Goal: Task Accomplishment & Management: Use online tool/utility

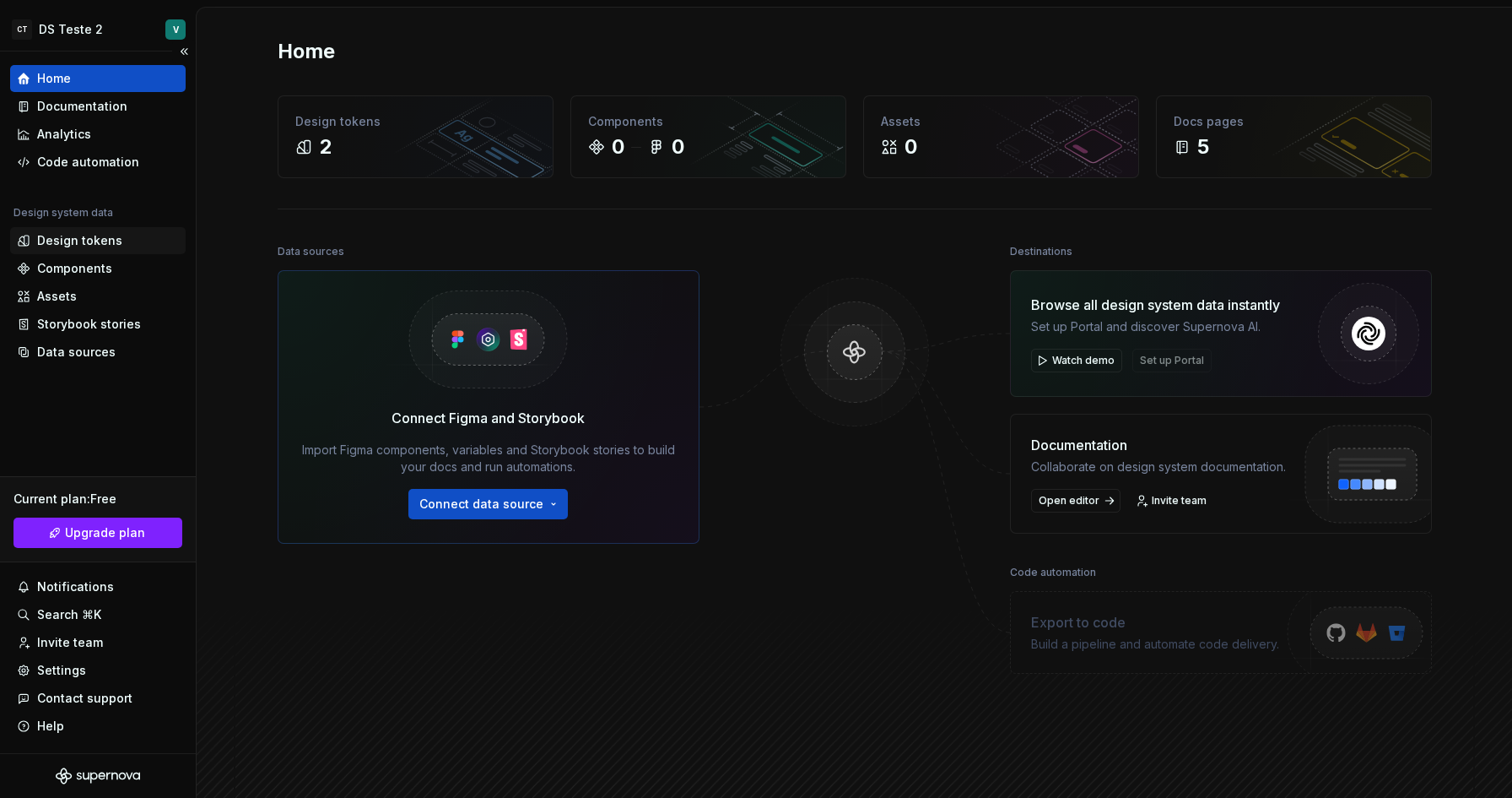
click at [86, 247] on div "Design tokens" at bounding box center [79, 240] width 85 height 17
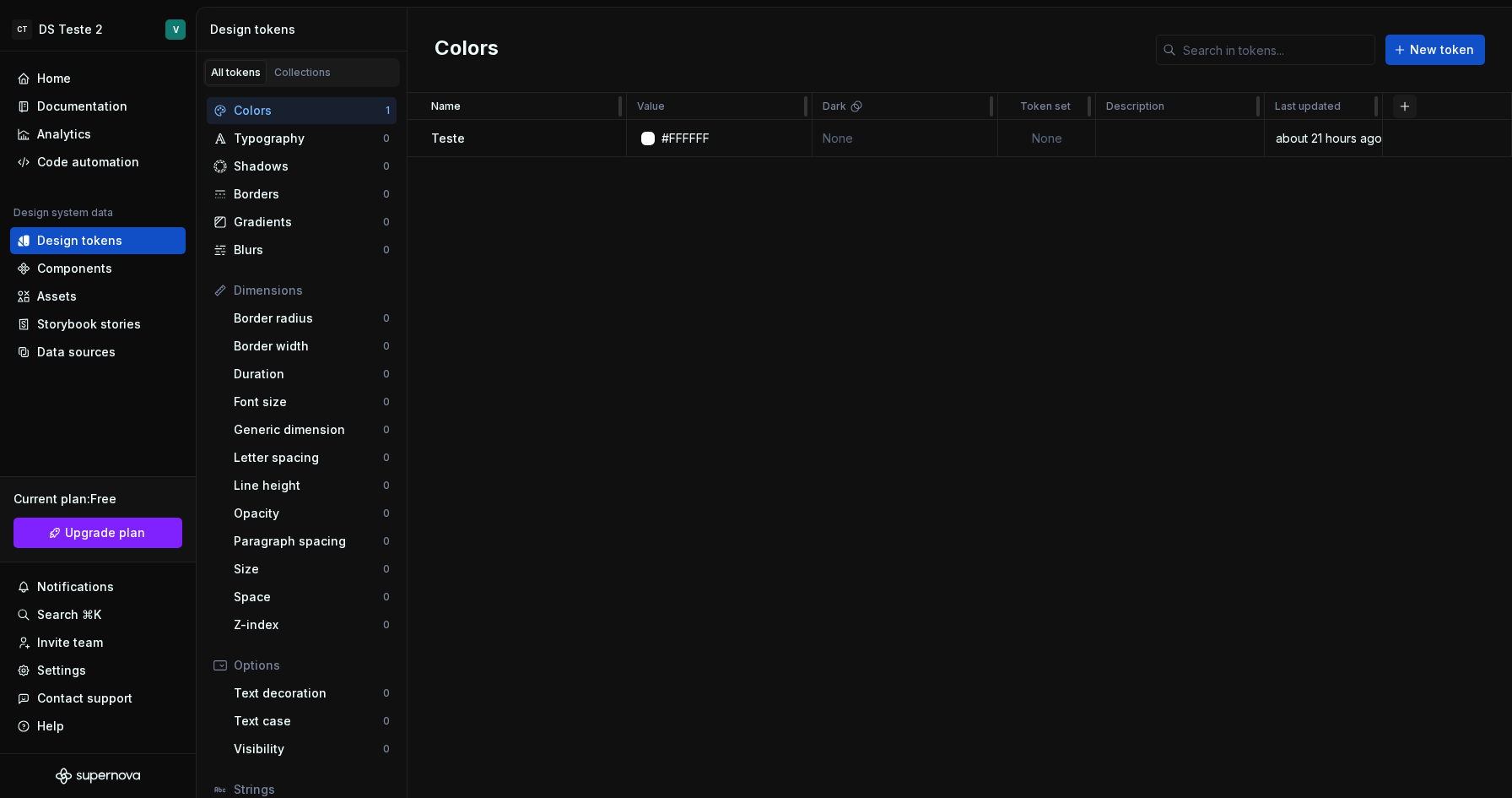
click at [1406, 105] on button "button" at bounding box center [1404, 106] width 24 height 24
click at [833, 58] on div "Colors New token" at bounding box center [959, 50] width 1104 height 85
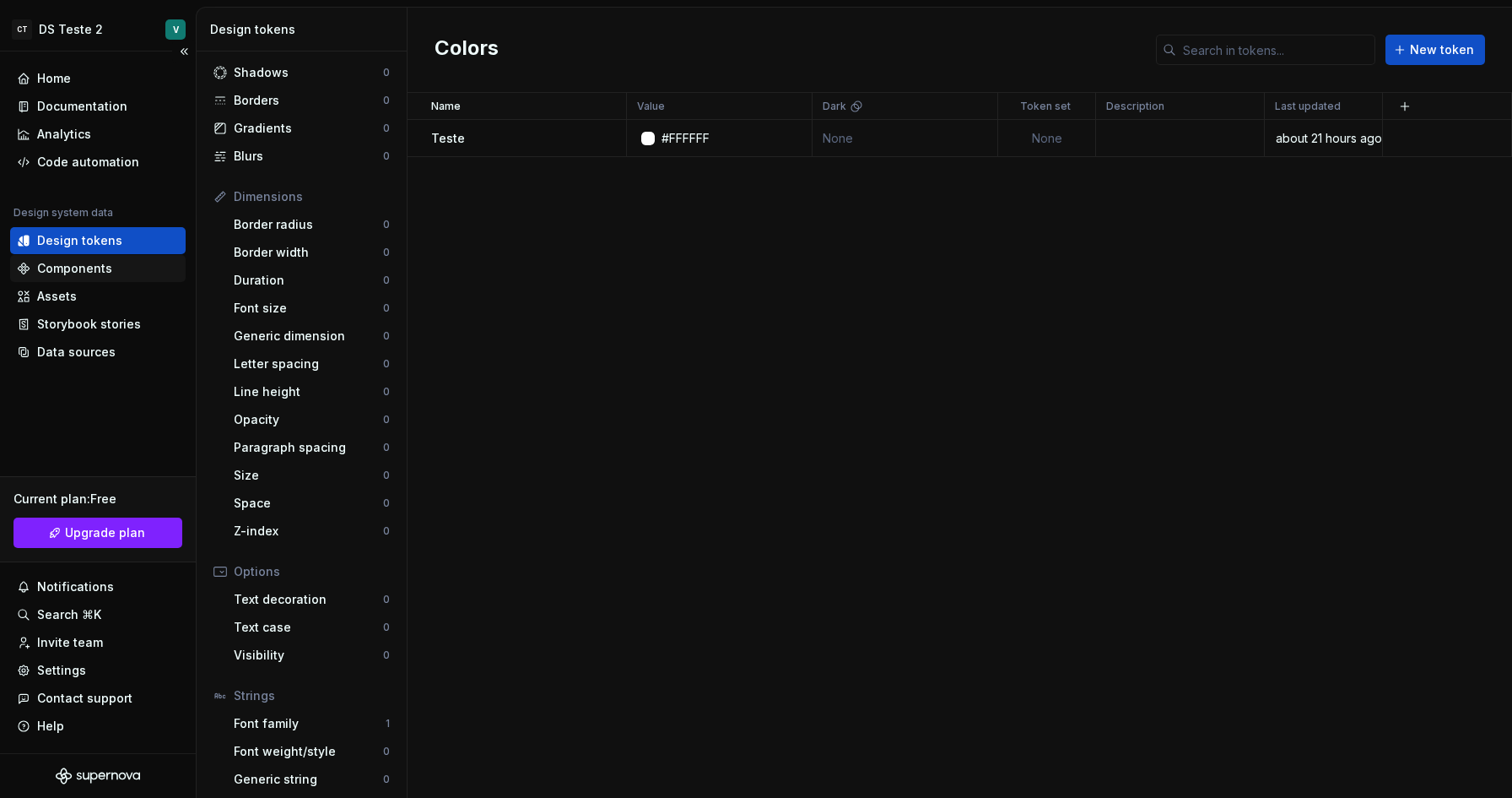
scroll to position [100, 0]
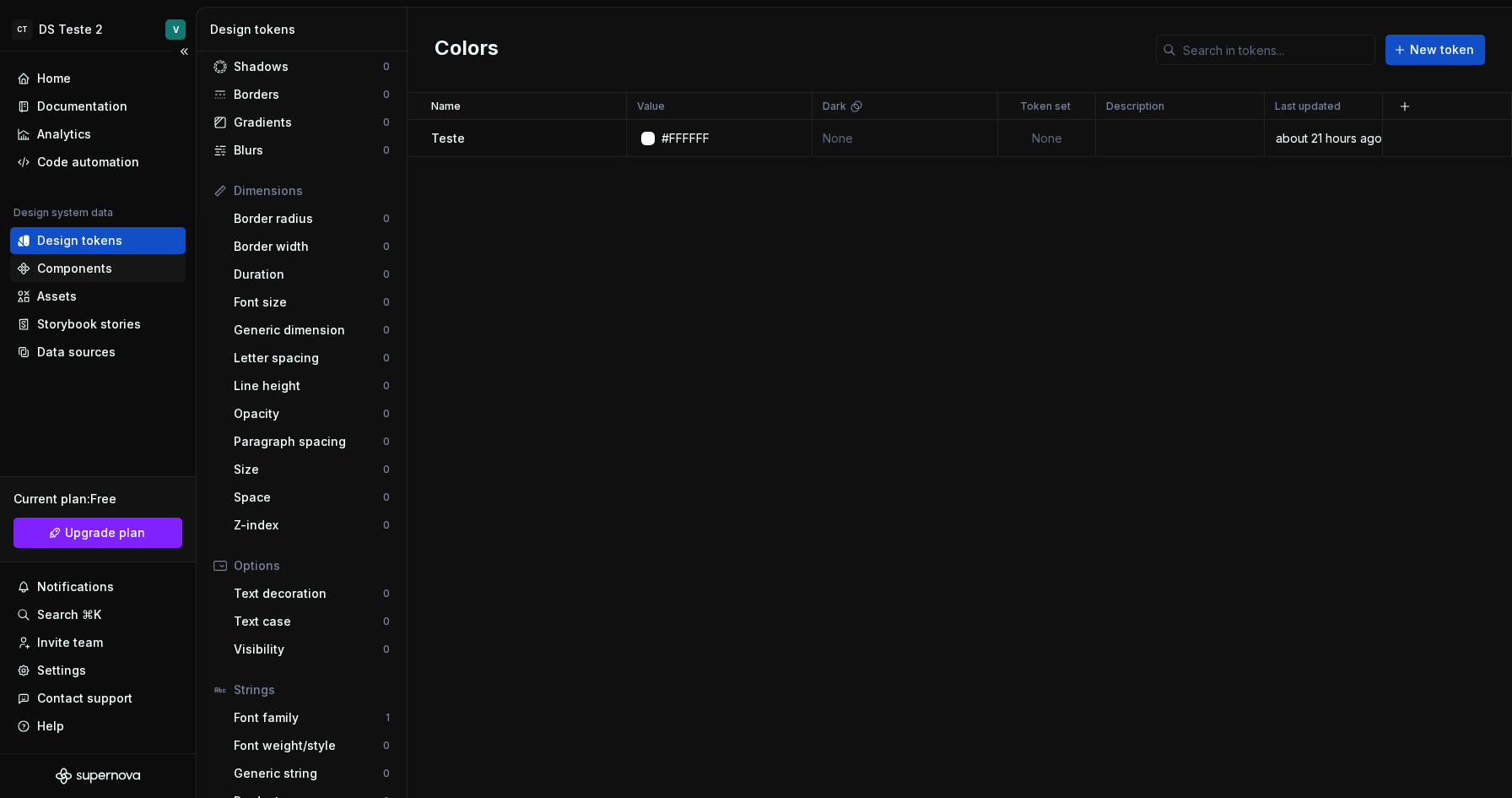
click at [67, 270] on div "Components" at bounding box center [74, 268] width 75 height 17
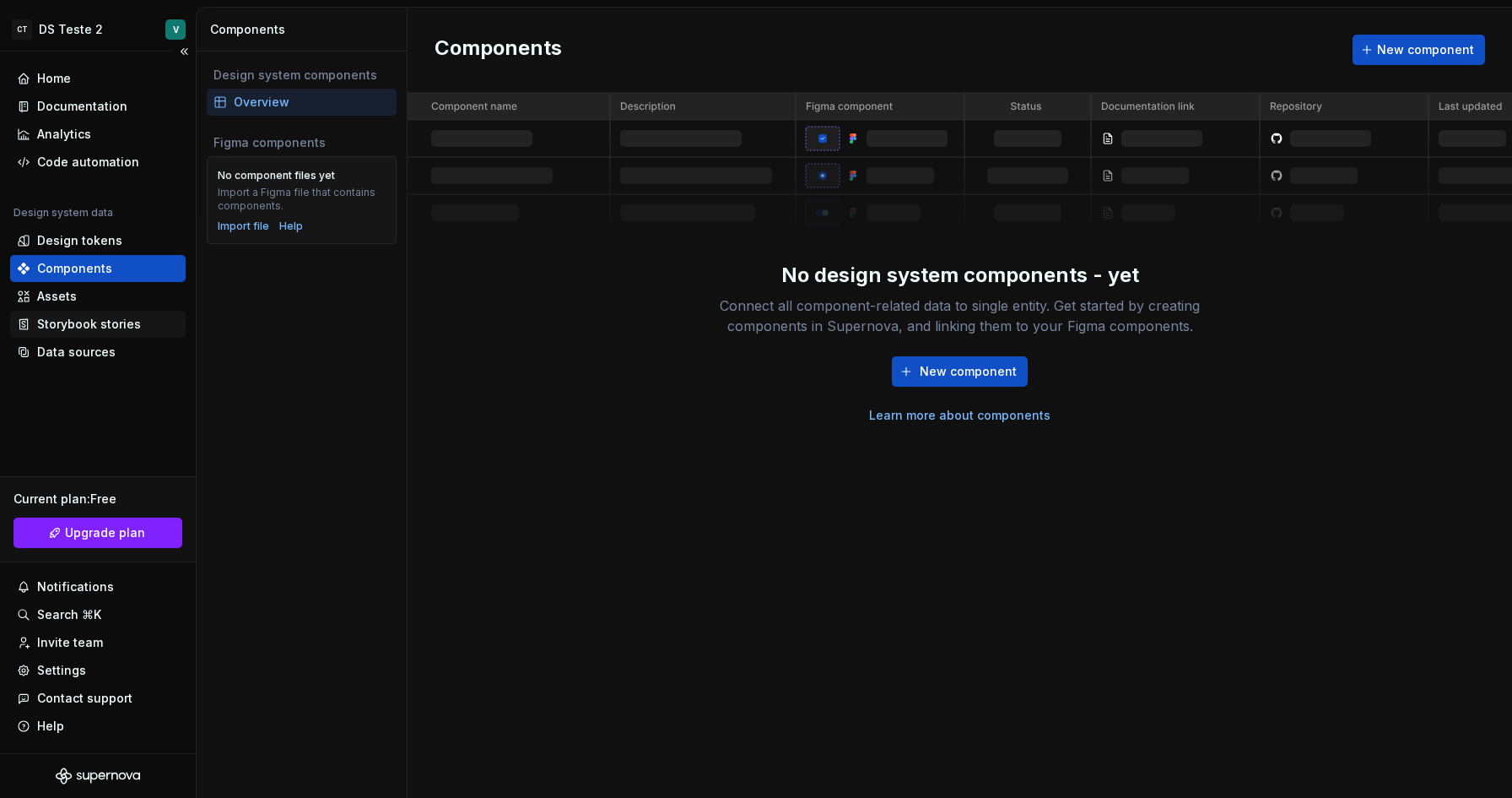
click at [84, 325] on div "Storybook stories" at bounding box center [88, 323] width 104 height 17
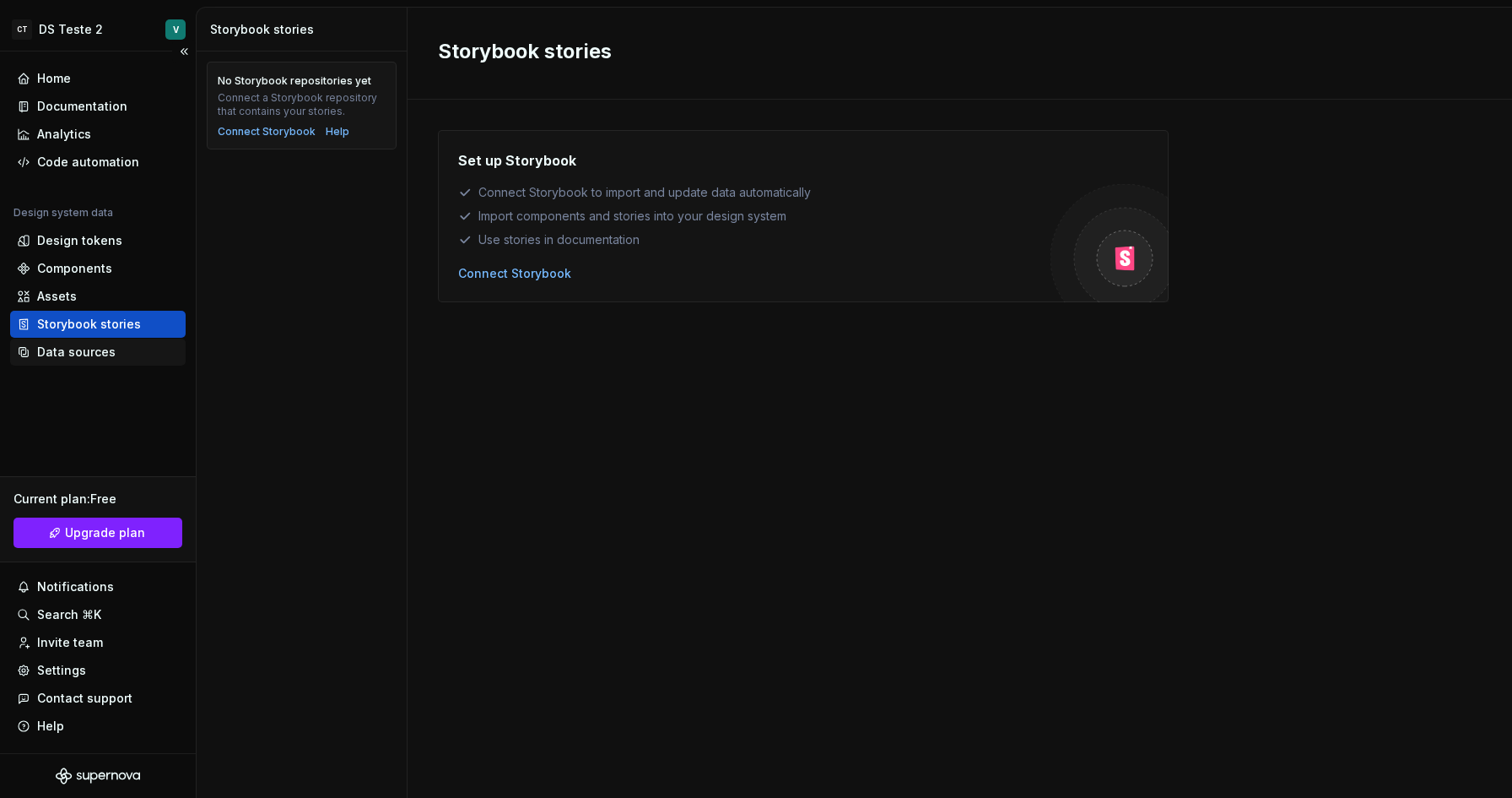
click at [99, 345] on div "Data sources" at bounding box center [76, 351] width 79 height 17
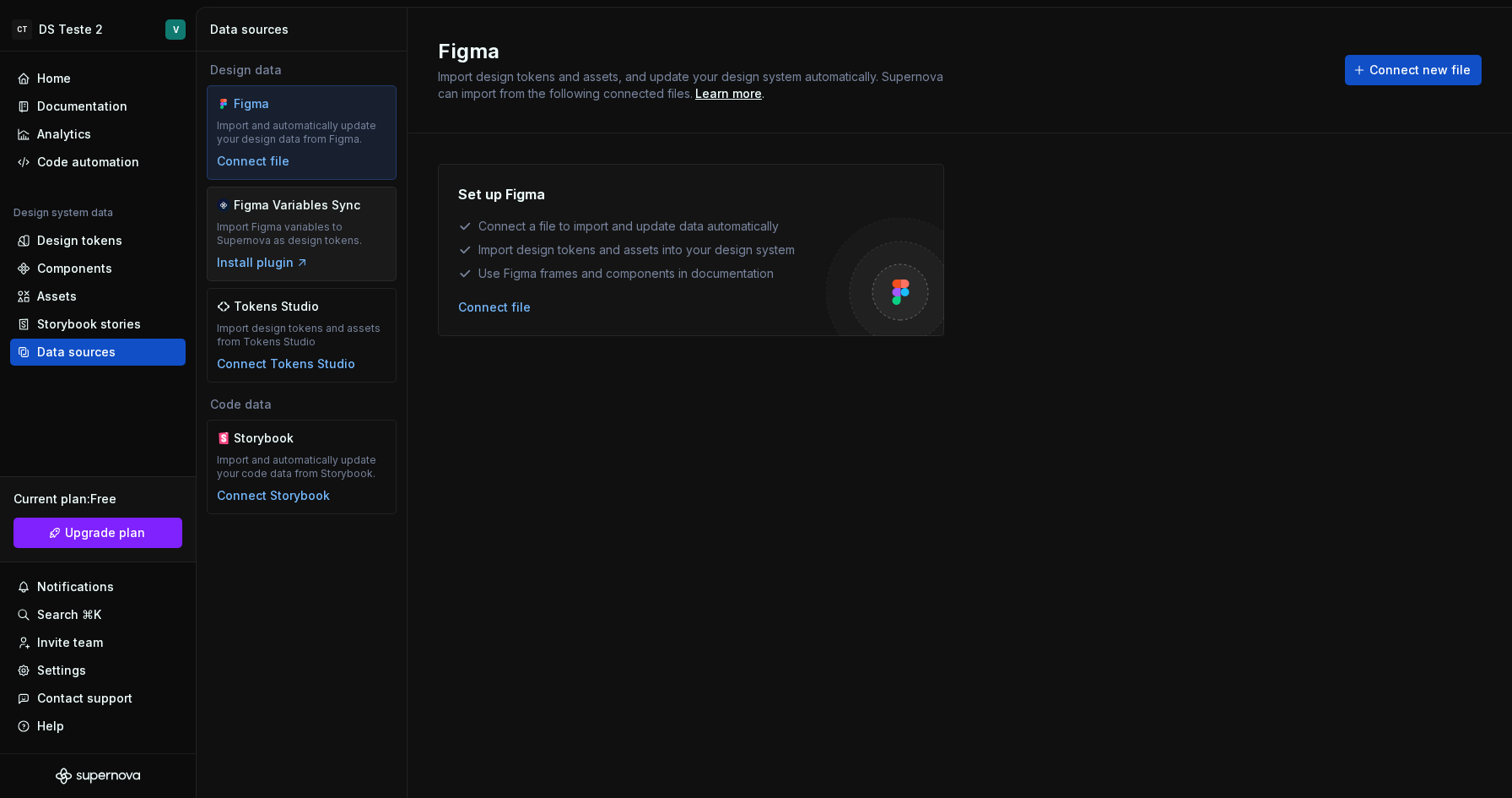
click at [333, 234] on div "Import Figma variables to Supernova as design tokens." at bounding box center [302, 234] width 170 height 27
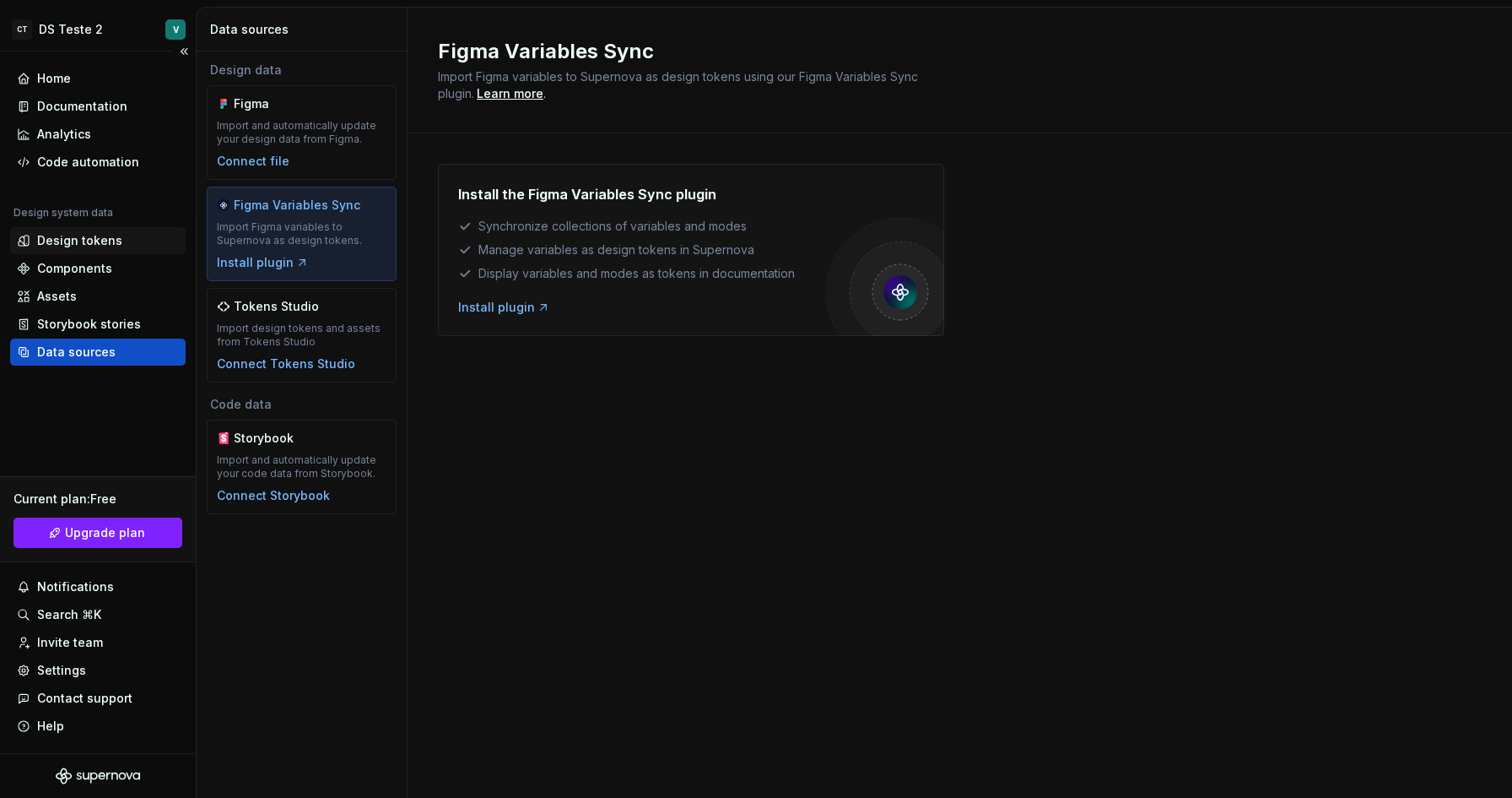
click at [104, 239] on div "Design tokens" at bounding box center [79, 240] width 85 height 17
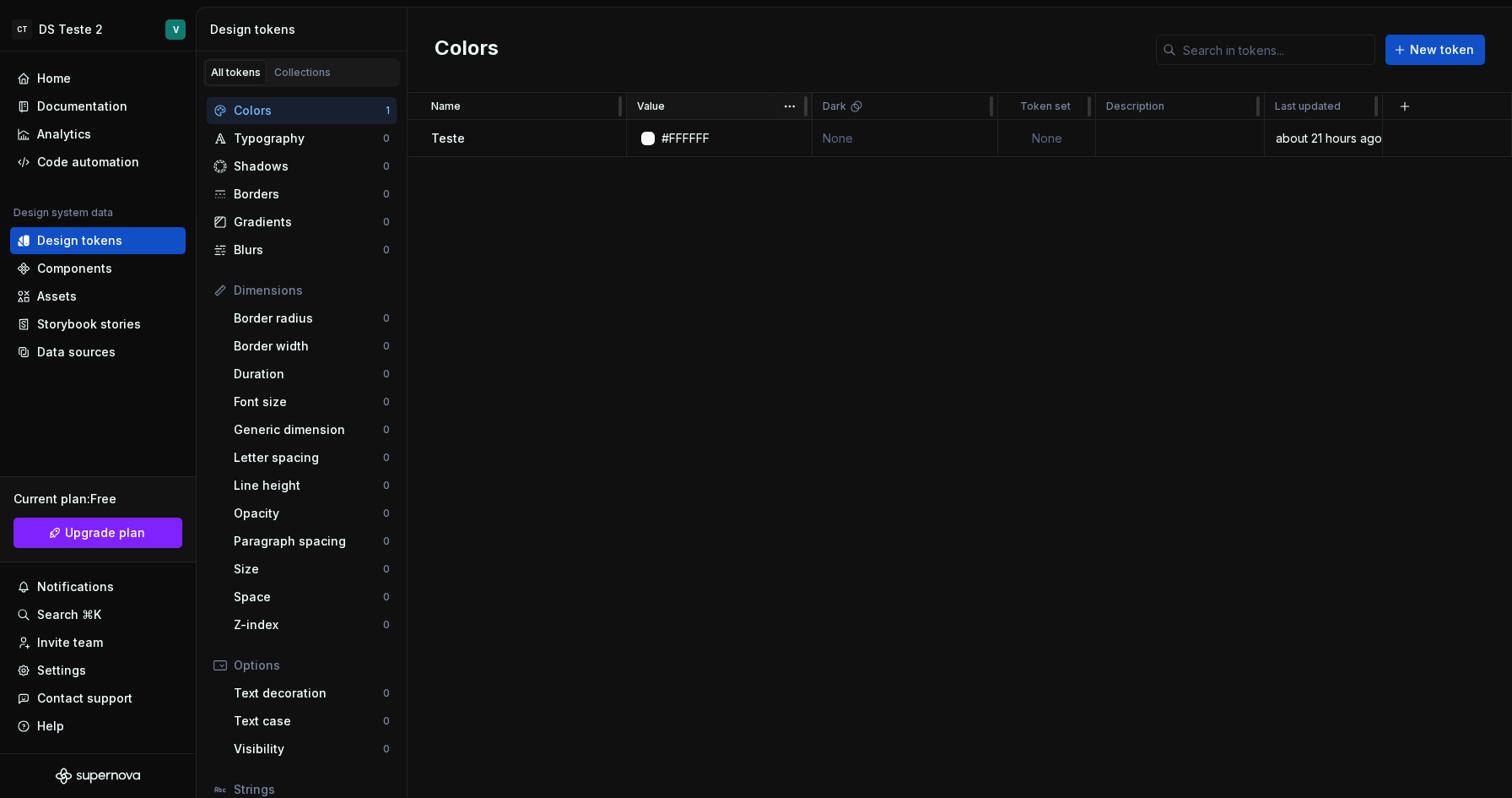
click at [679, 106] on div "Value" at bounding box center [720, 106] width 165 height 13
click at [78, 102] on div "Documentation" at bounding box center [81, 106] width 90 height 17
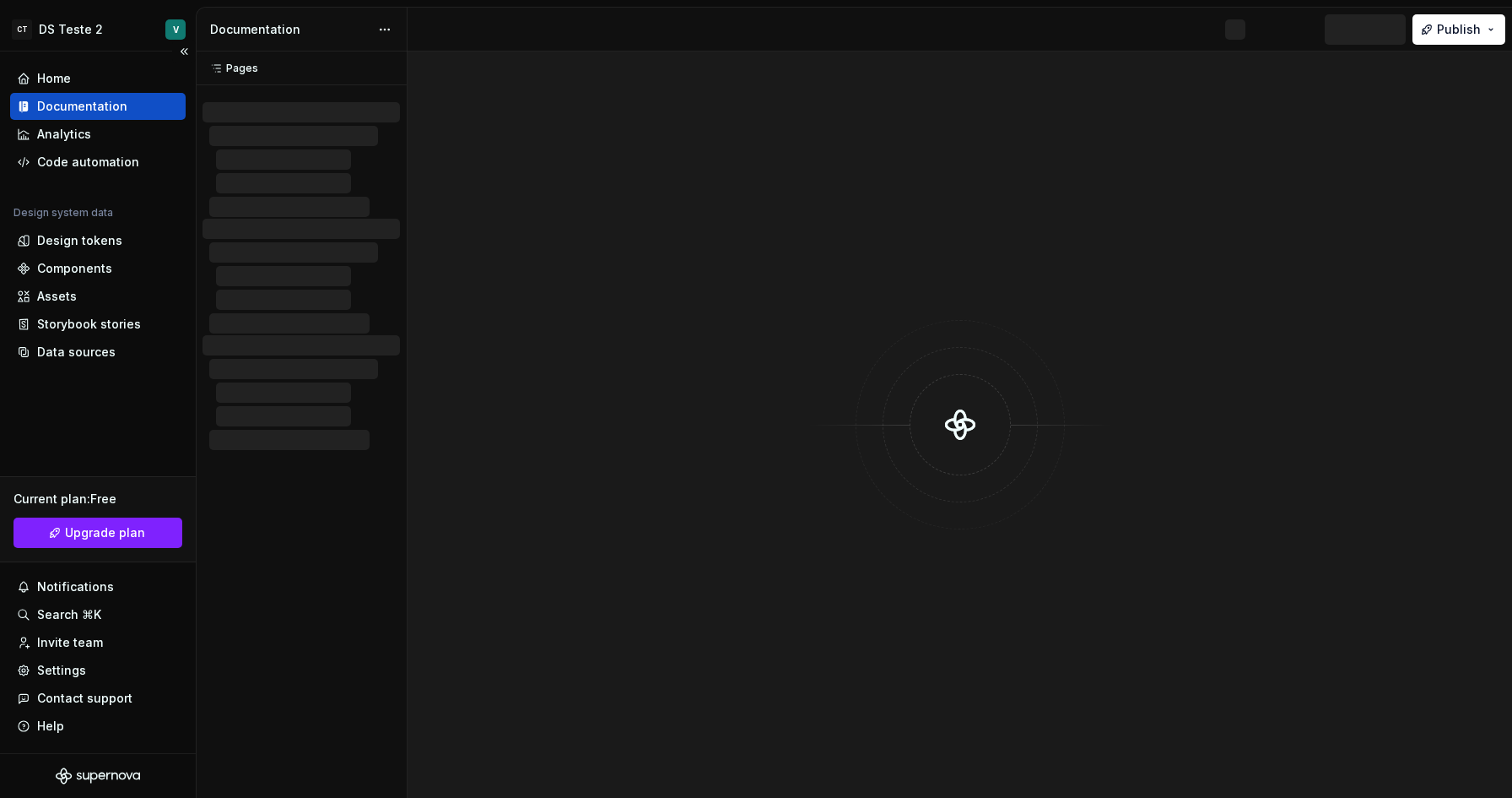
click at [86, 102] on div "Documentation" at bounding box center [81, 106] width 90 height 17
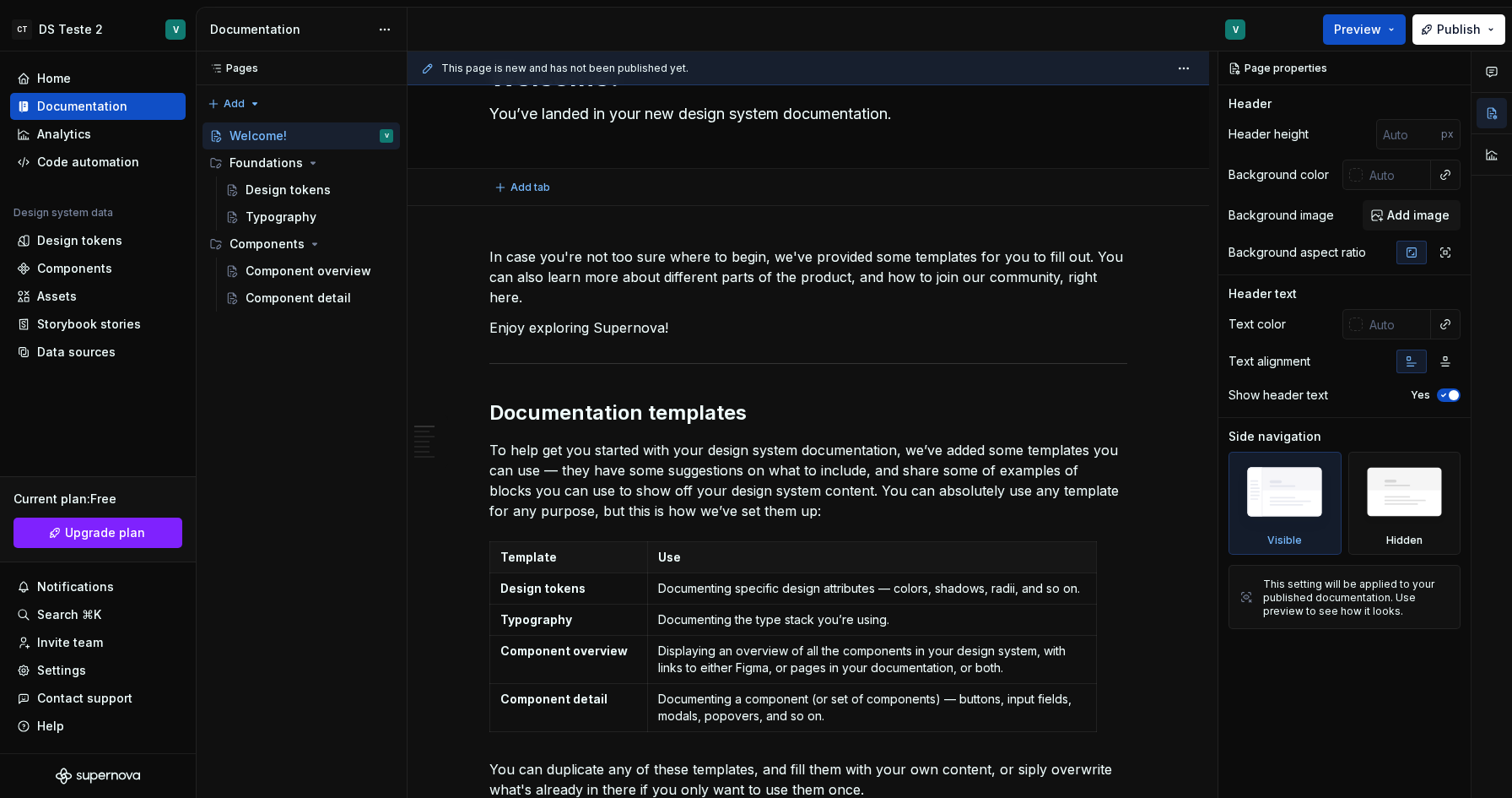
type textarea "*"
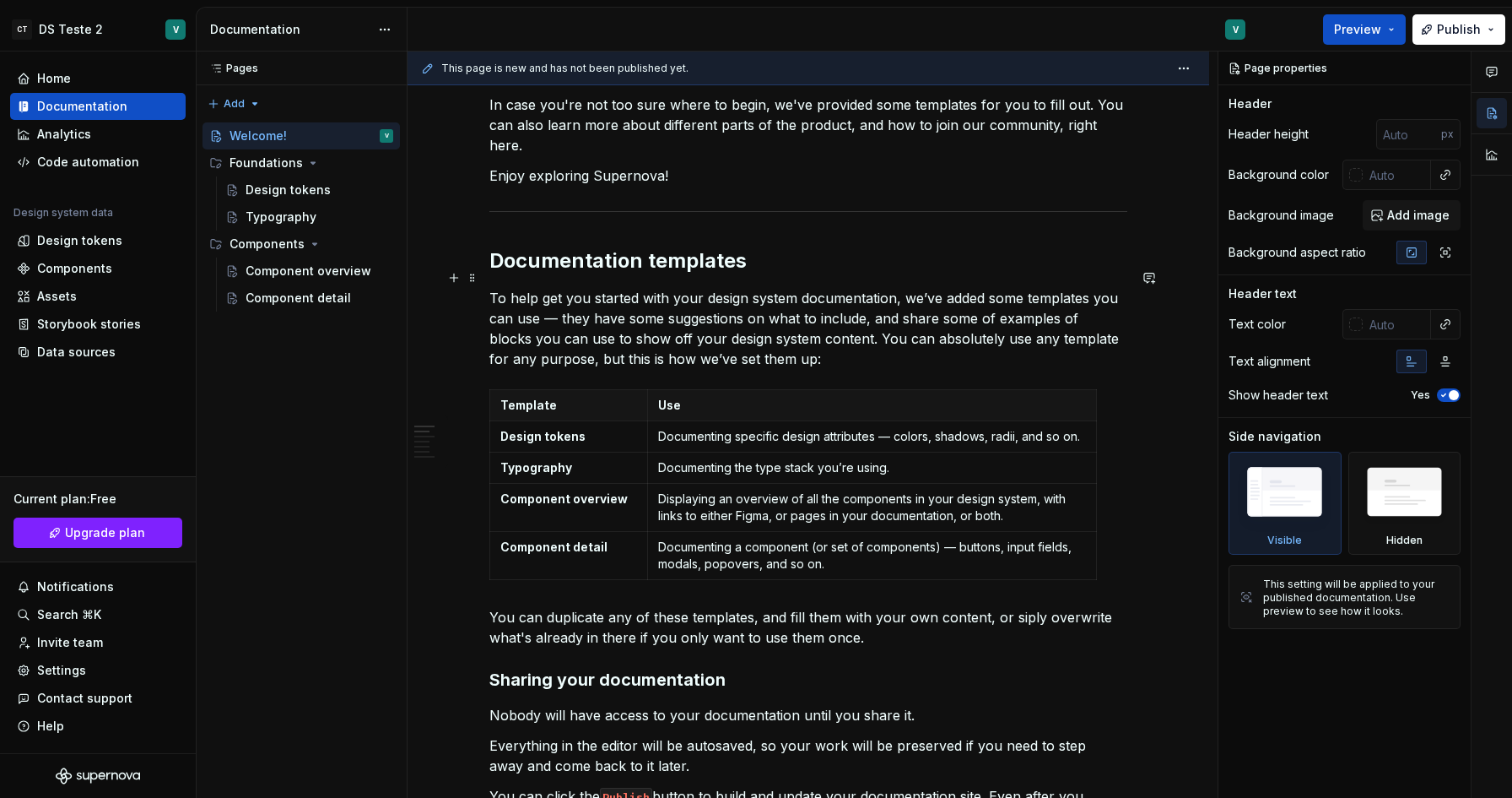
scroll to position [243, 0]
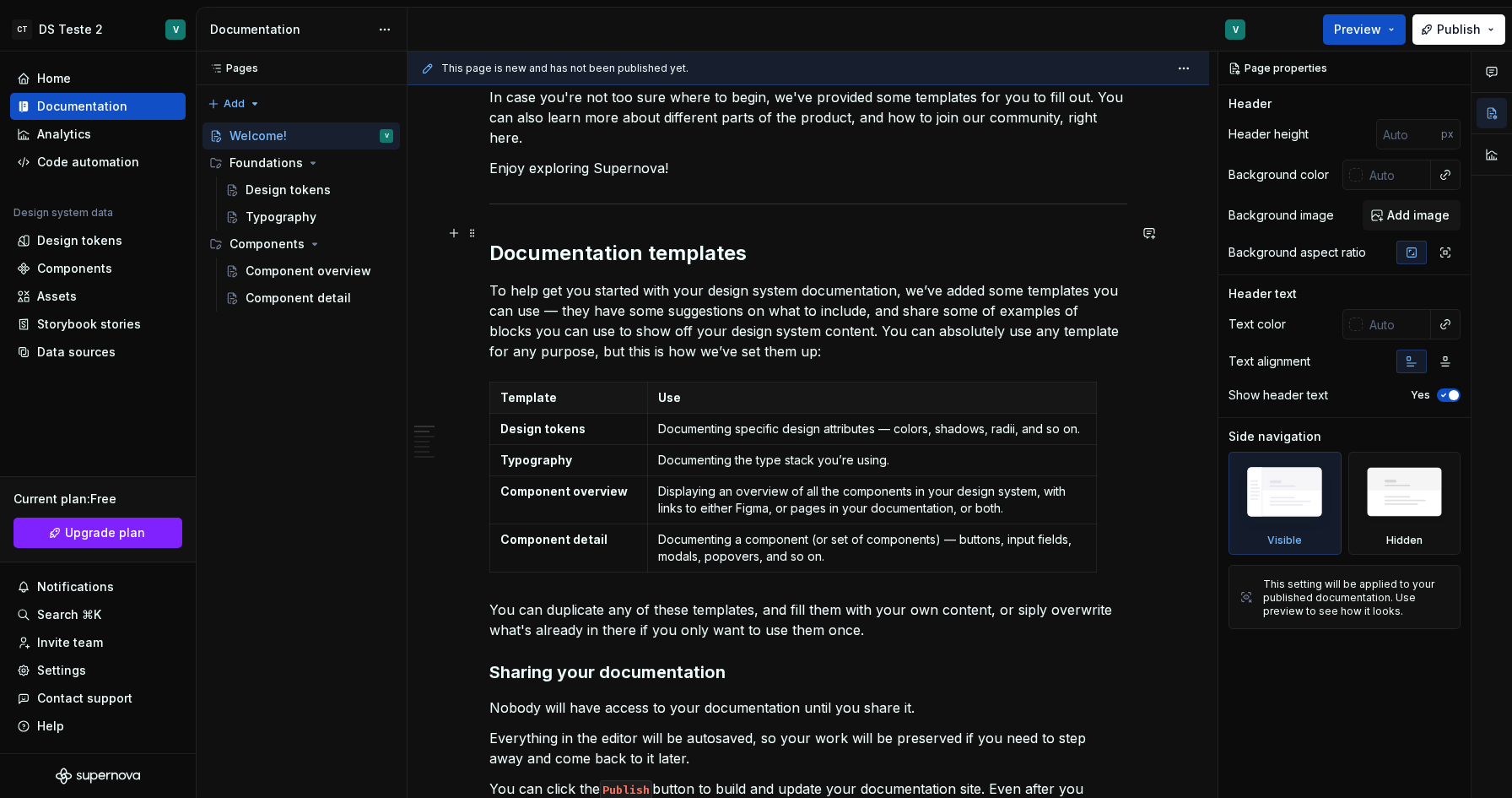
click at [723, 240] on h2 "Documentation templates" at bounding box center [808, 253] width 638 height 27
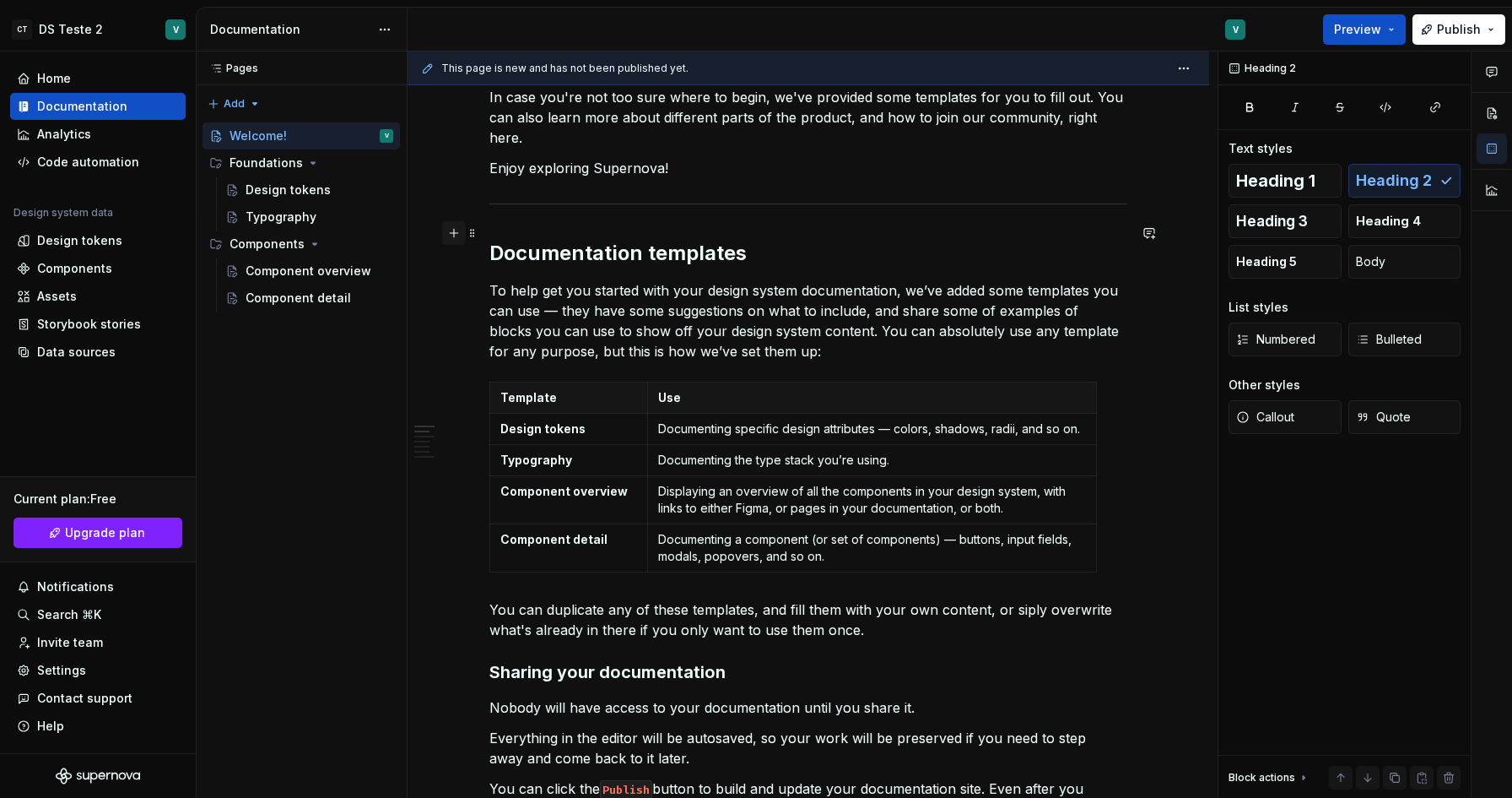
click at [459, 234] on button "button" at bounding box center [454, 232] width 24 height 24
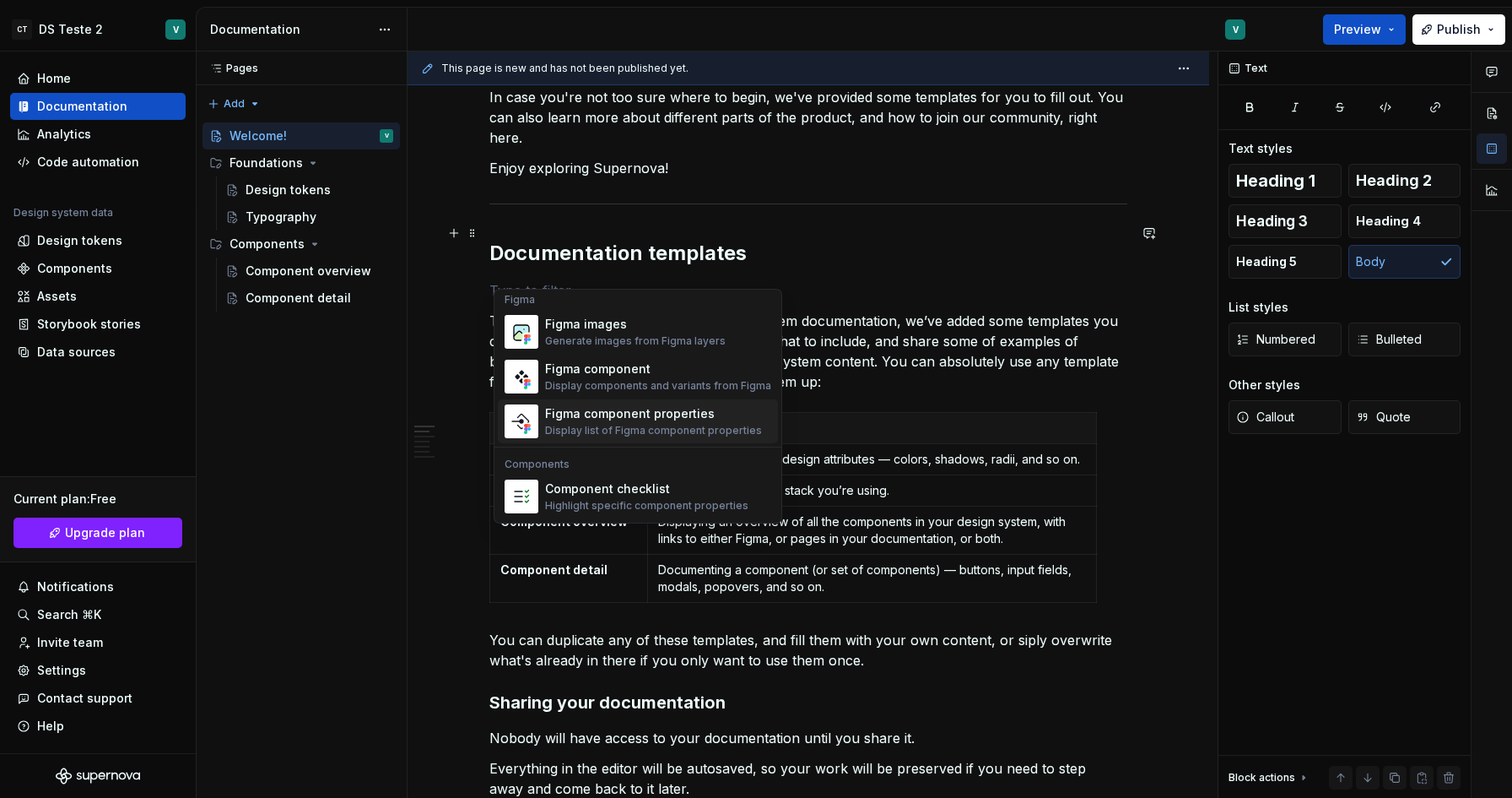
scroll to position [1681, 0]
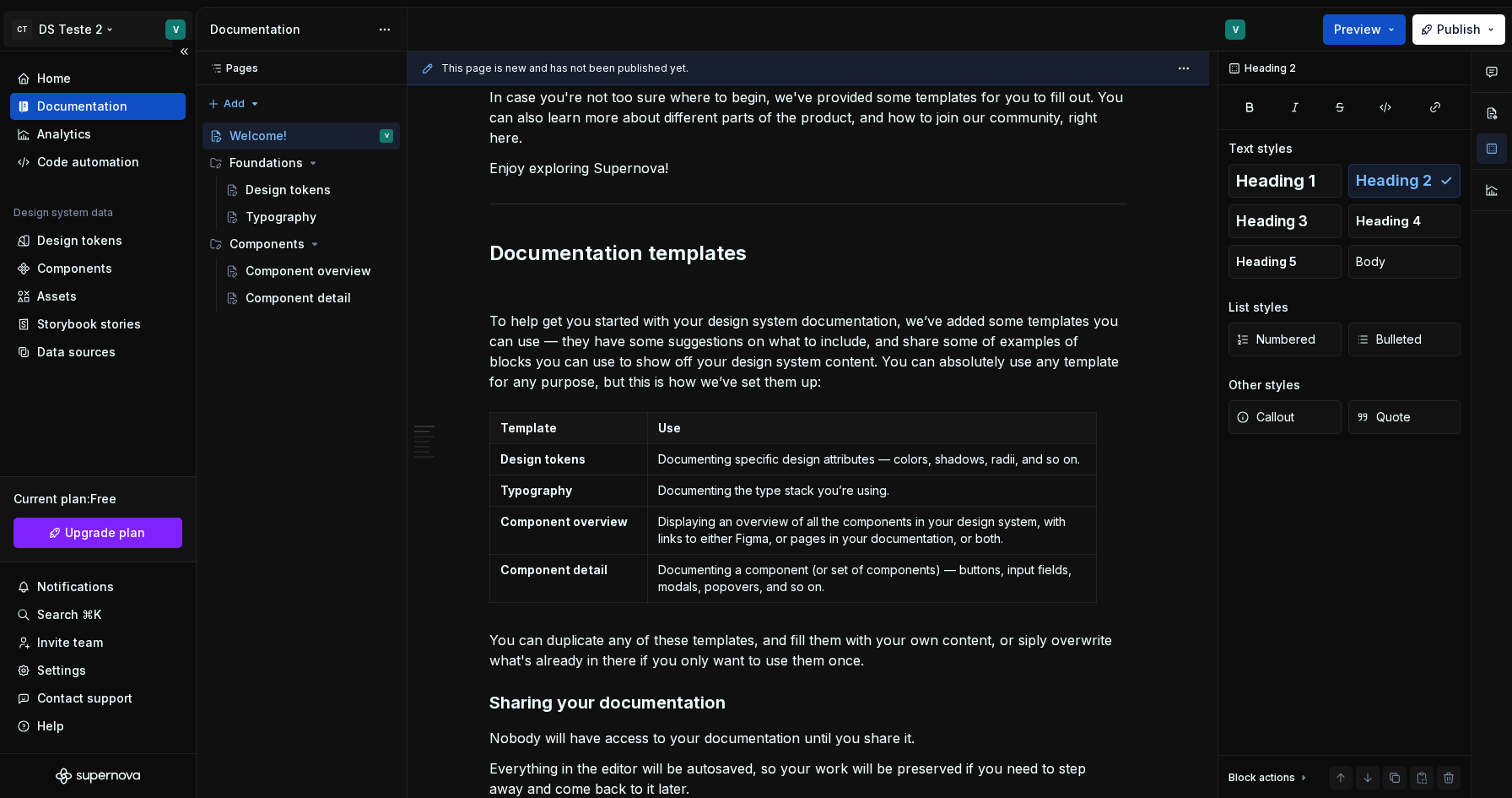
click at [94, 25] on html "CT DS Teste 2 V Home Documentation Analytics Code automation Design system data…" at bounding box center [756, 399] width 1512 height 798
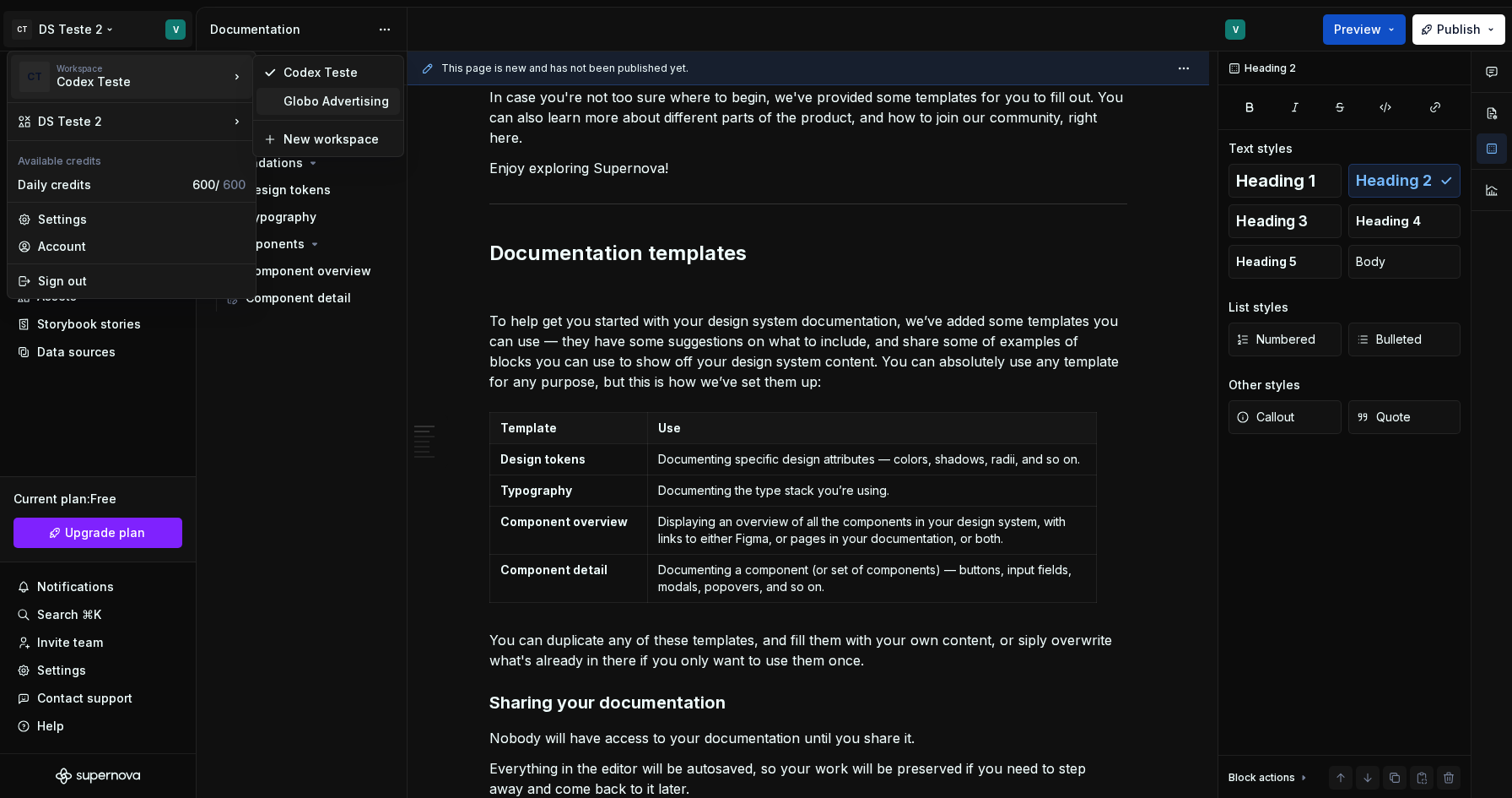
click at [313, 98] on div "Globo Advertising" at bounding box center [338, 101] width 109 height 17
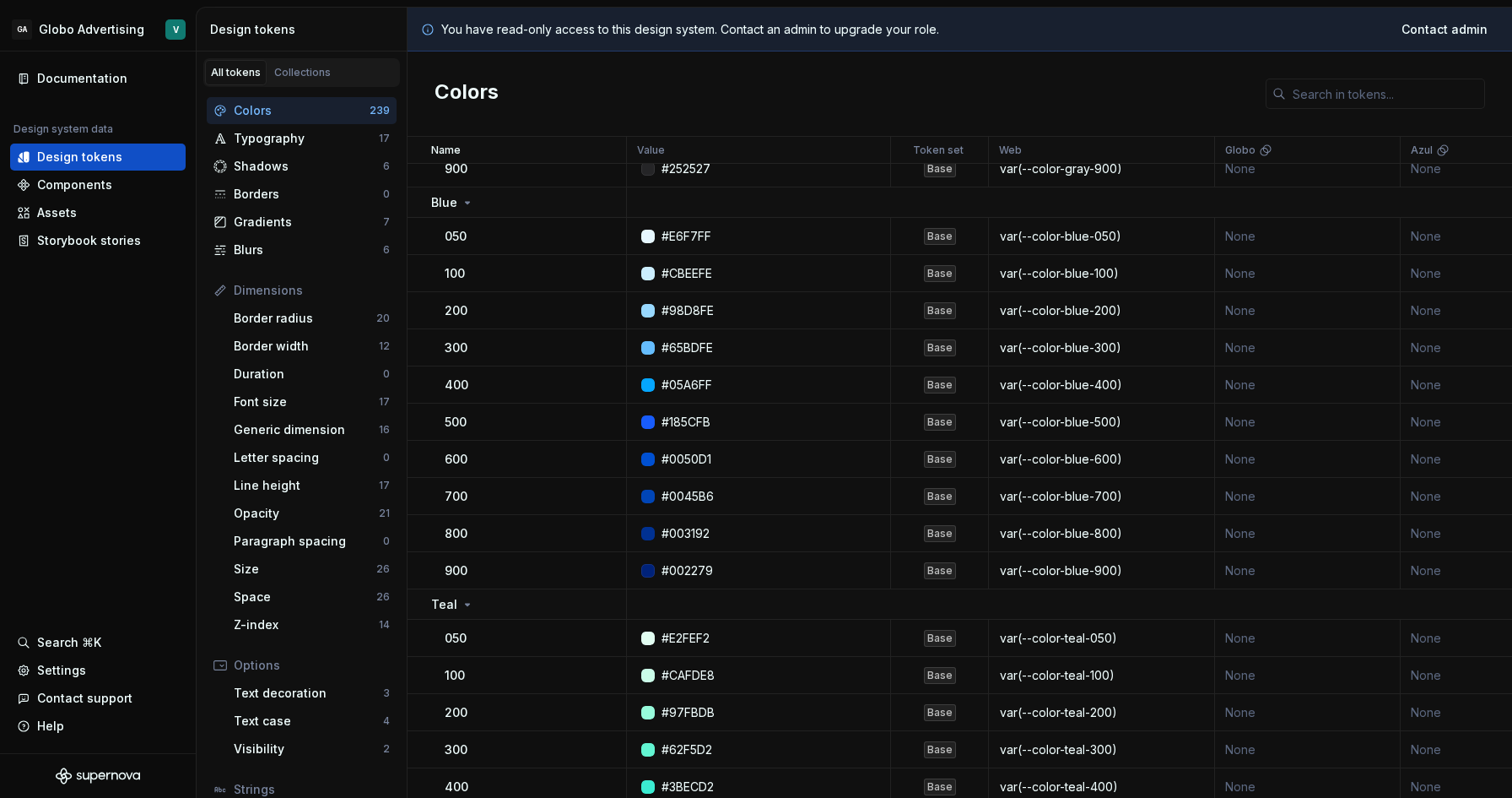
scroll to position [613, 0]
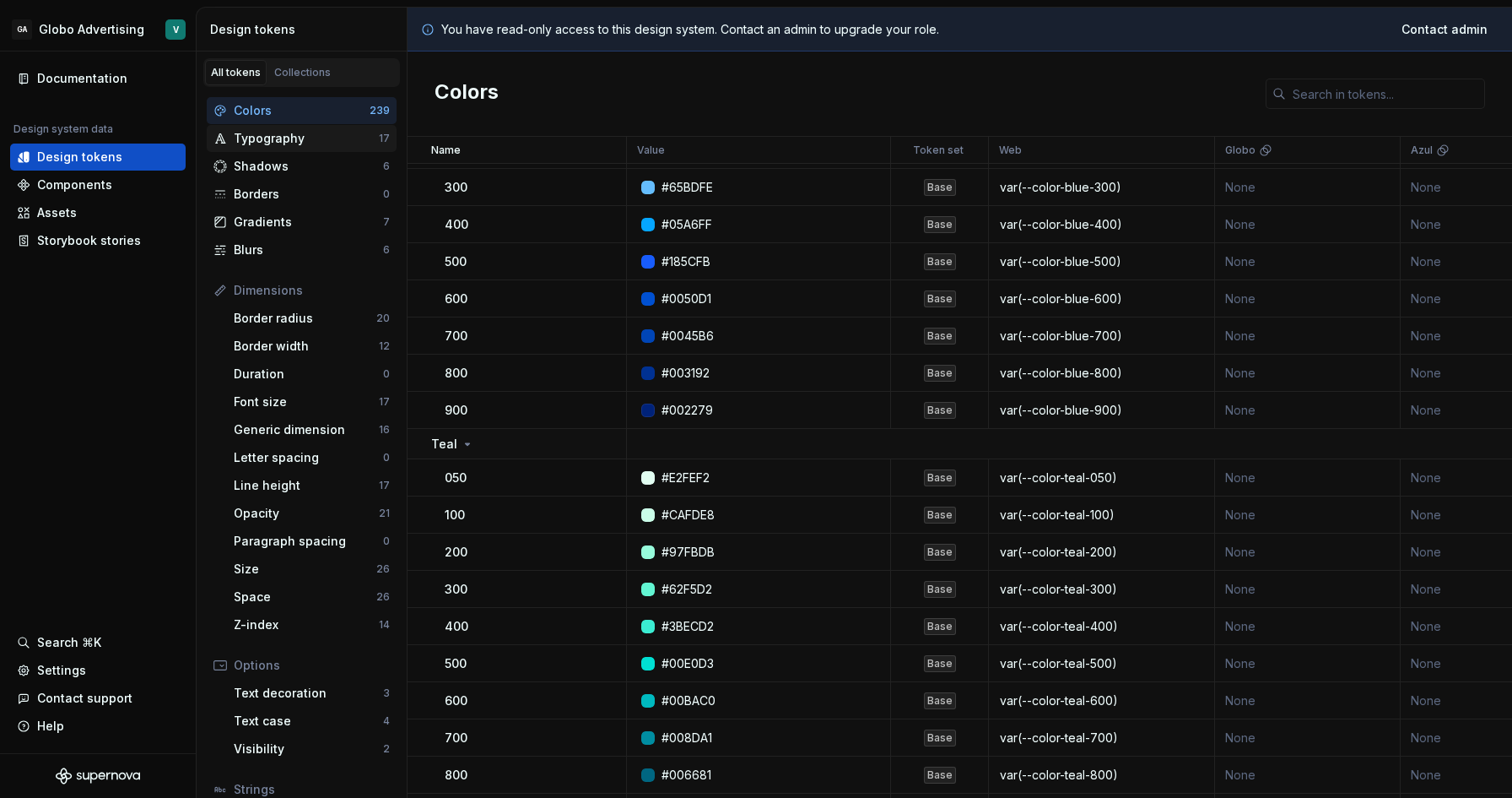
click at [254, 140] on div "Typography" at bounding box center [306, 138] width 145 height 17
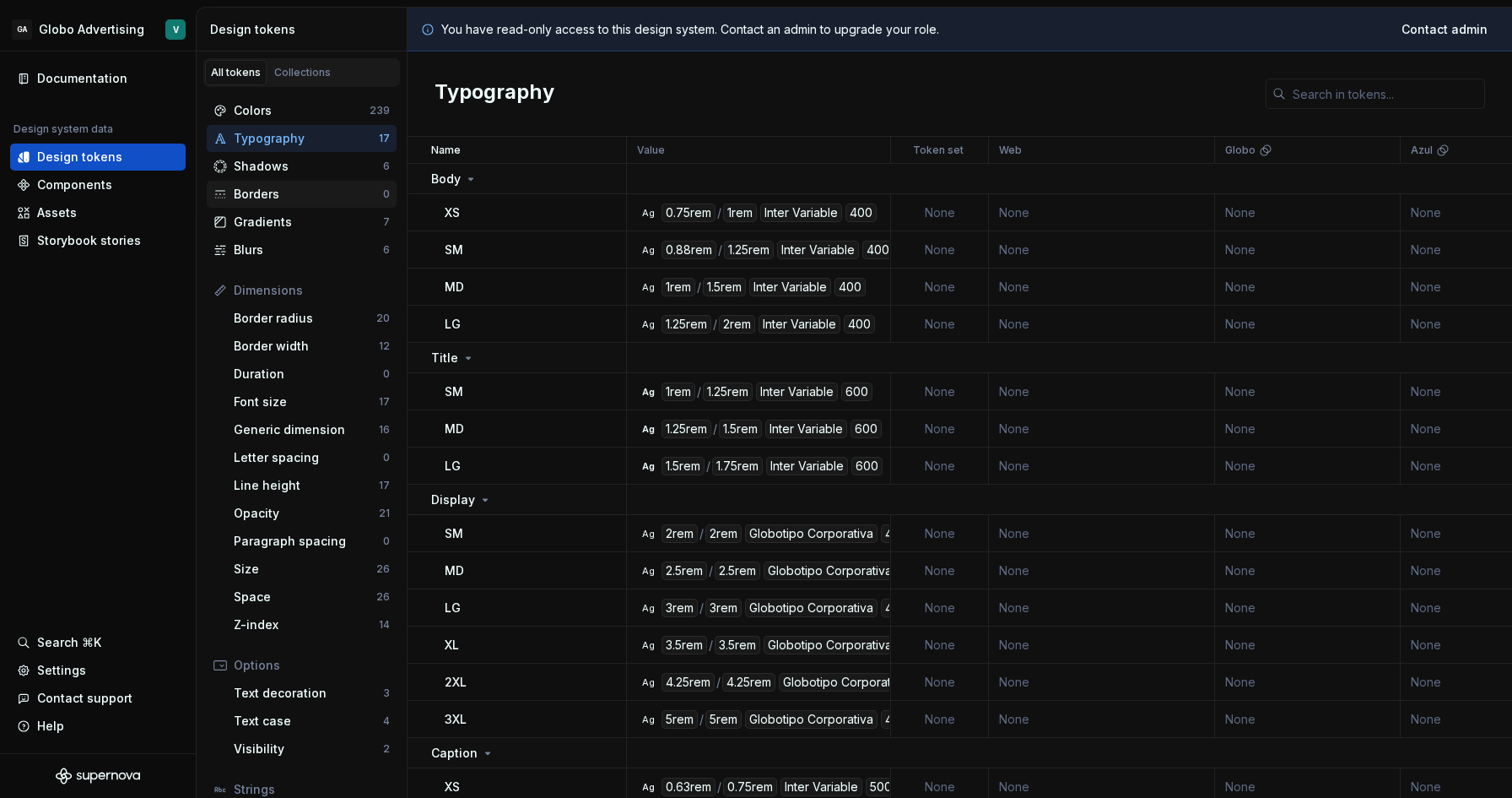
click at [296, 204] on div "Borders 0" at bounding box center [301, 194] width 190 height 27
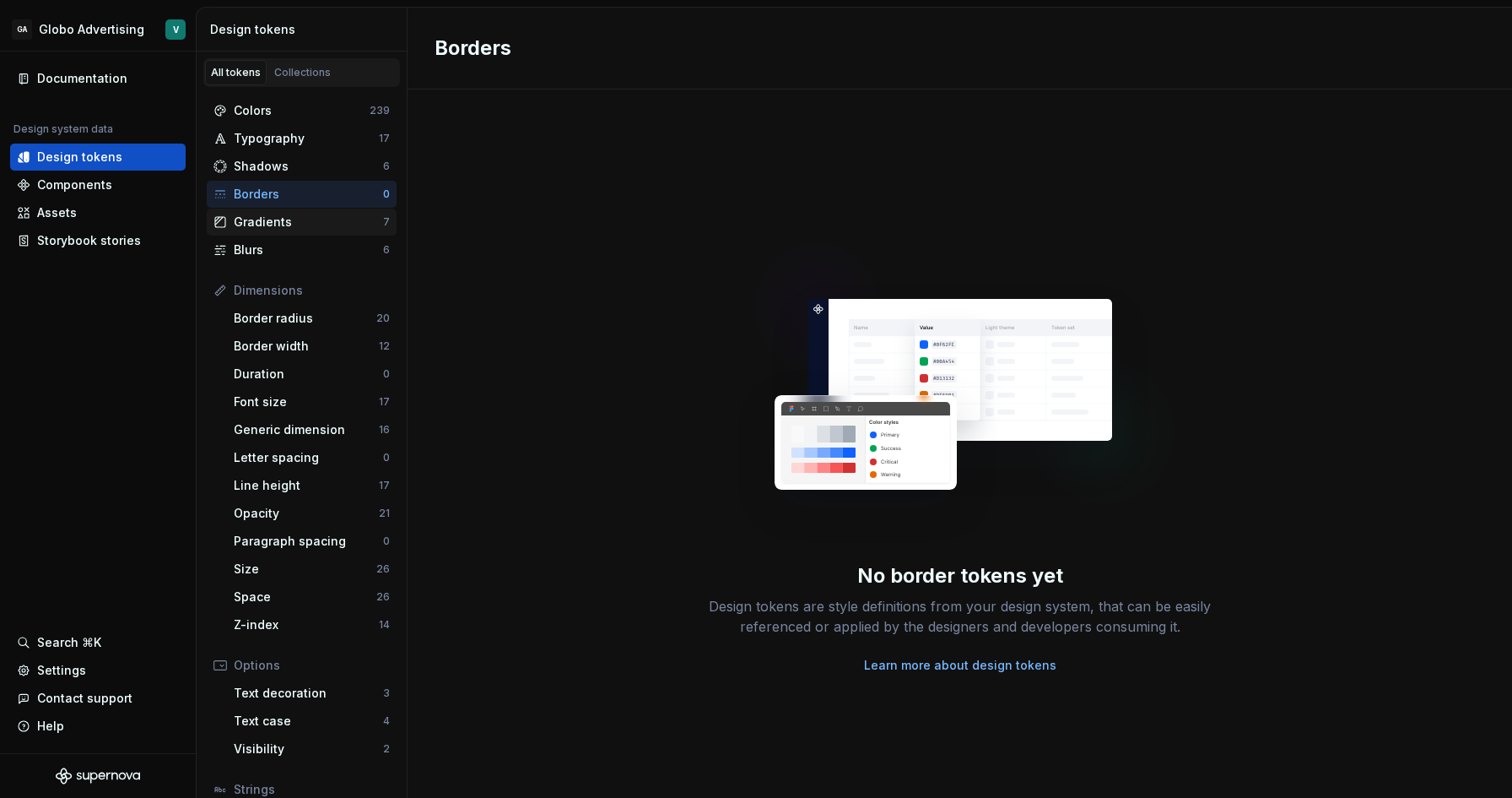
click at [296, 219] on div "Gradients" at bounding box center [308, 222] width 150 height 17
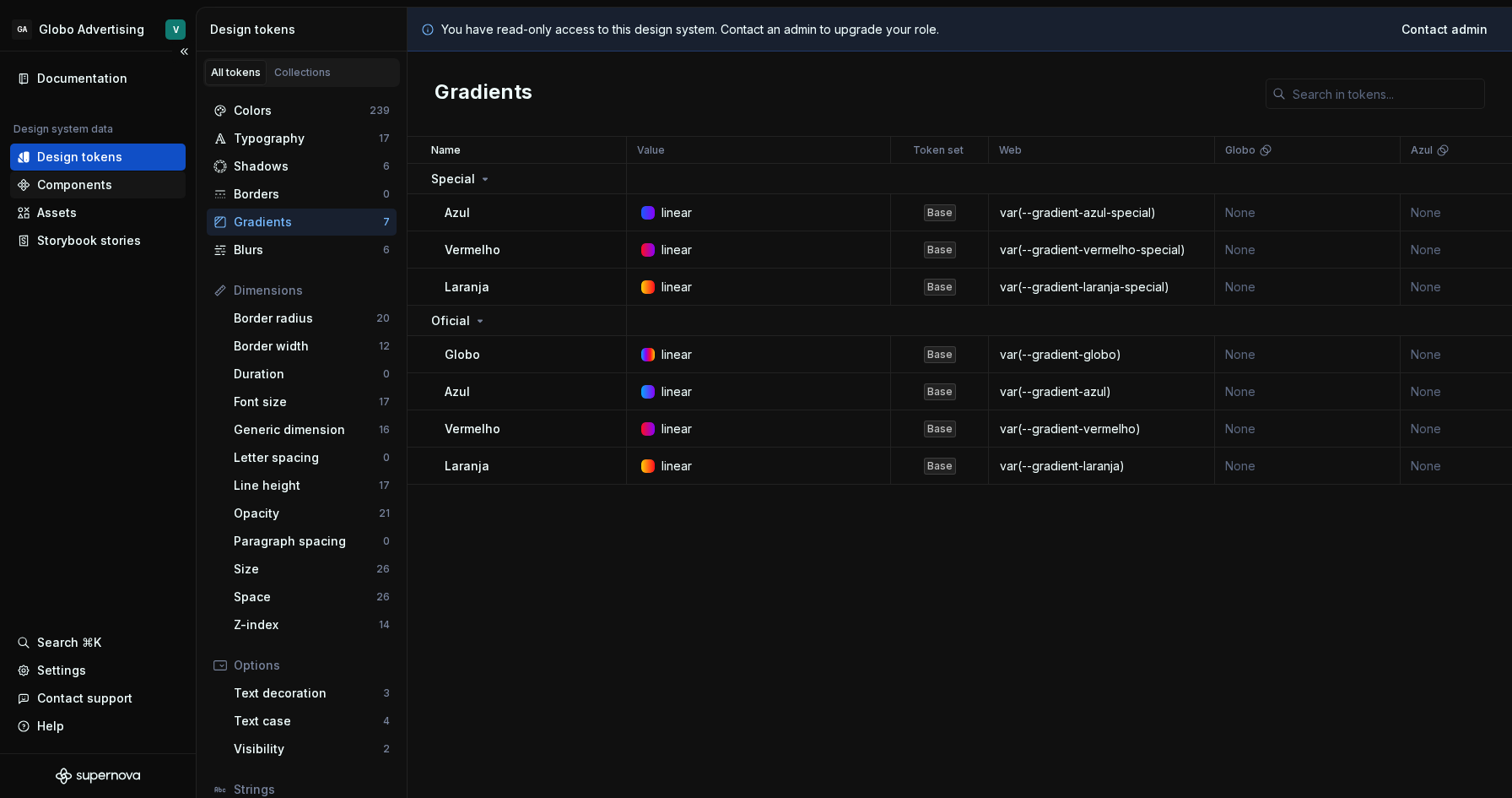
click at [104, 190] on div "Components" at bounding box center [74, 184] width 75 height 17
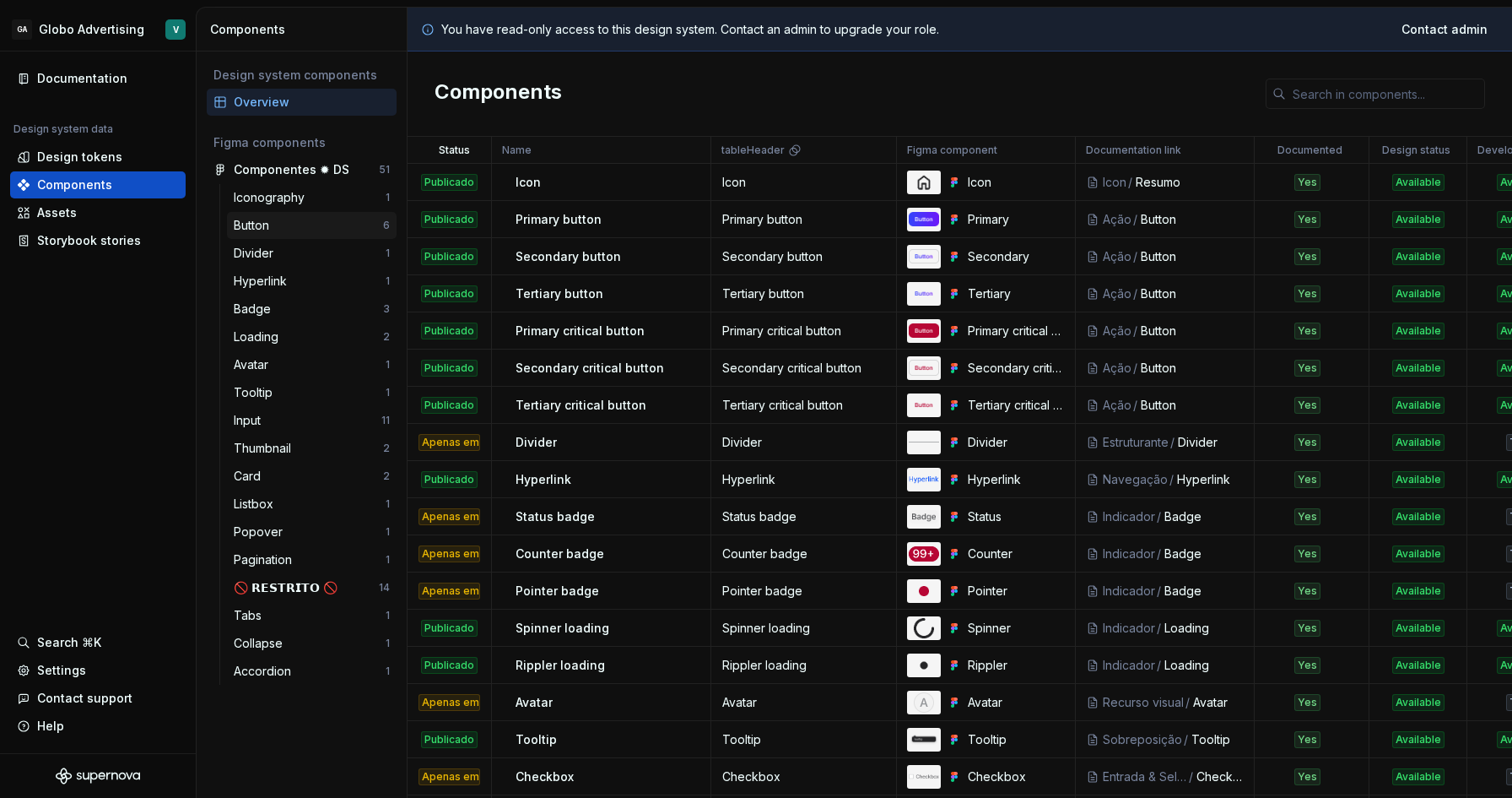
click at [291, 222] on div "Button" at bounding box center [308, 225] width 150 height 17
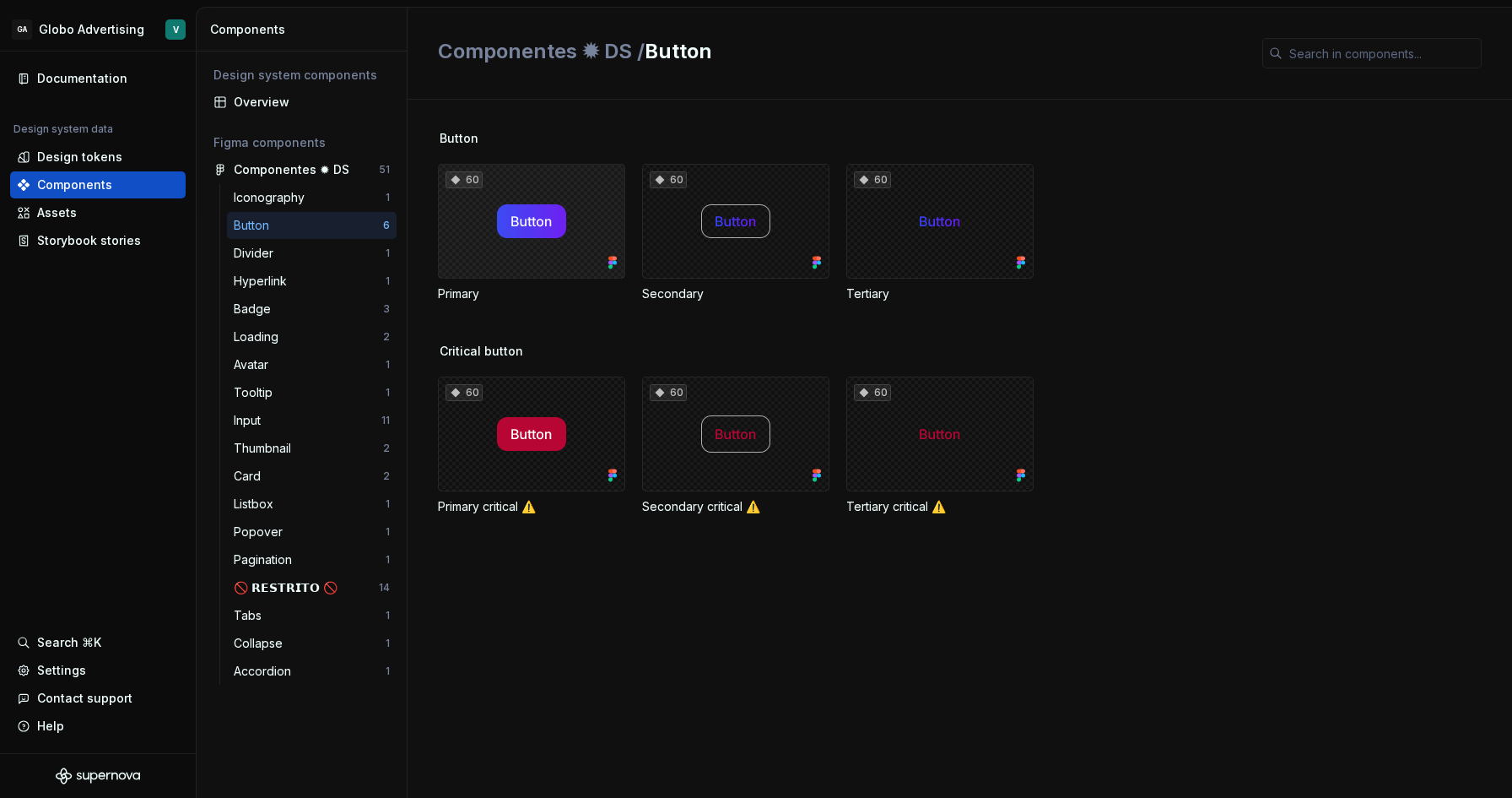
click at [589, 250] on div "60" at bounding box center [531, 221] width 187 height 115
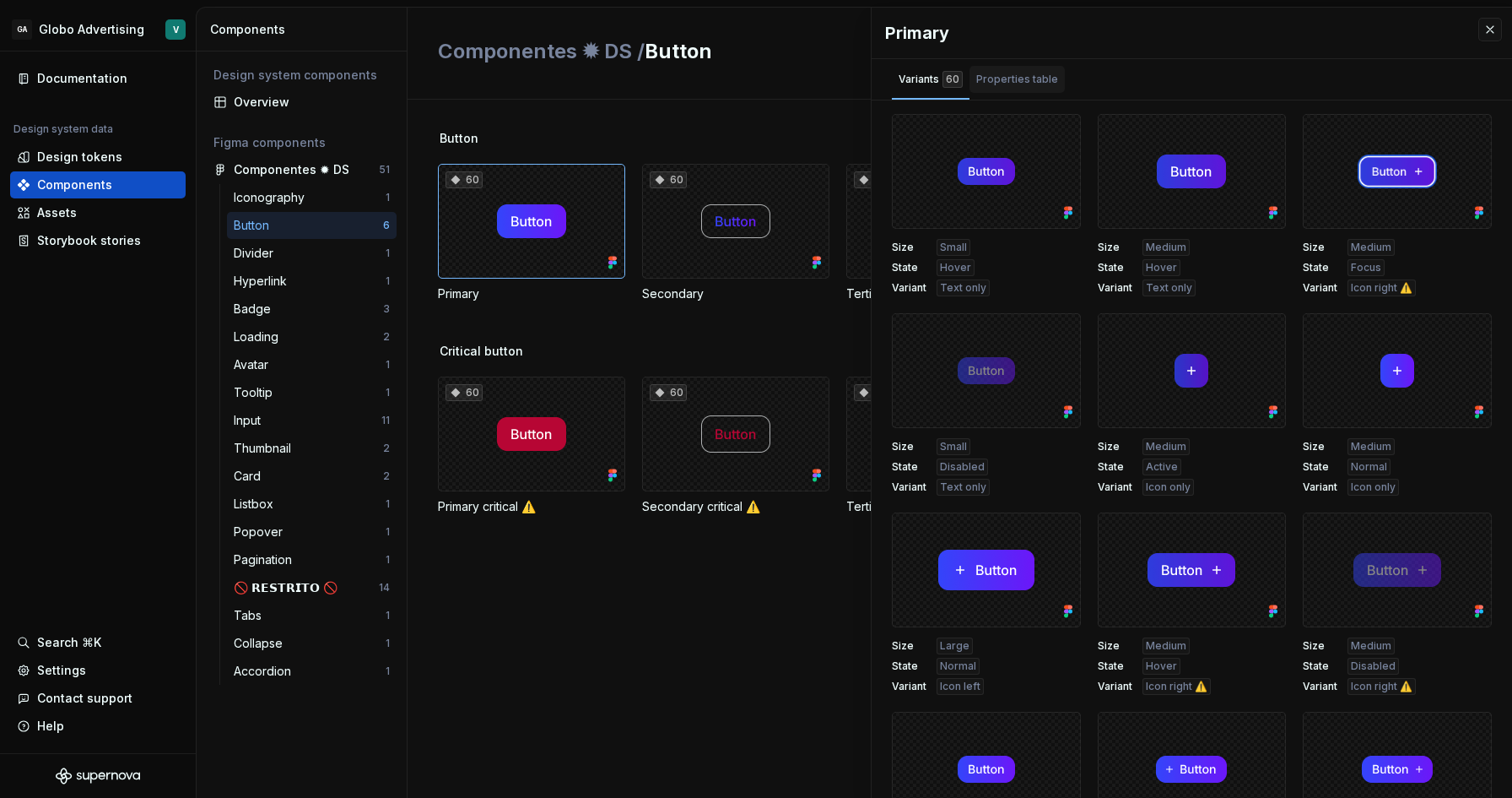
click at [1034, 83] on div "Properties table" at bounding box center [1016, 79] width 81 height 17
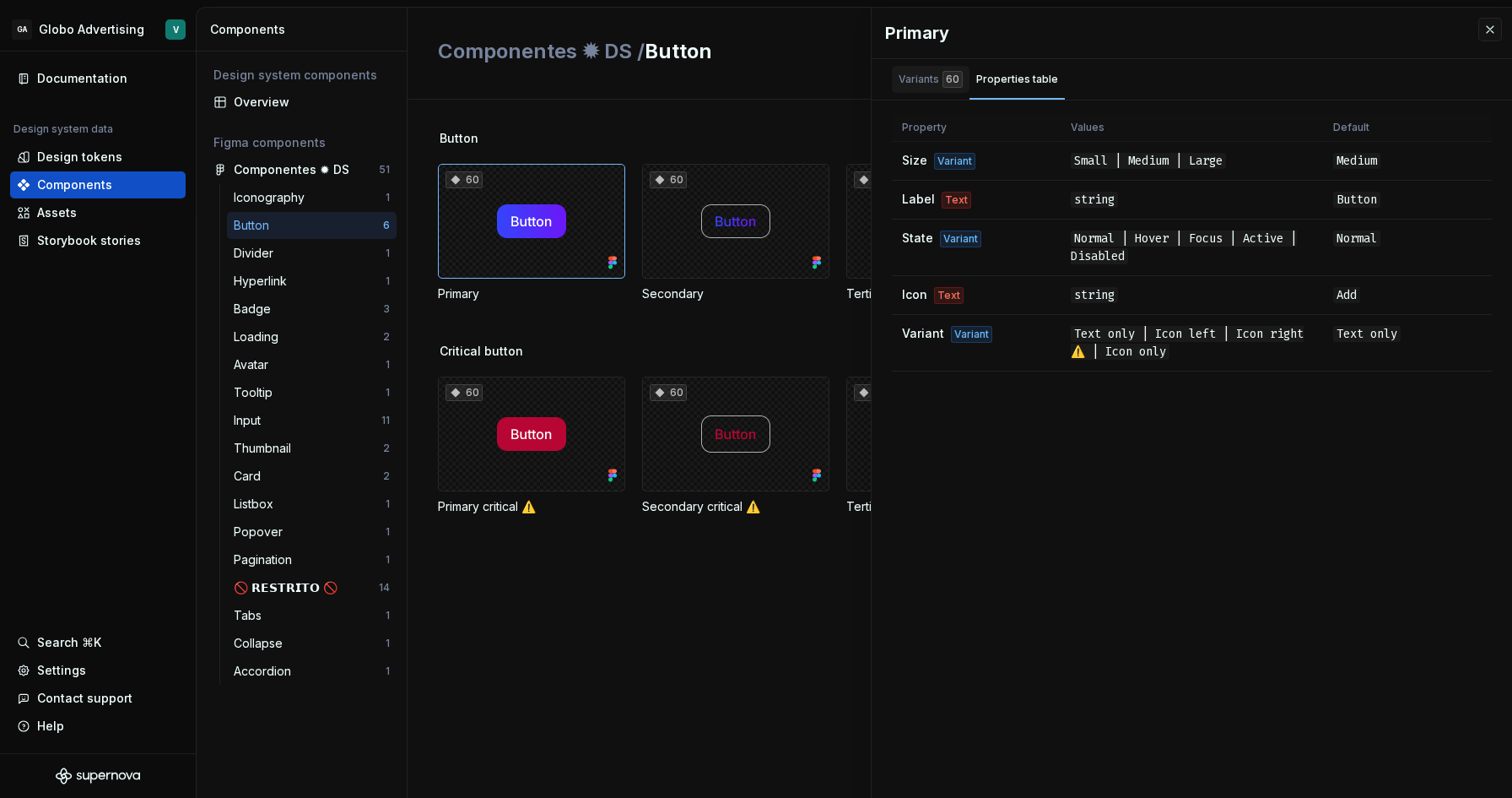
click at [900, 74] on div "Variants 60" at bounding box center [930, 79] width 64 height 17
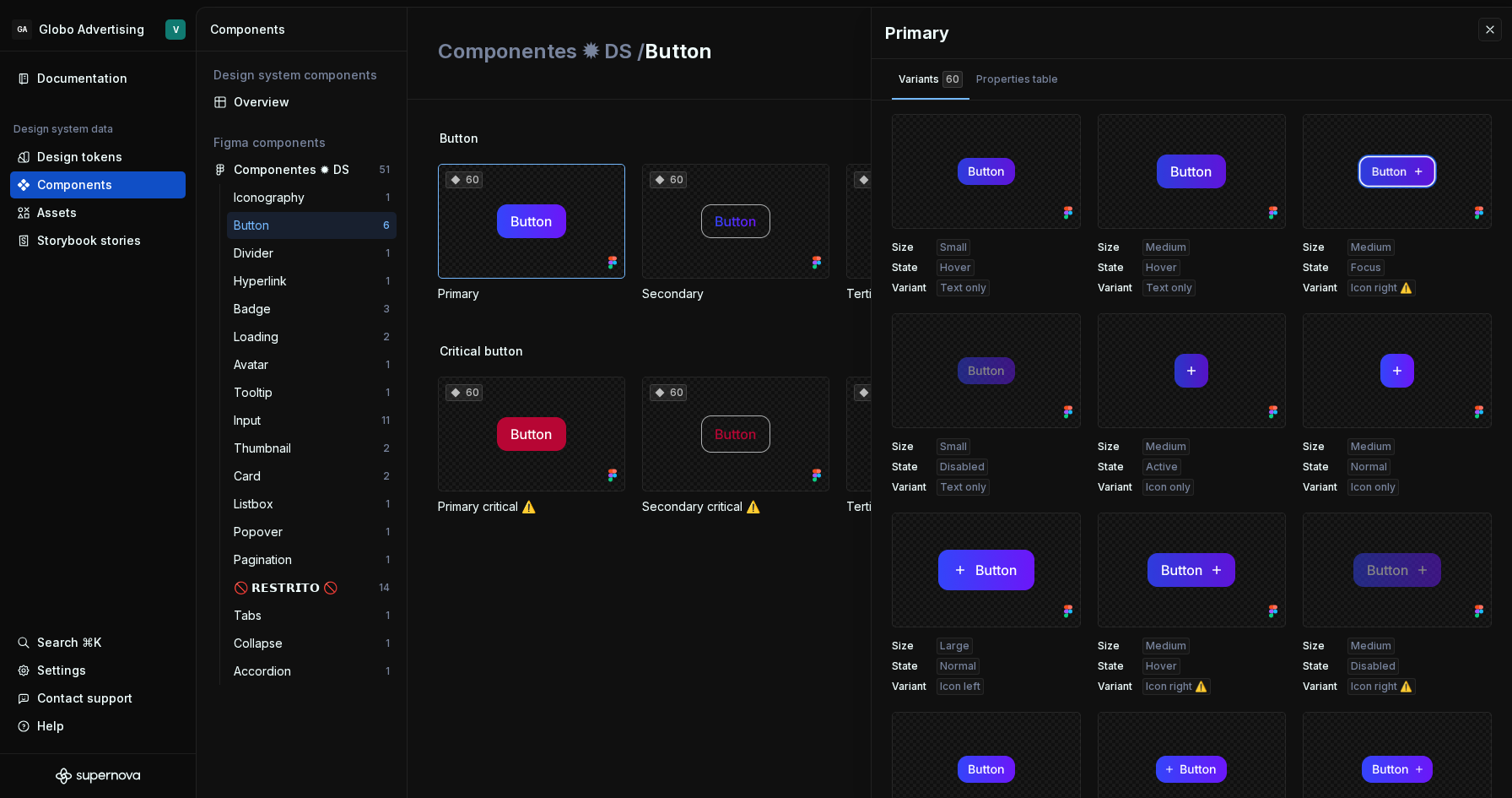
click at [1501, 25] on div "Primary" at bounding box center [1191, 33] width 640 height 51
click at [1485, 35] on button "button" at bounding box center [1489, 29] width 24 height 24
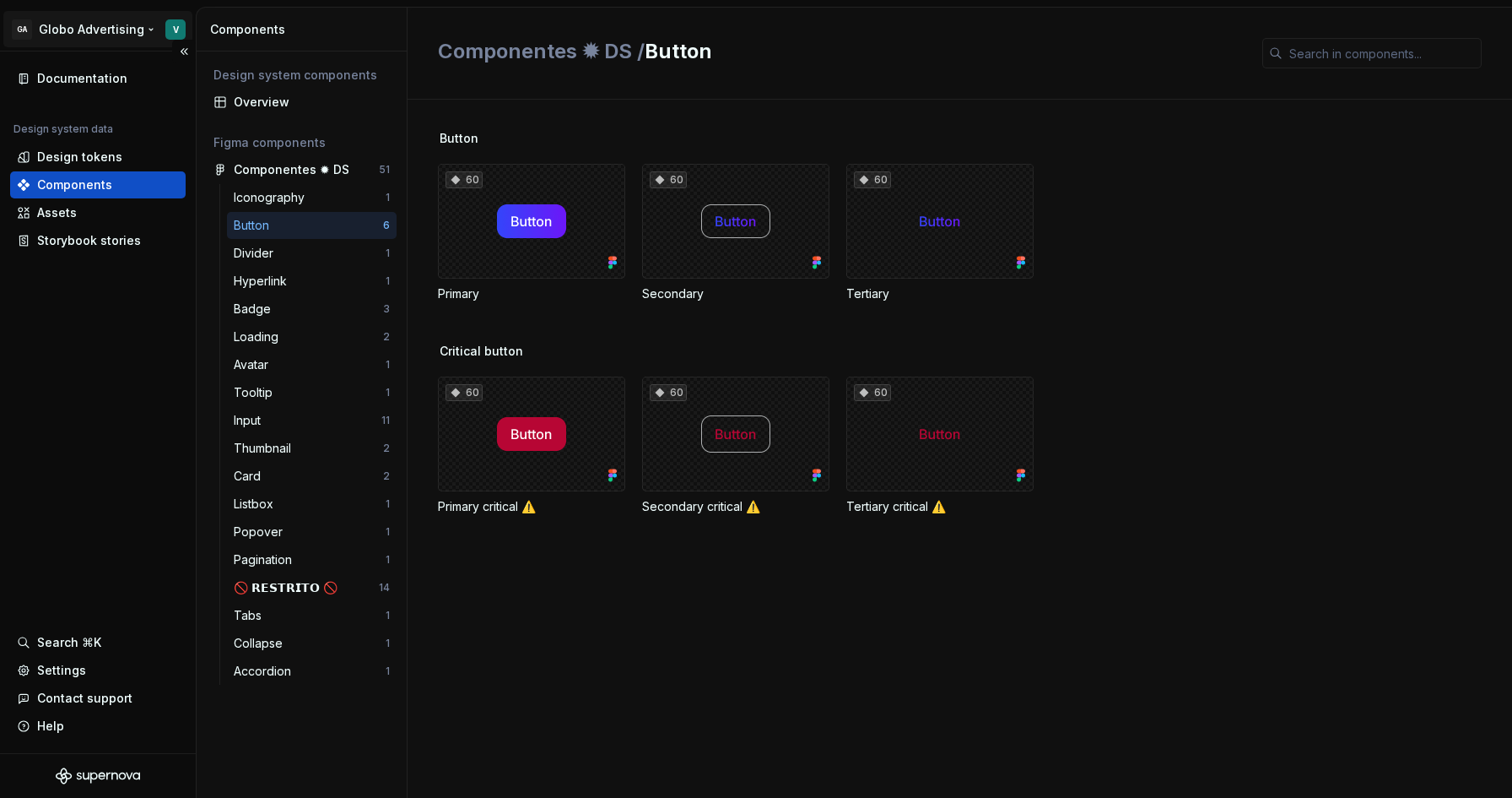
click at [147, 32] on html "GA Globo Advertising V Documentation Design system data Design tokens Component…" at bounding box center [756, 399] width 1512 height 798
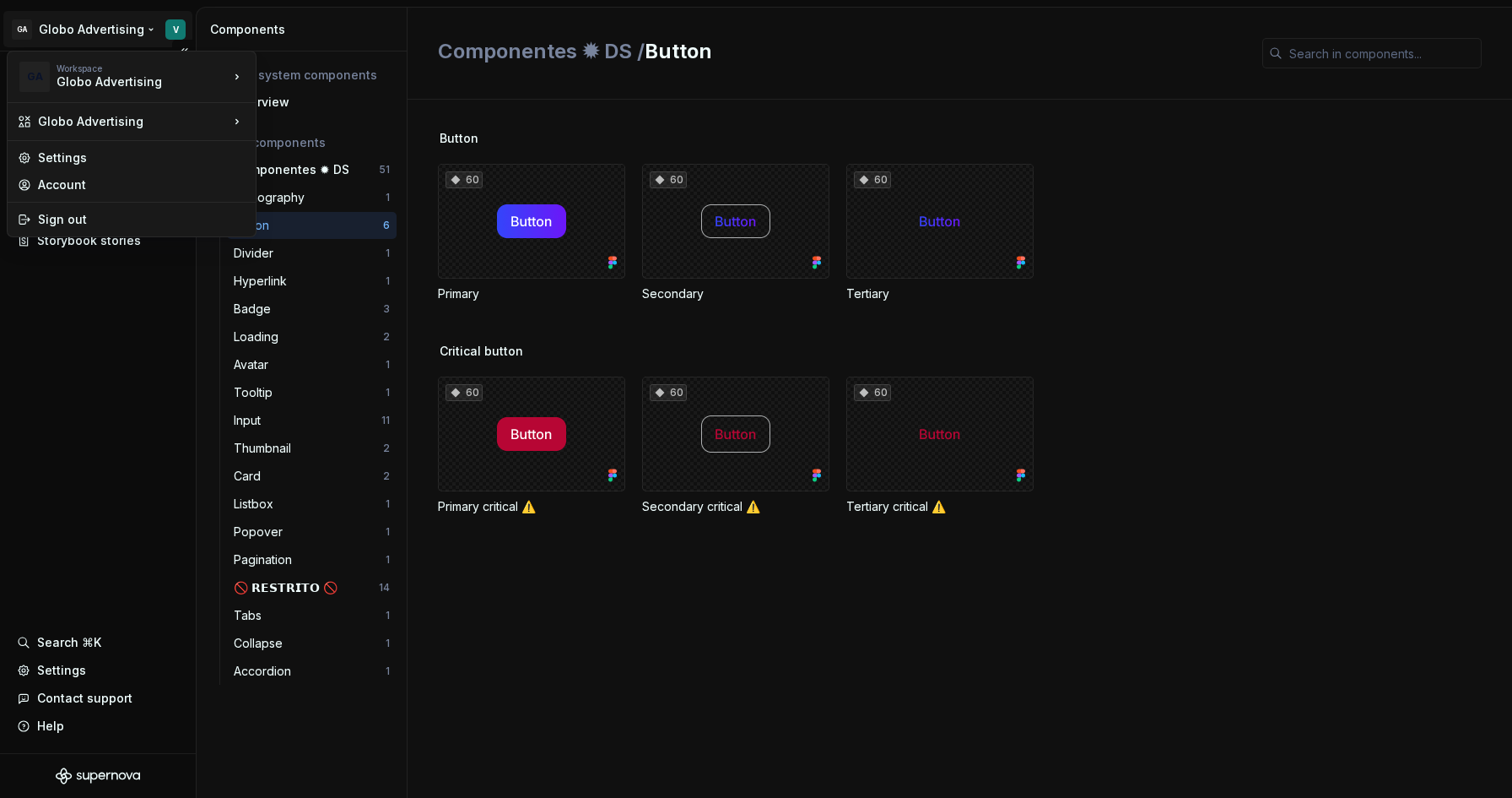
click at [20, 470] on html "GA Globo Advertising V Documentation Design system data Design tokens Component…" at bounding box center [756, 399] width 1512 height 798
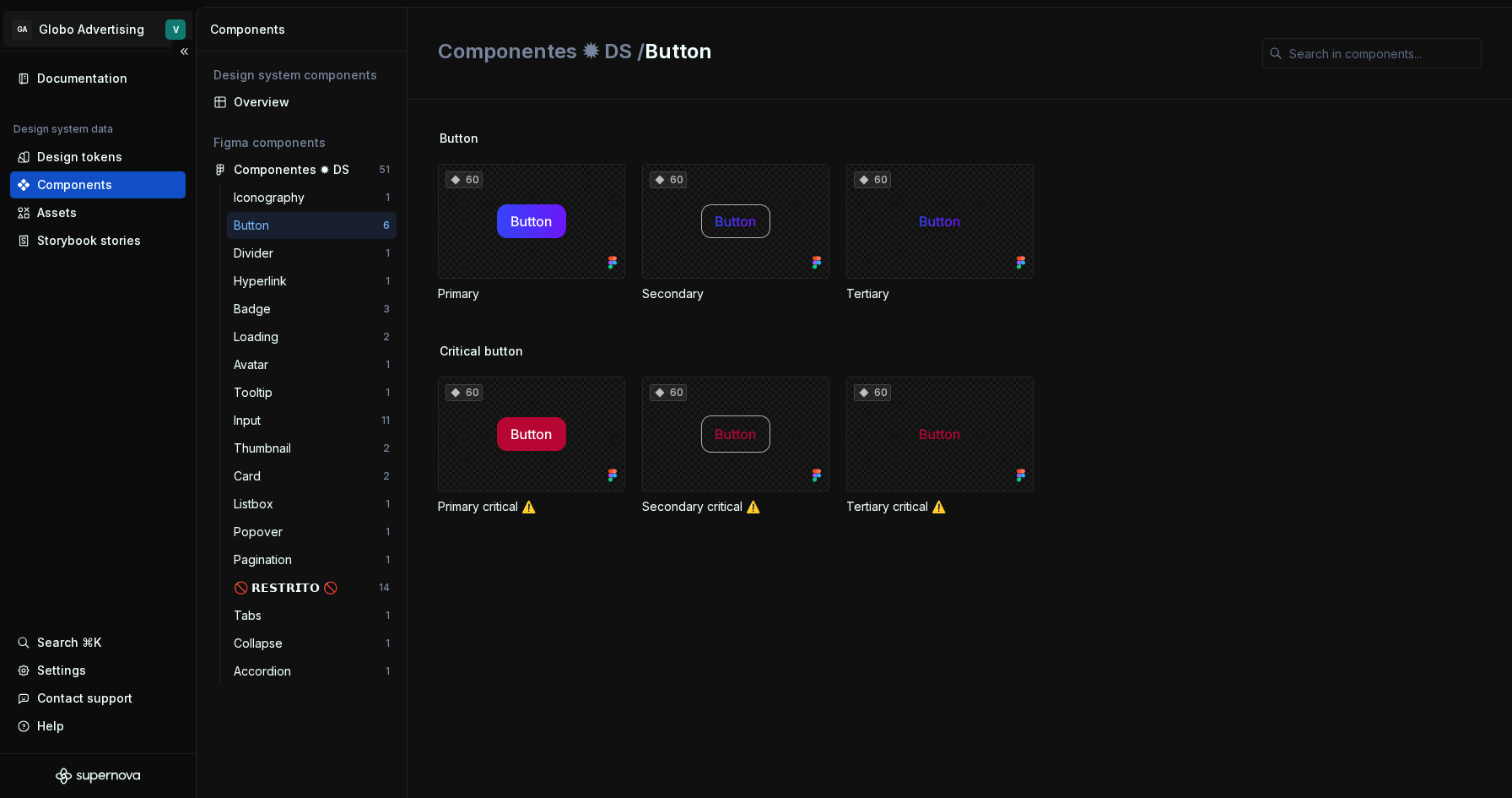
click at [137, 34] on html "GA Globo Advertising V Documentation Design system data Design tokens Component…" at bounding box center [756, 399] width 1512 height 798
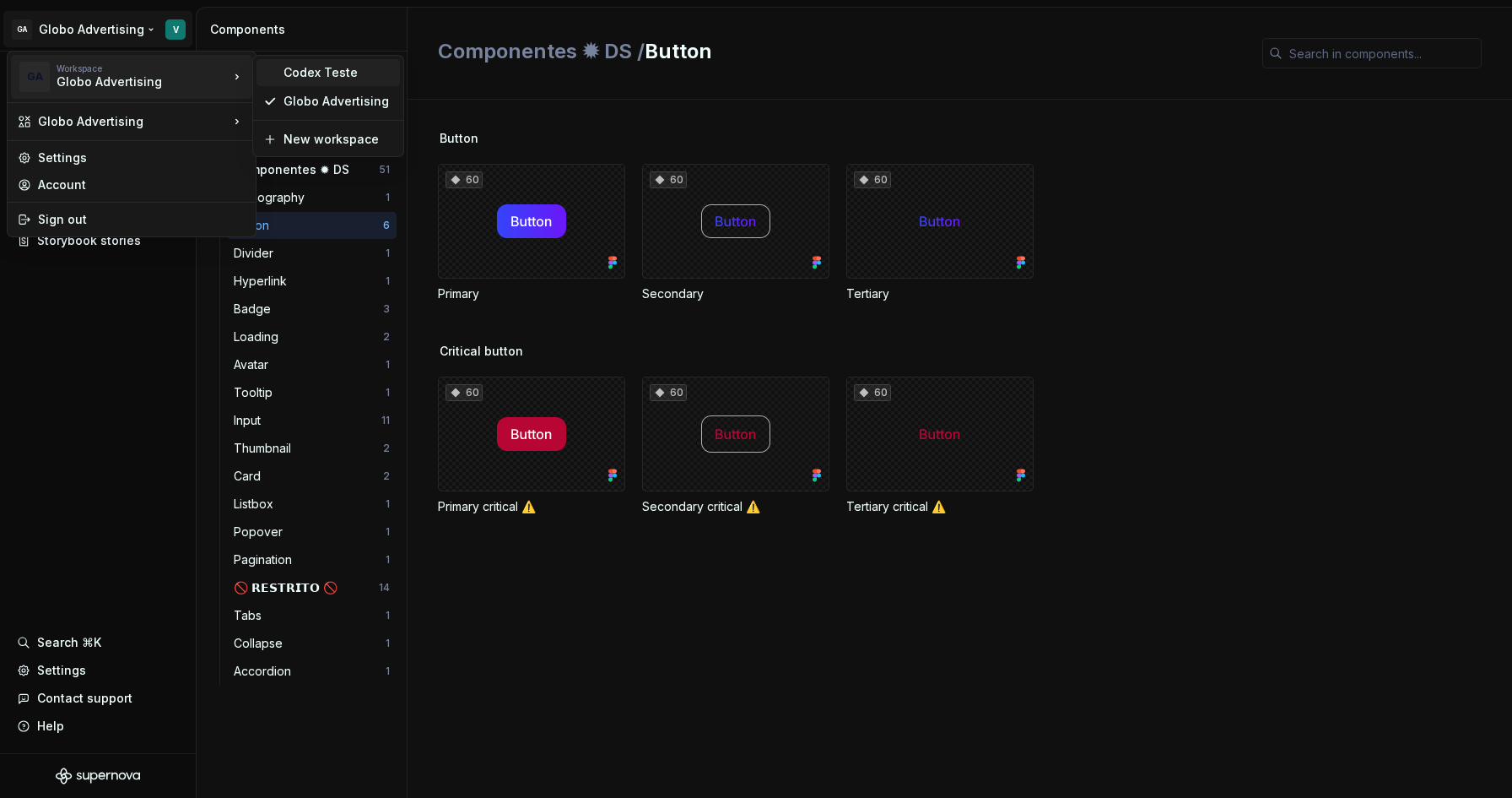
click at [308, 69] on div "Codex Teste" at bounding box center [338, 72] width 109 height 17
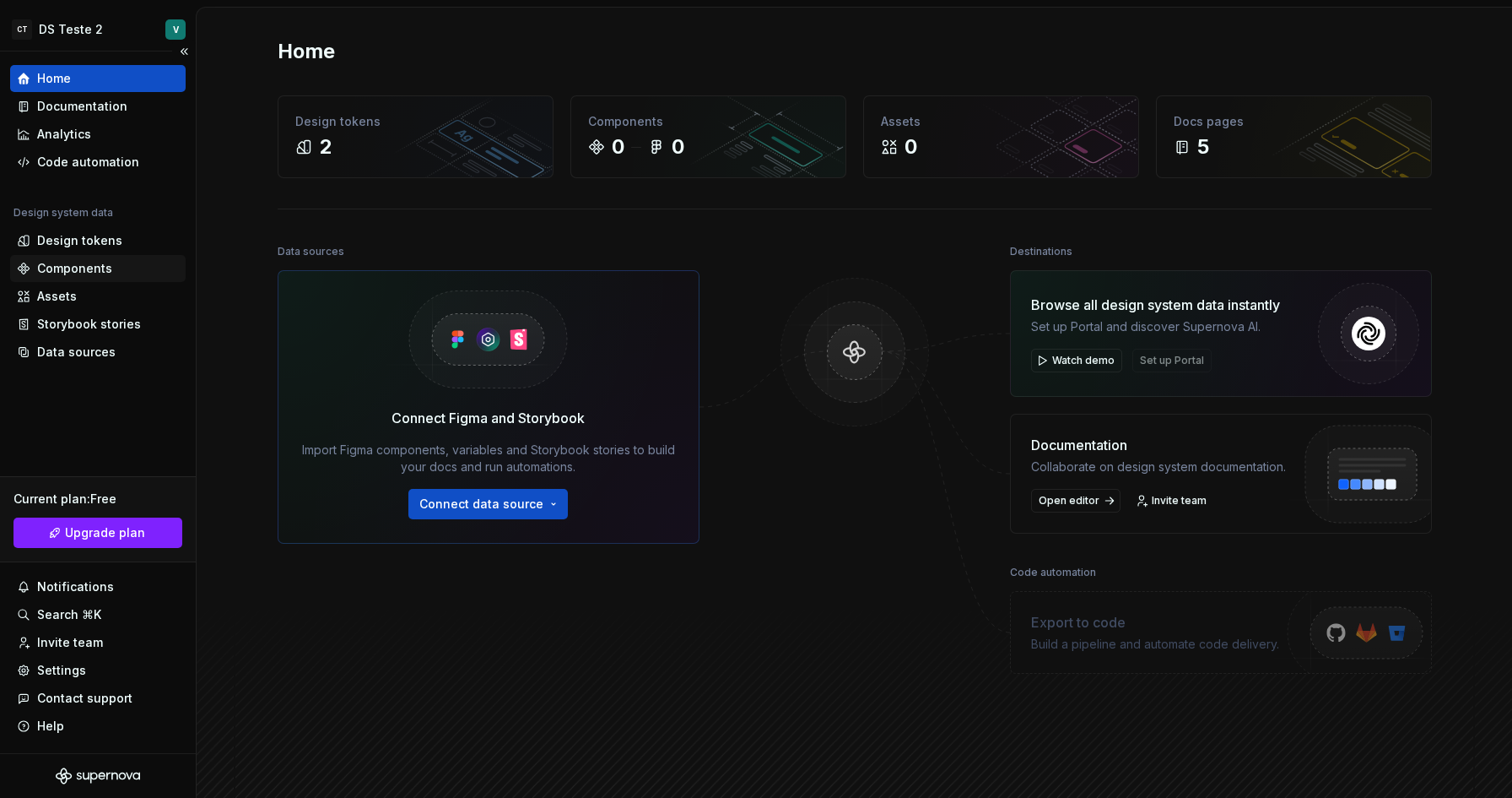
click at [51, 275] on div "Components" at bounding box center [74, 268] width 75 height 17
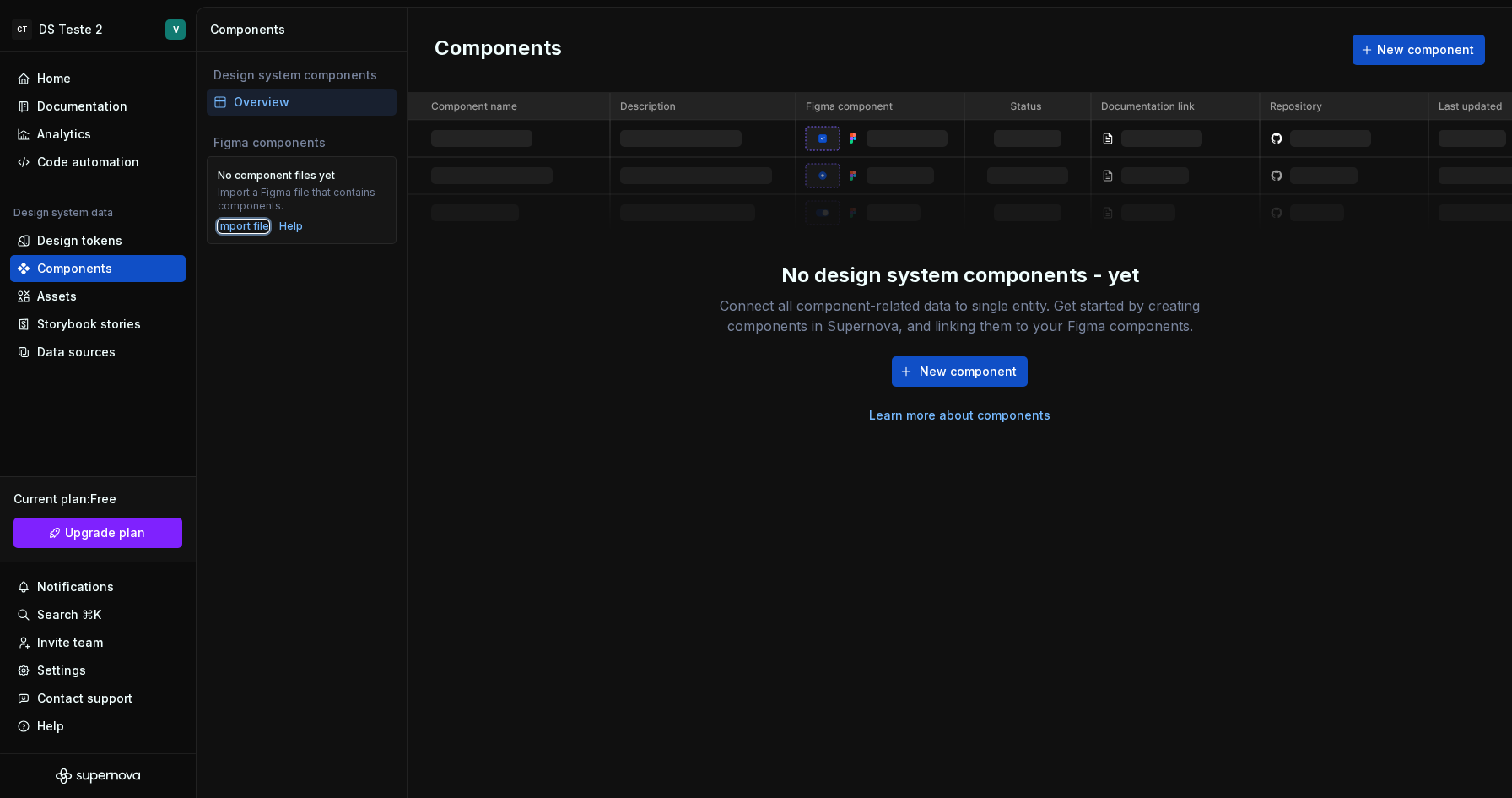
click at [261, 232] on div "Import file" at bounding box center [243, 226] width 52 height 13
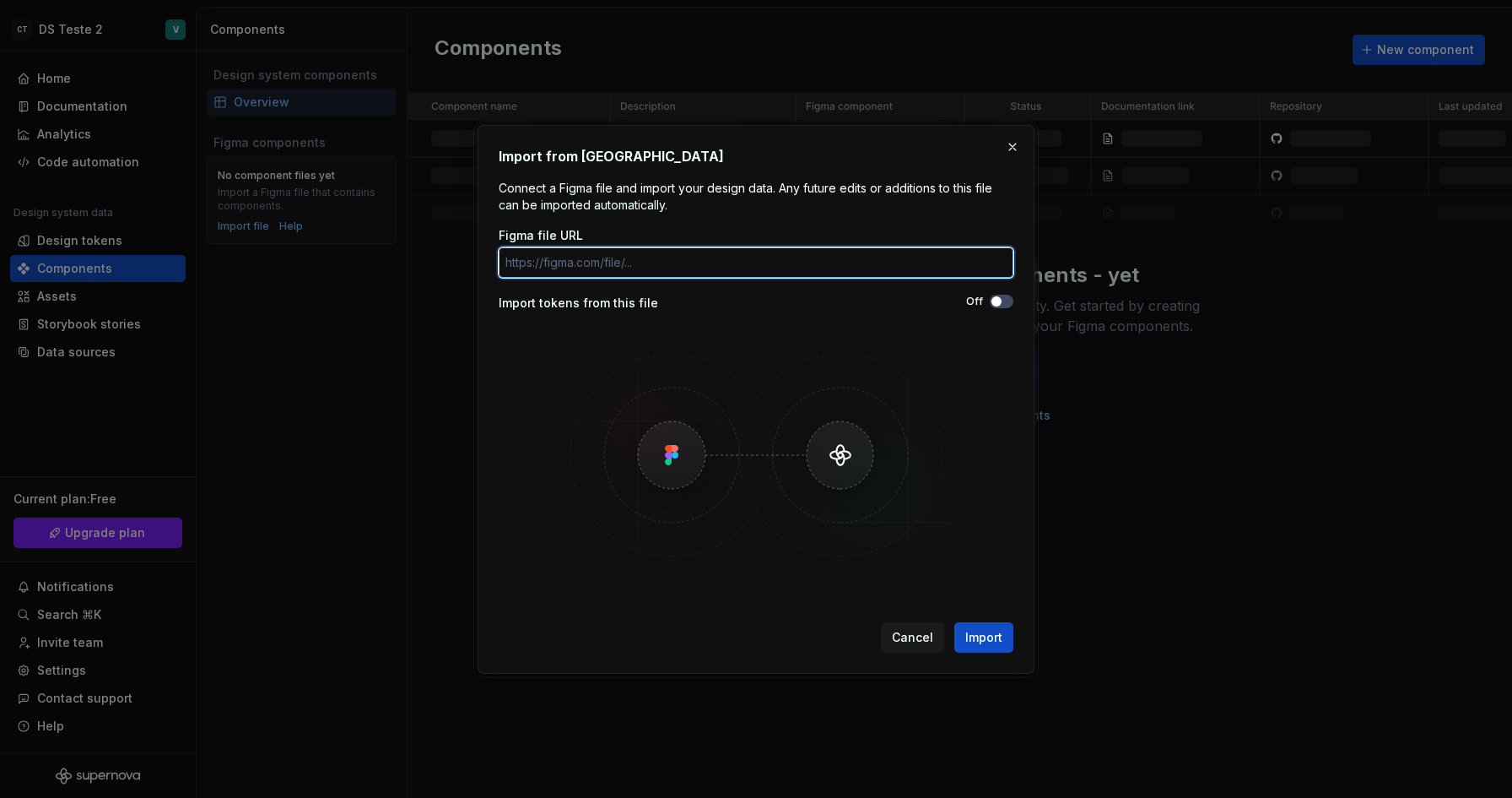
paste input "[URL][DOMAIN_NAME]"
type input "[URL][DOMAIN_NAME]"
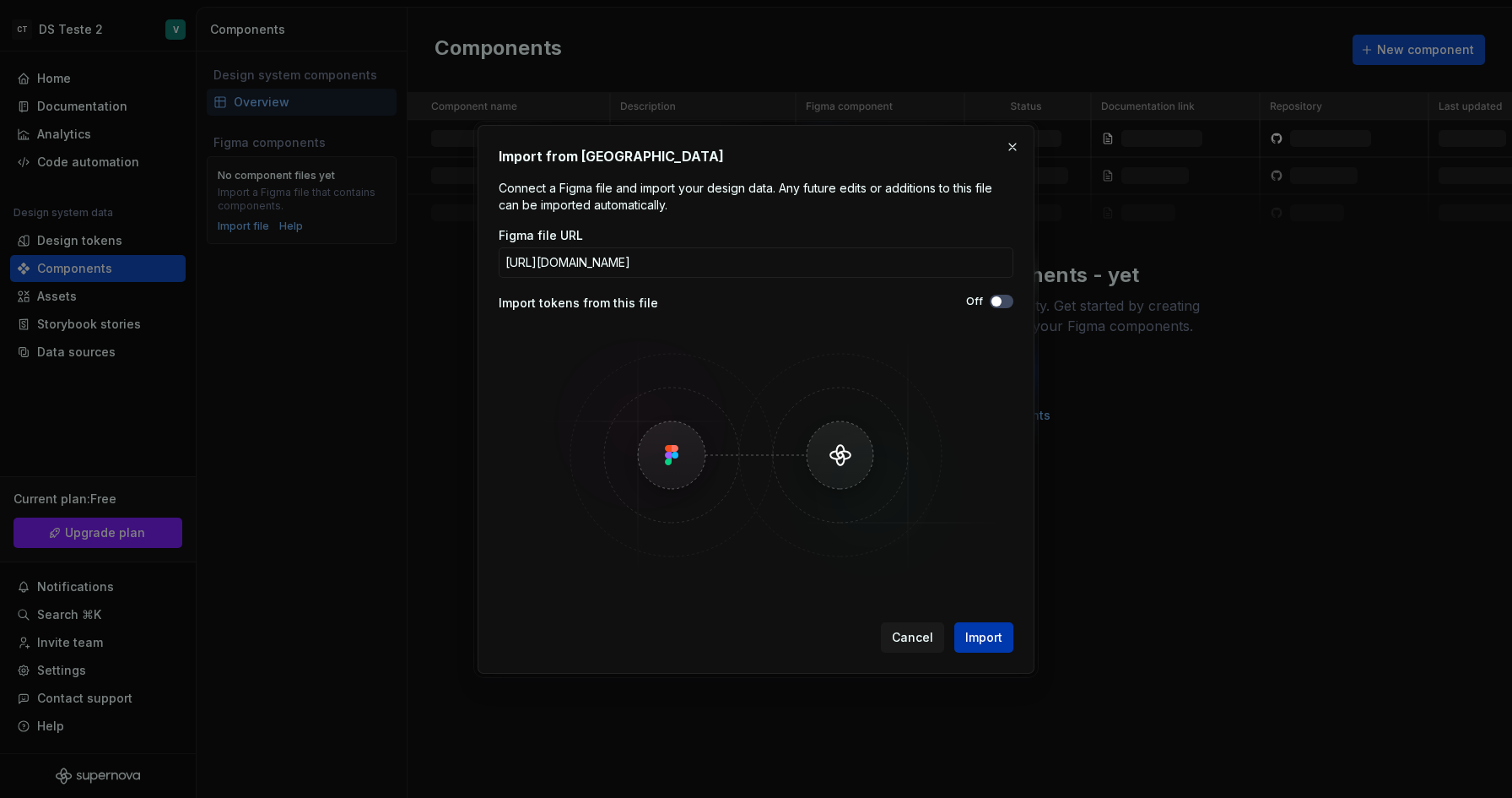
click at [1007, 639] on button "Import" at bounding box center [983, 637] width 59 height 31
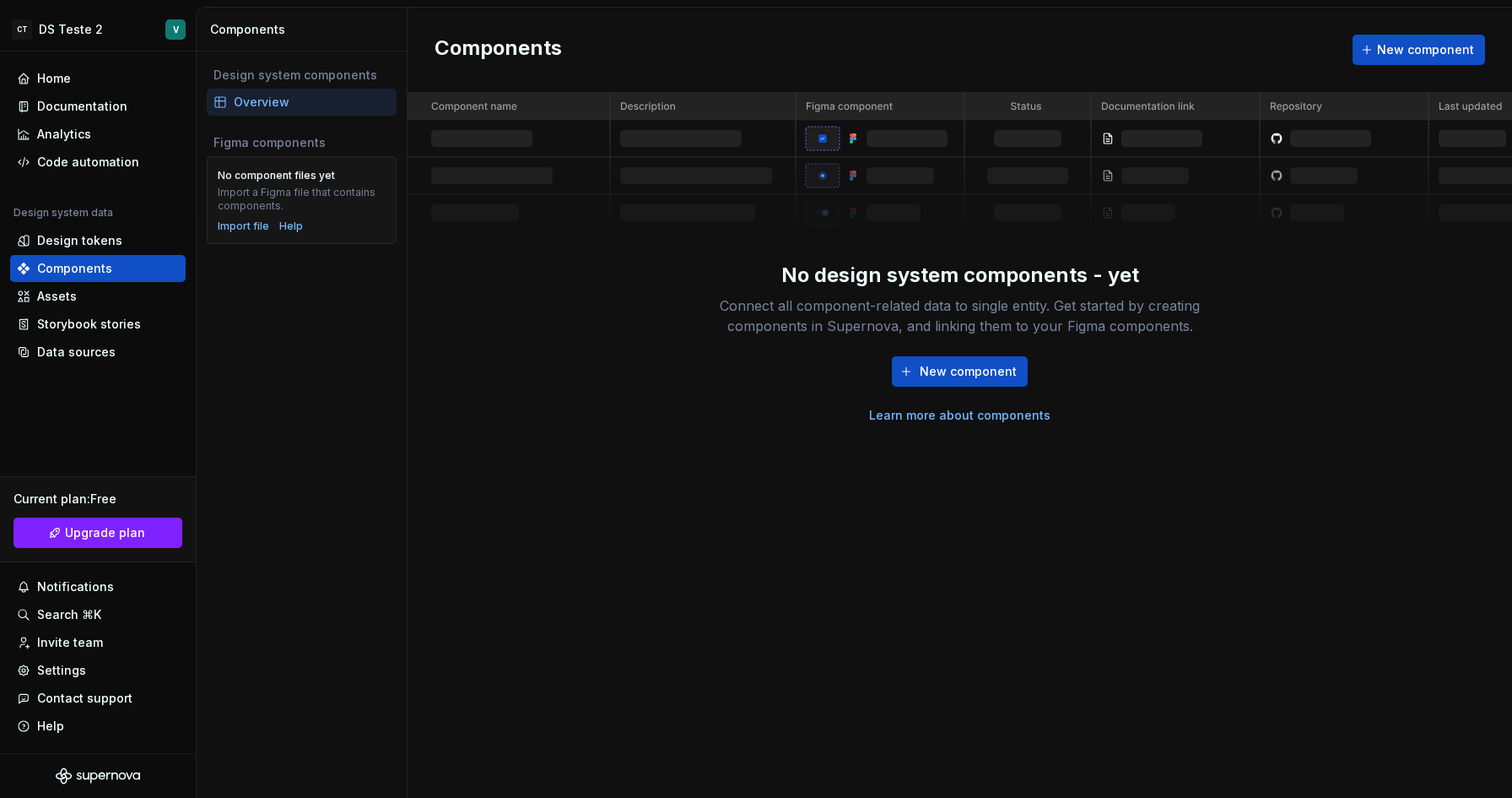
click at [895, 423] on link "Learn more about components" at bounding box center [960, 414] width 181 height 17
click at [247, 222] on div "Import file" at bounding box center [243, 226] width 52 height 13
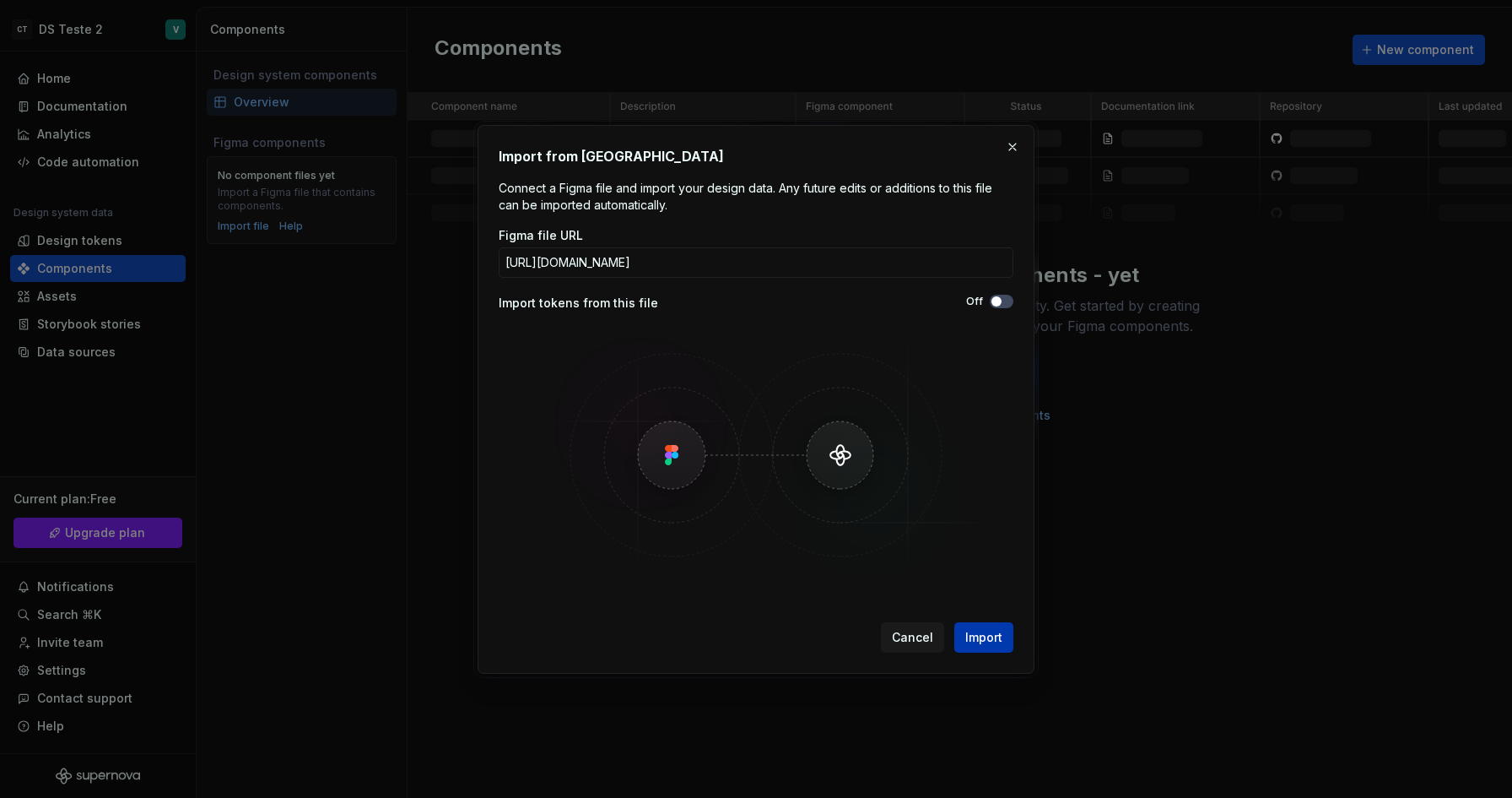
click at [977, 632] on span "Import" at bounding box center [983, 637] width 37 height 17
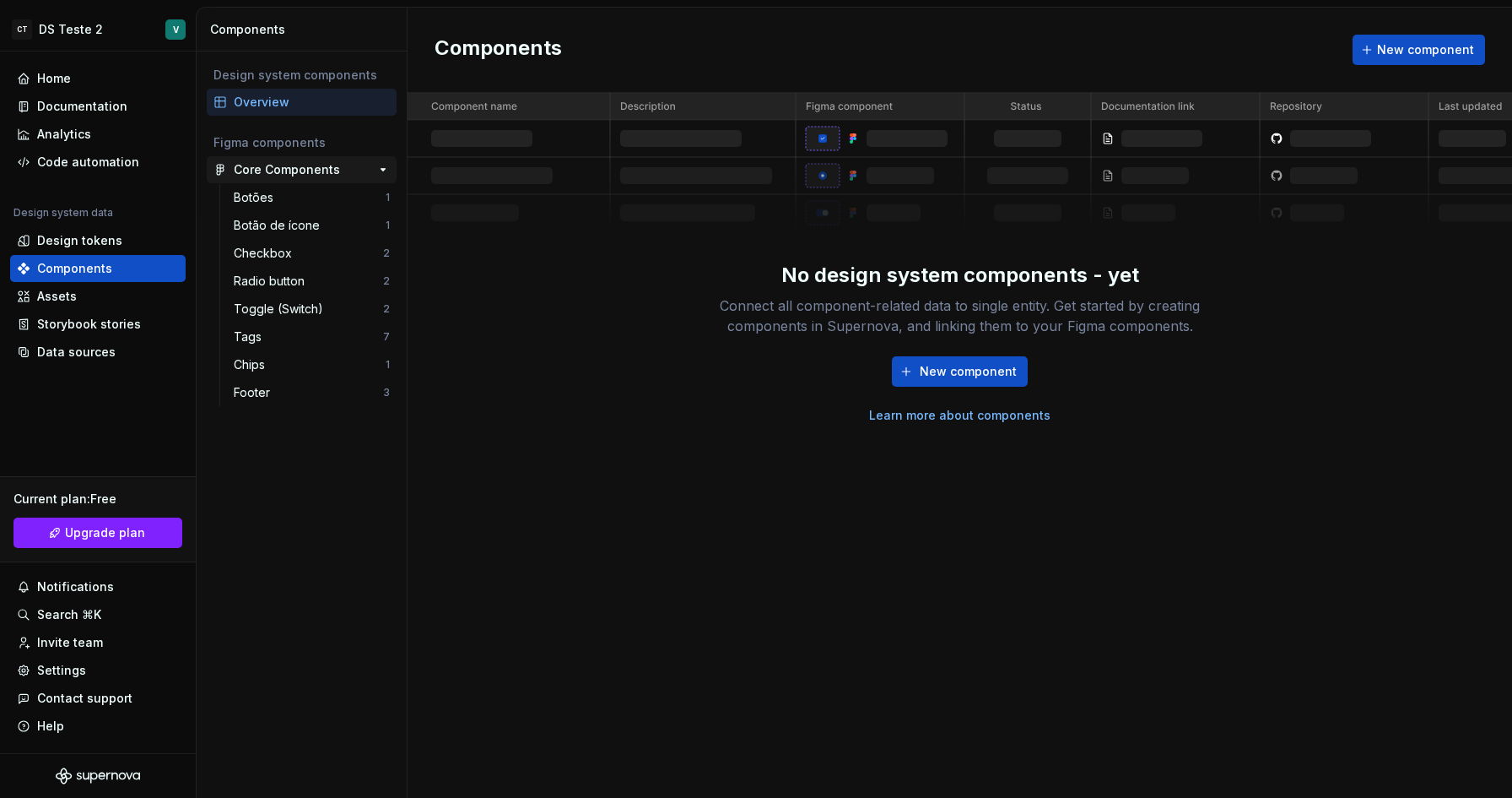
click at [294, 167] on div "Core Components" at bounding box center [286, 169] width 106 height 17
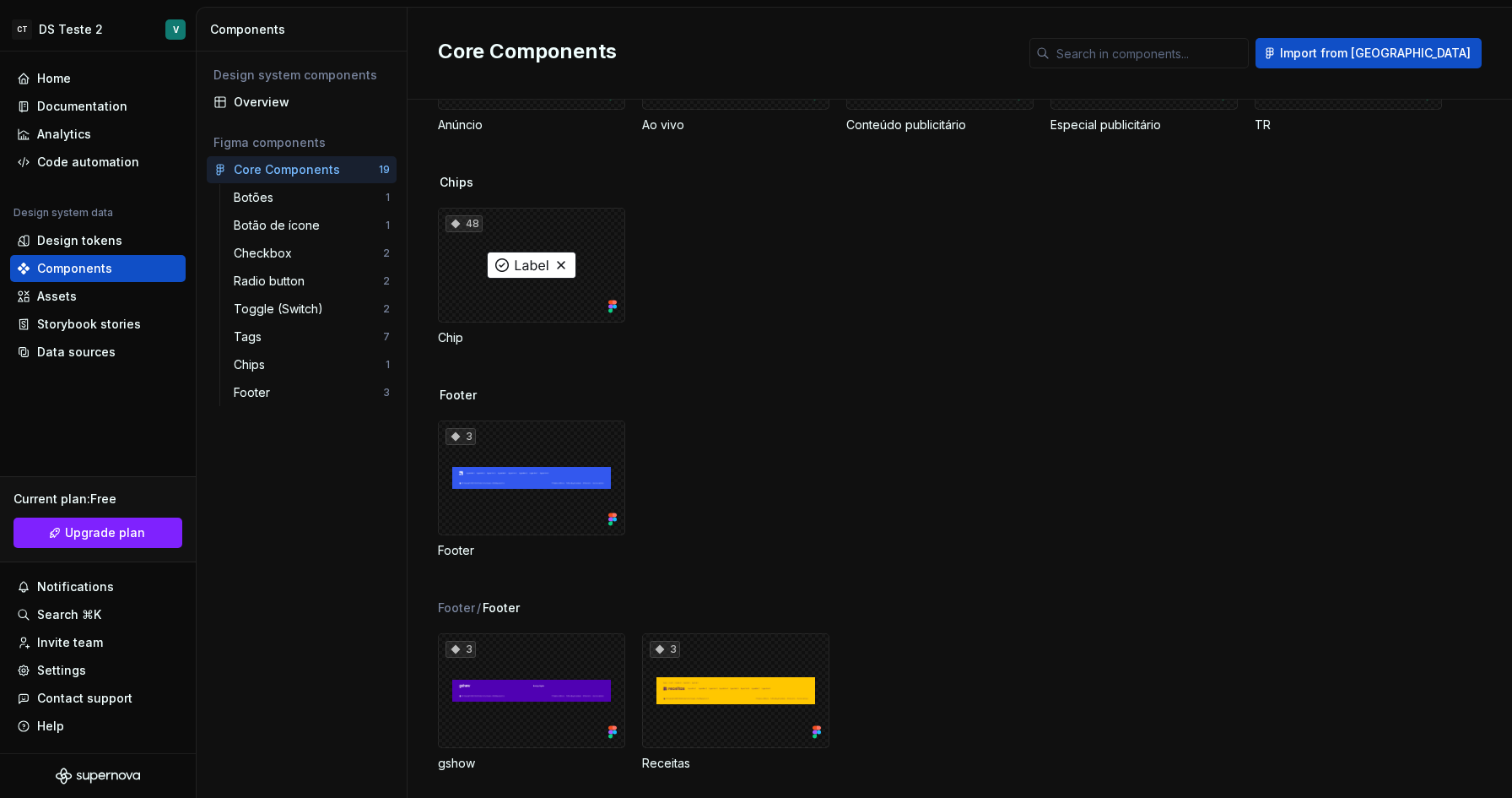
scroll to position [1430, 0]
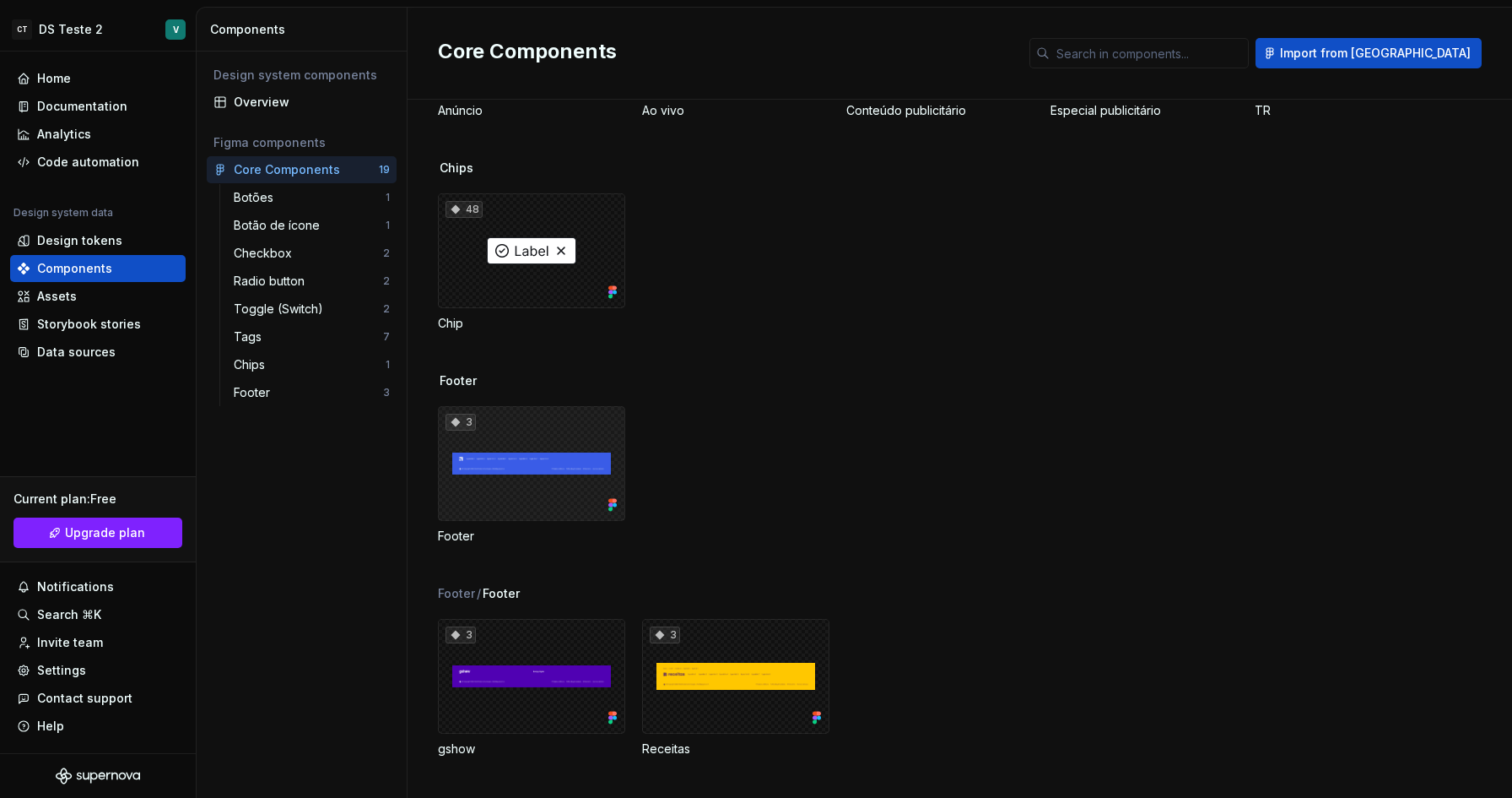
click at [545, 454] on div "3" at bounding box center [531, 463] width 187 height 115
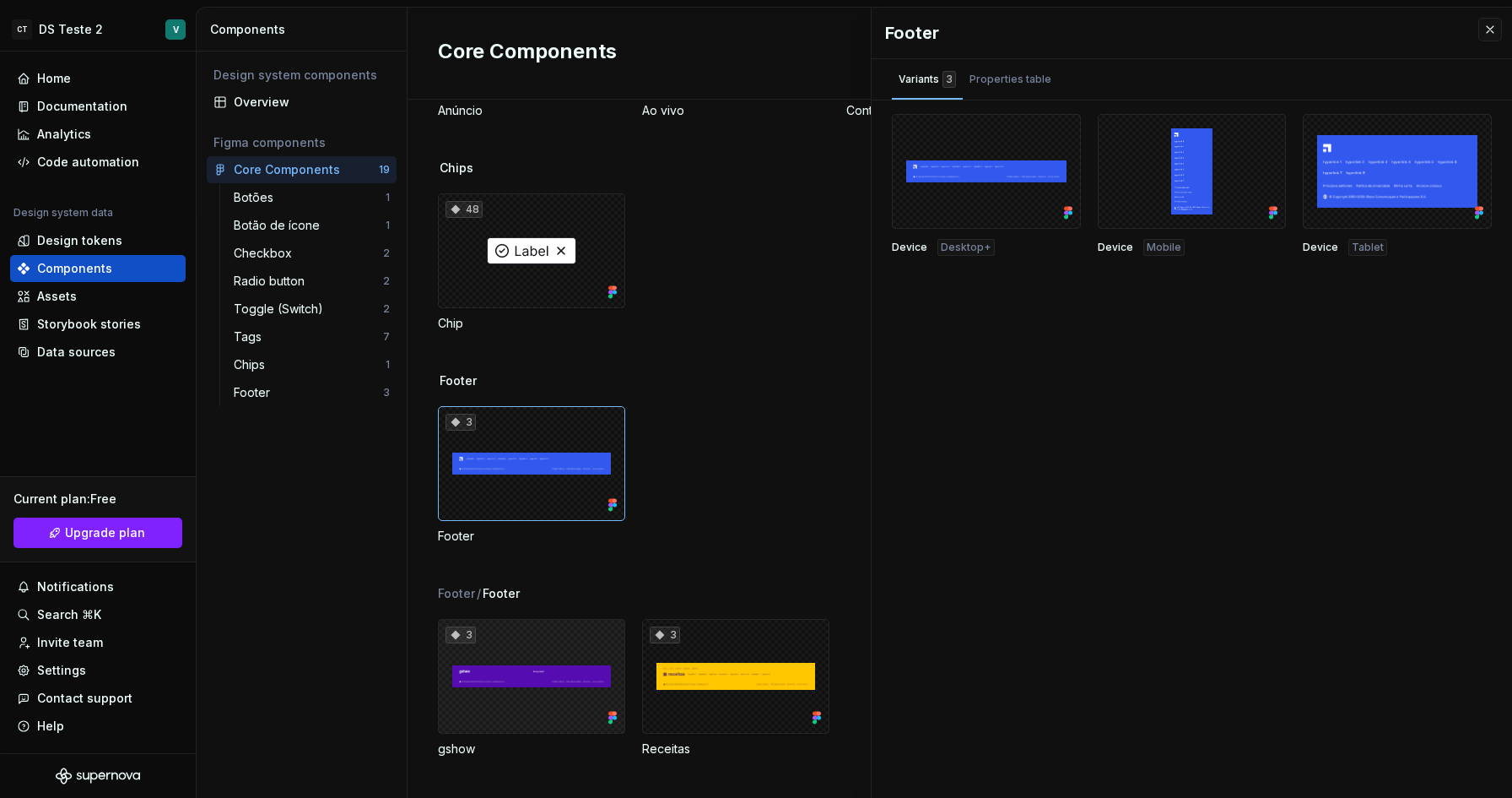
click at [545, 676] on div "3" at bounding box center [531, 675] width 187 height 115
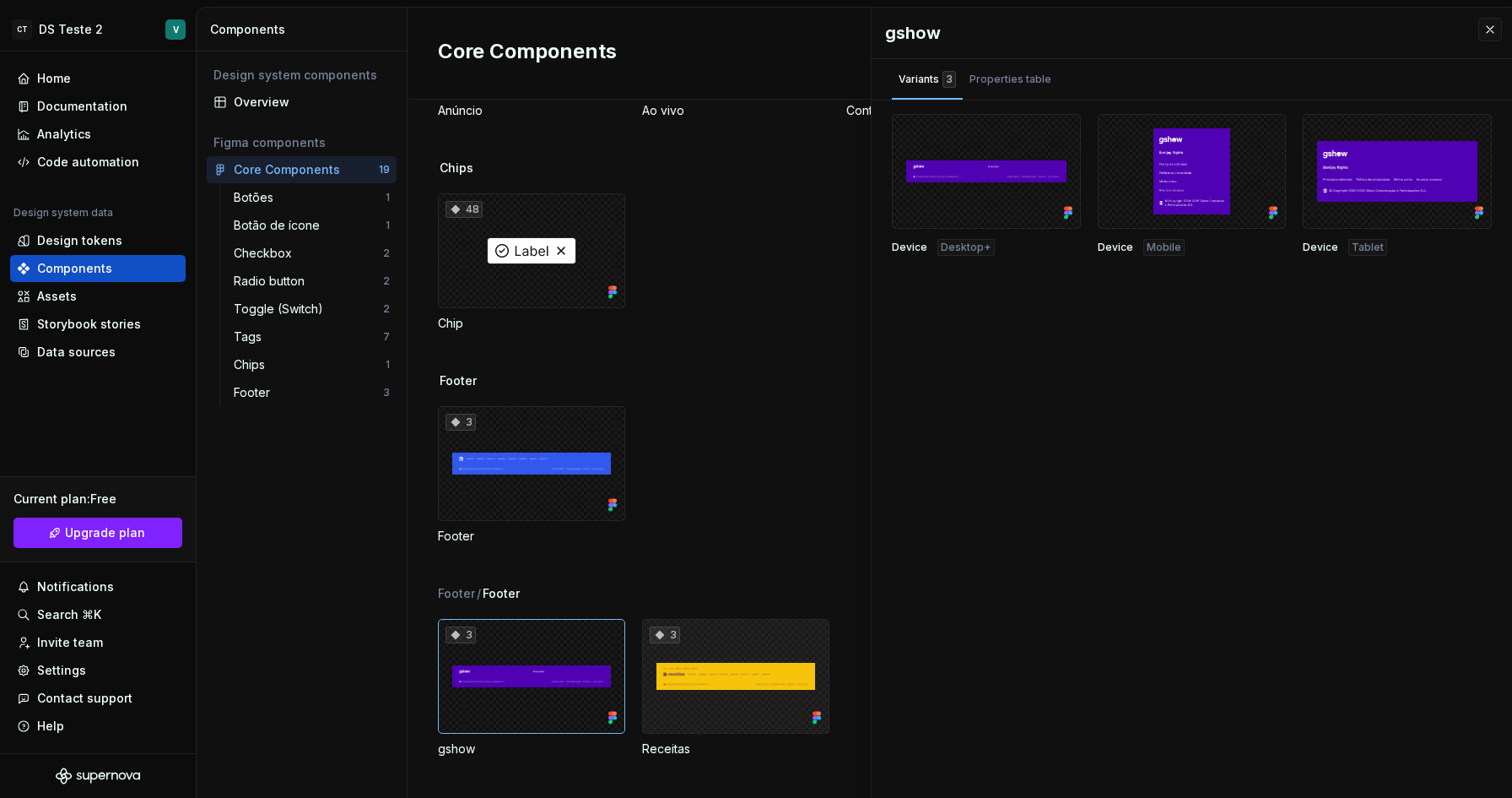
click at [685, 660] on div "3" at bounding box center [735, 675] width 187 height 115
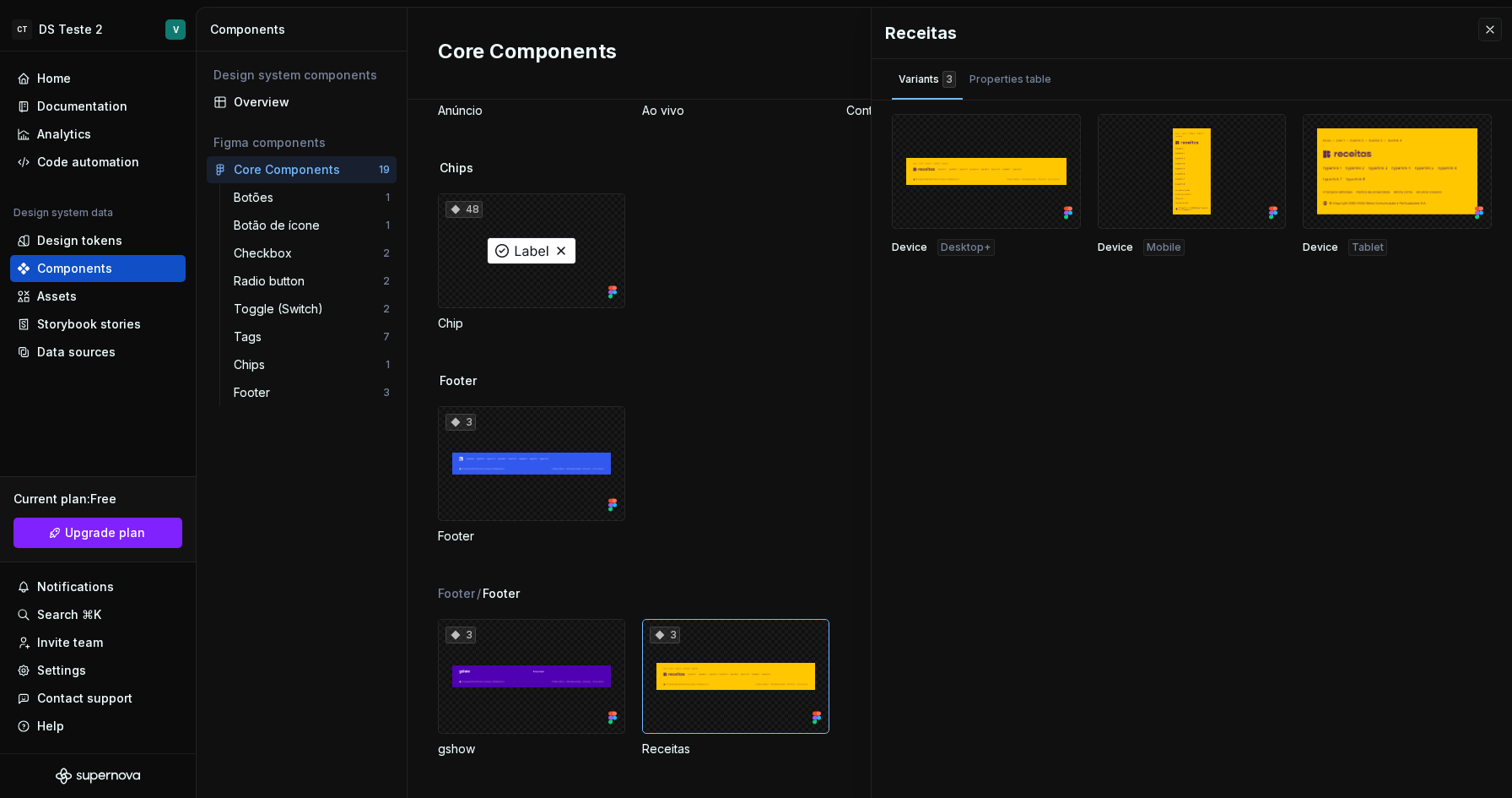
click at [648, 482] on div "3 Footer" at bounding box center [974, 476] width 1074 height 138
click at [1487, 23] on button "button" at bounding box center [1489, 29] width 24 height 24
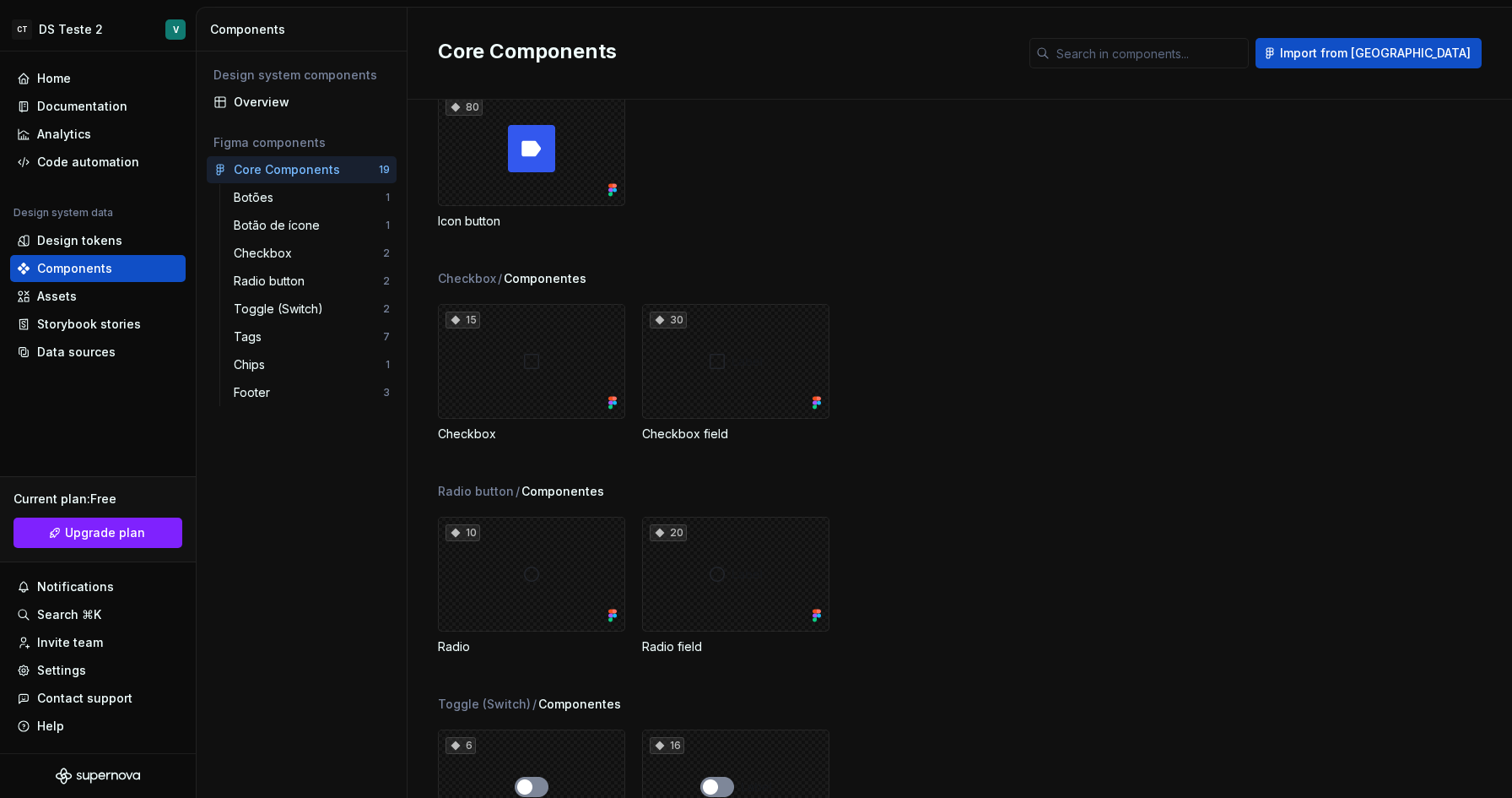
scroll to position [291, 0]
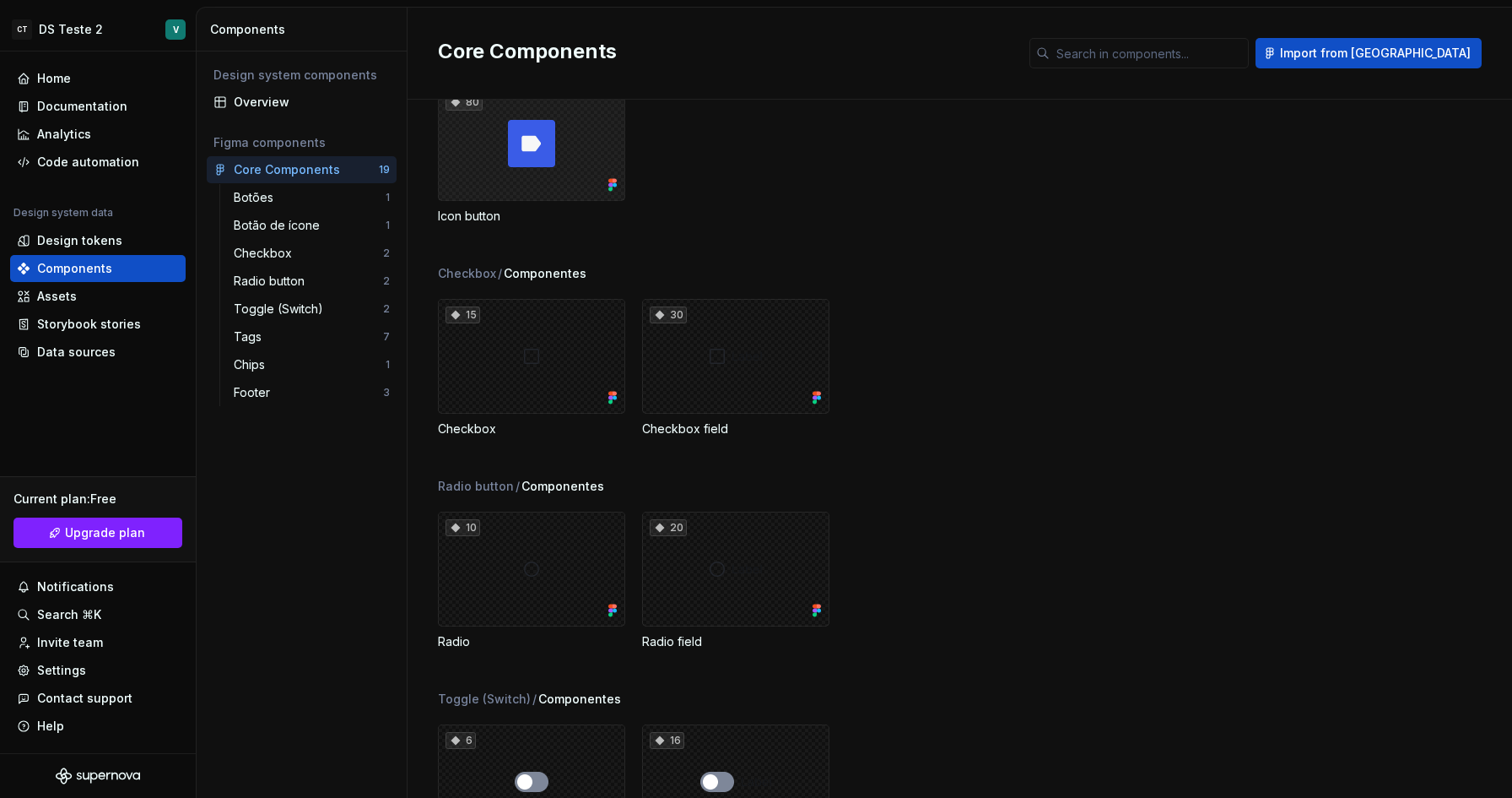
click at [548, 164] on div "80" at bounding box center [531, 143] width 187 height 115
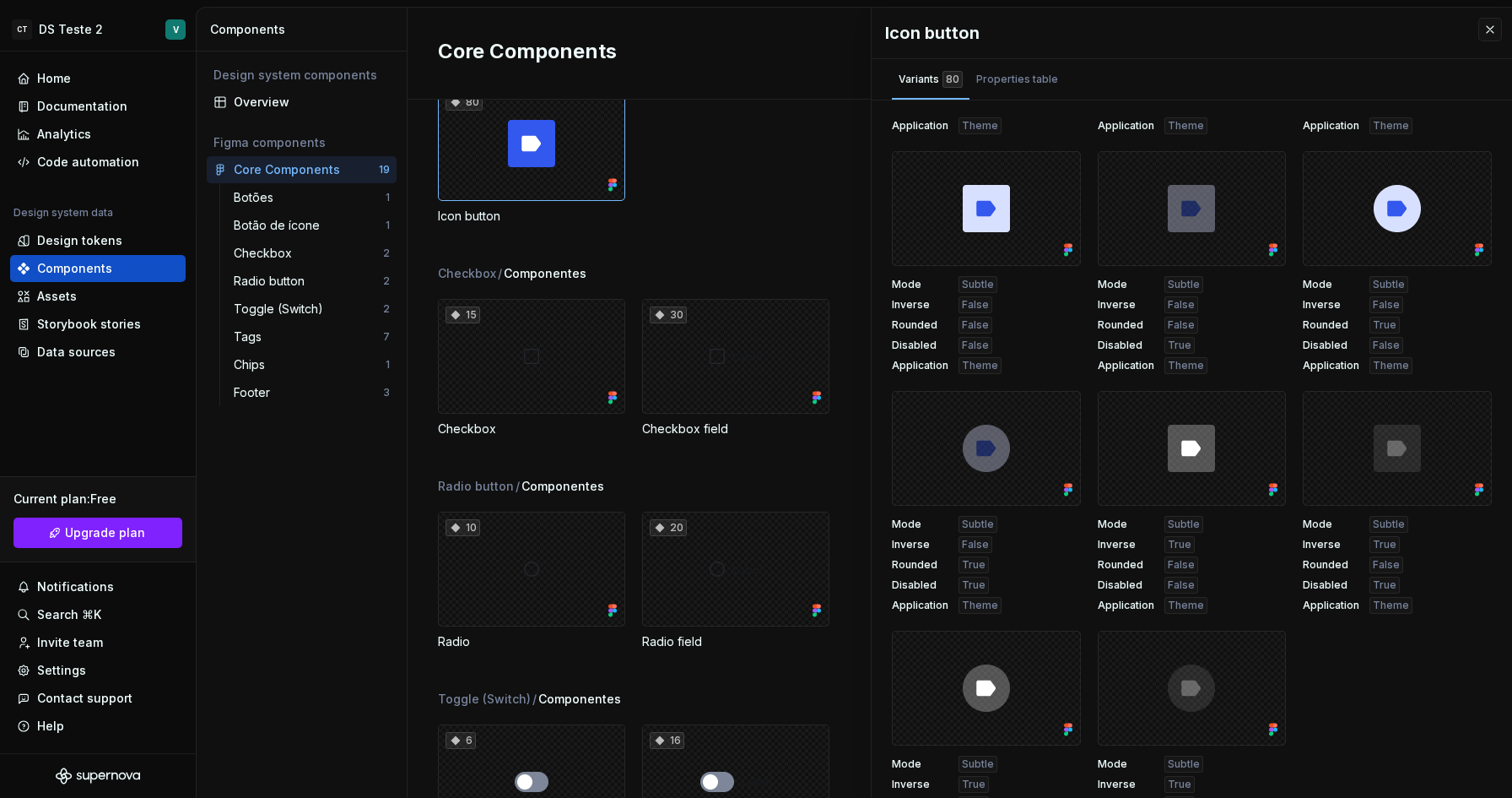
scroll to position [5722, 0]
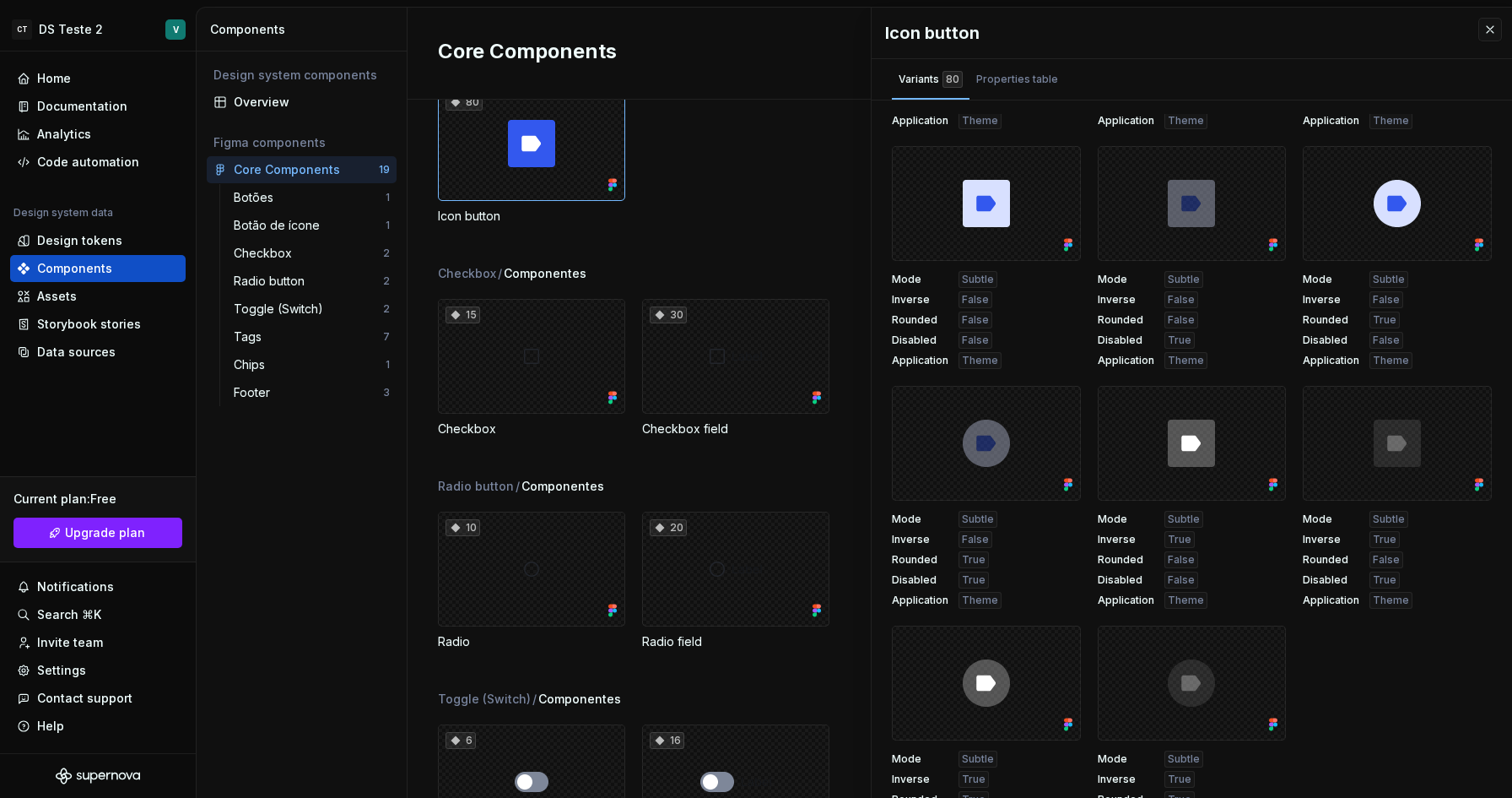
click at [764, 269] on div "Checkbox / Componentes" at bounding box center [974, 273] width 1074 height 17
click at [1005, 86] on div "Properties table" at bounding box center [1016, 79] width 81 height 17
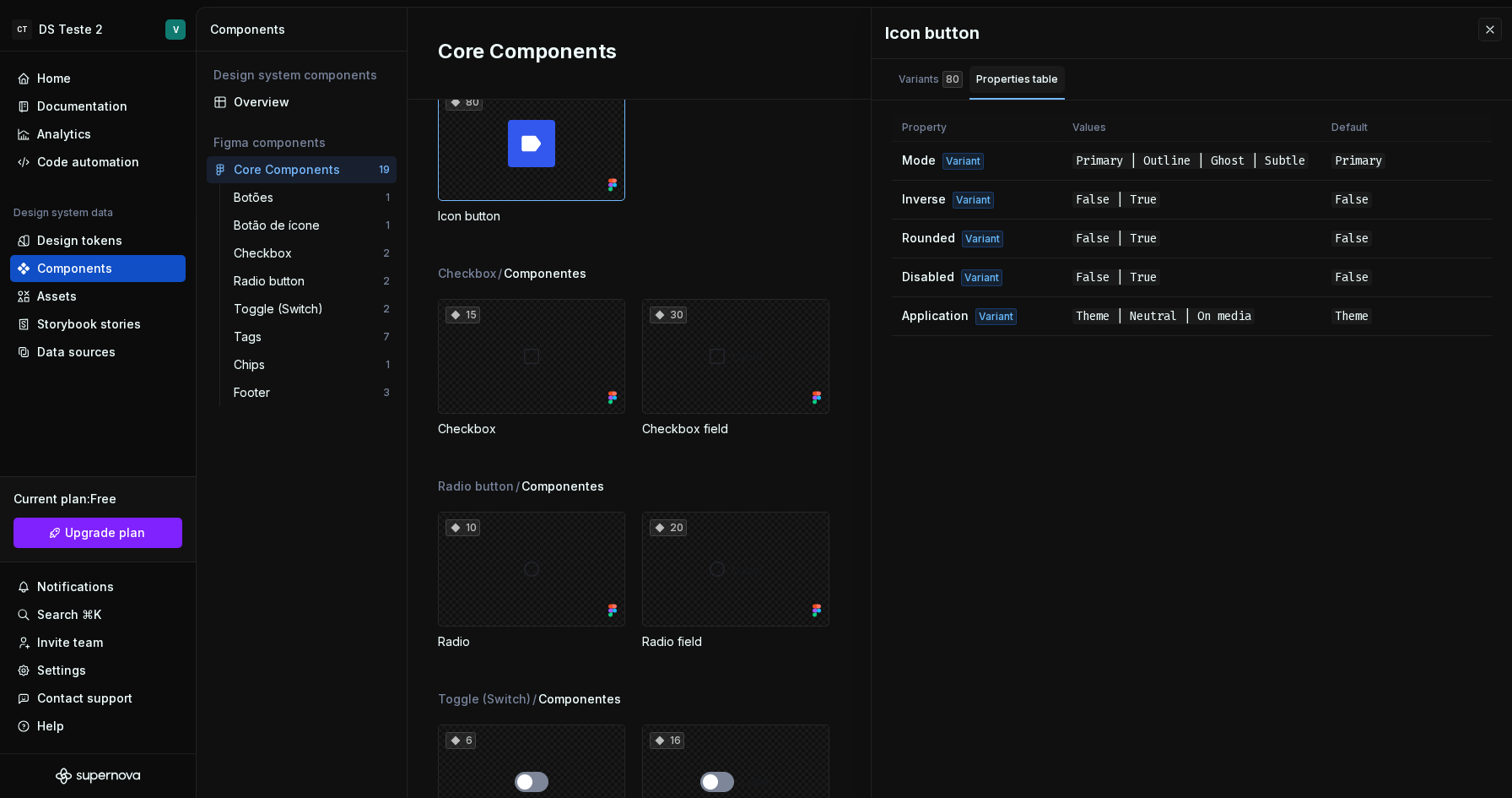
scroll to position [0, 0]
click at [928, 86] on div "Variants 80" at bounding box center [930, 79] width 64 height 17
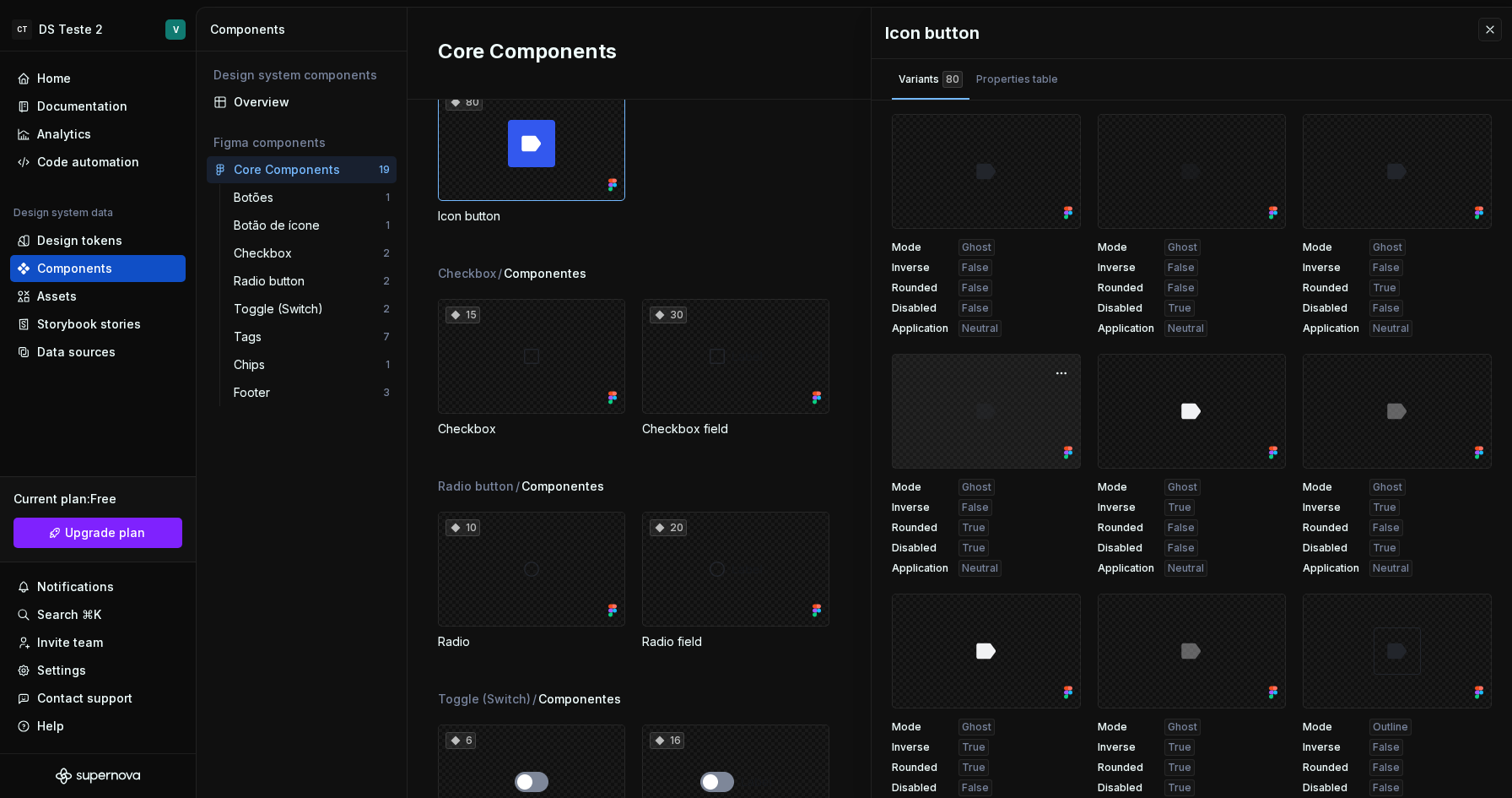
click at [1000, 451] on div at bounding box center [987, 411] width 189 height 115
click at [1065, 376] on button "button" at bounding box center [1061, 372] width 24 height 24
click at [785, 220] on div "80 Icon button" at bounding box center [974, 155] width 1074 height 138
click at [1487, 29] on button "button" at bounding box center [1489, 29] width 24 height 24
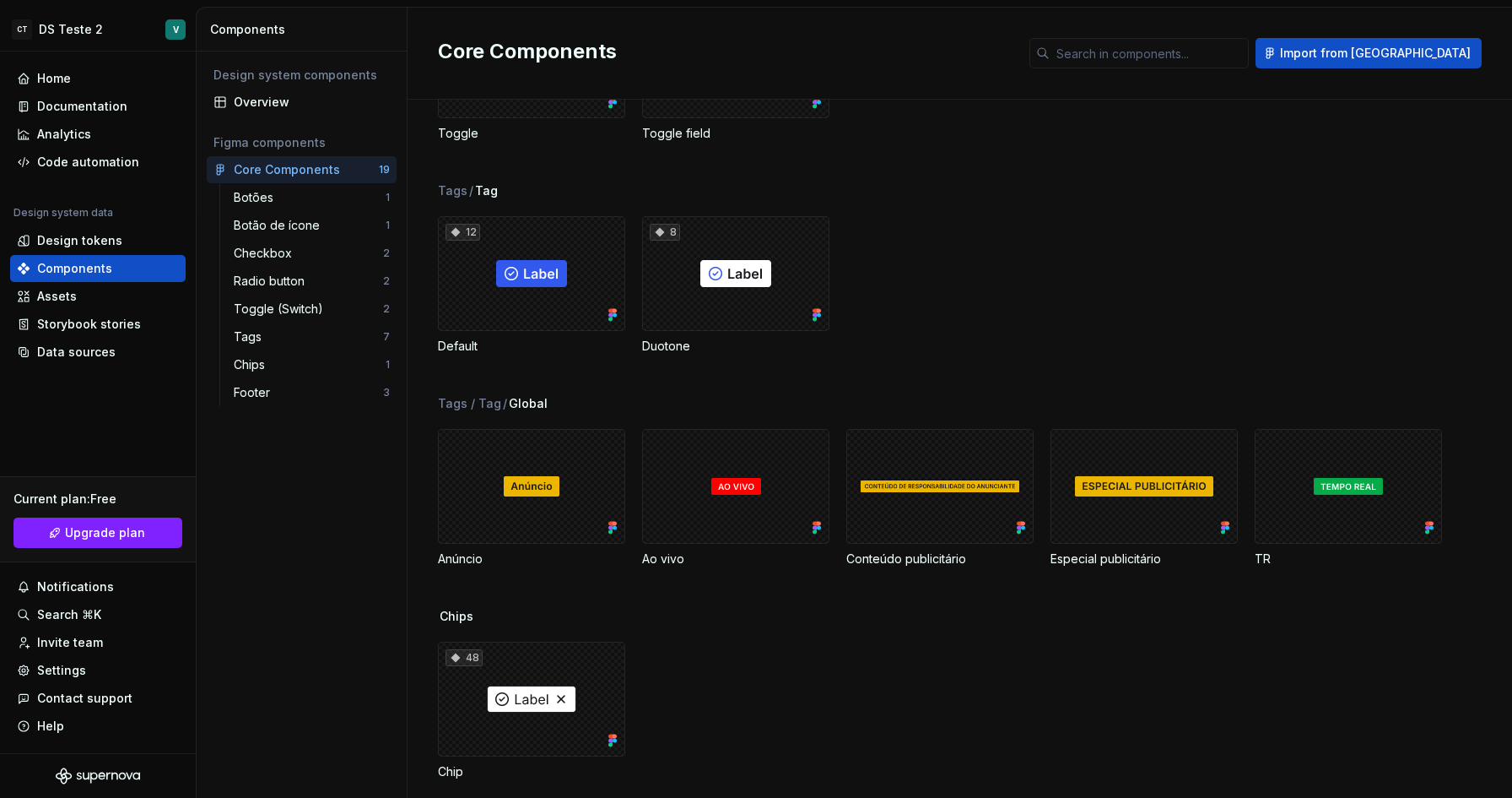
scroll to position [984, 0]
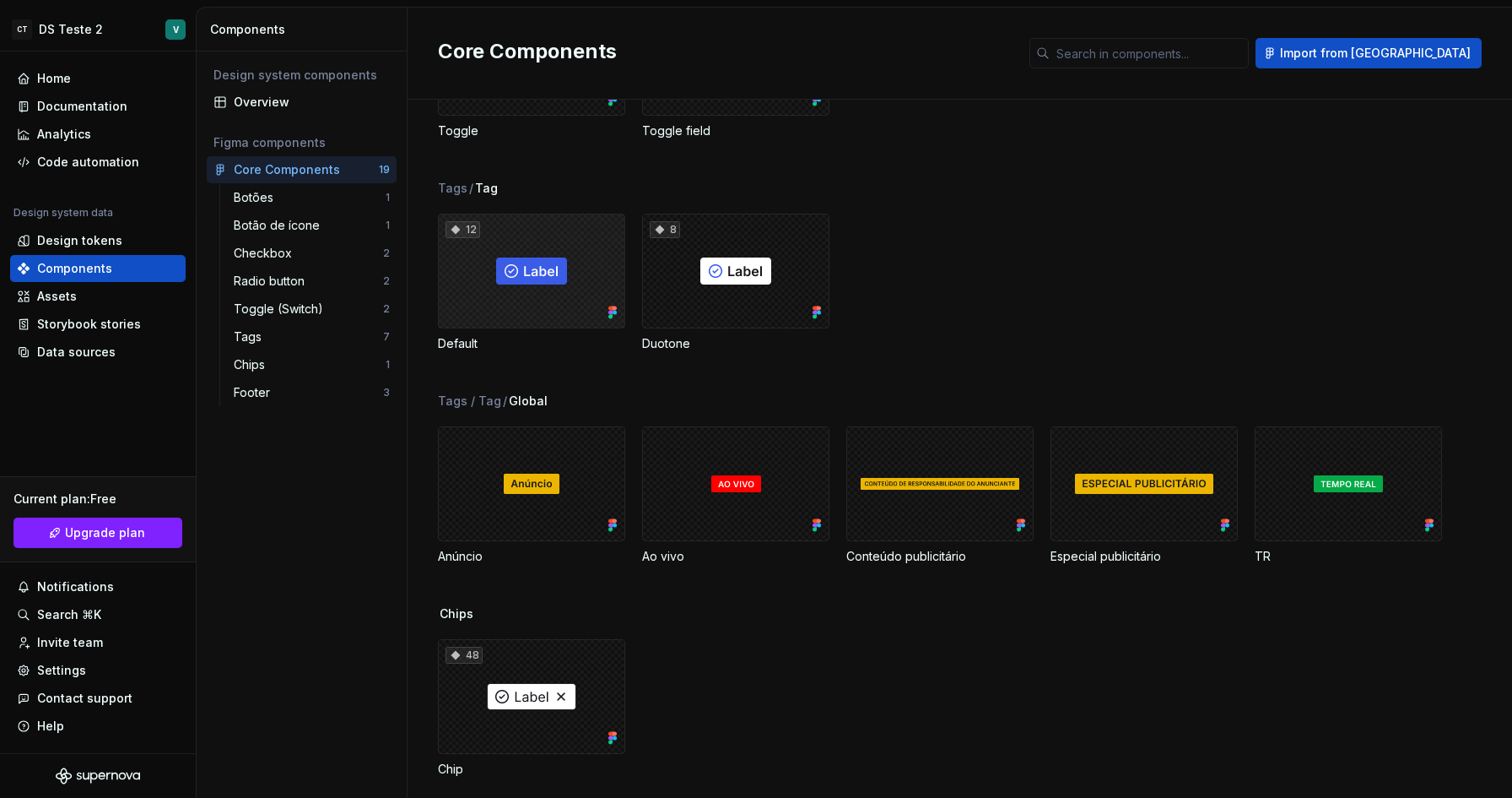
click at [525, 307] on div "12" at bounding box center [531, 271] width 187 height 115
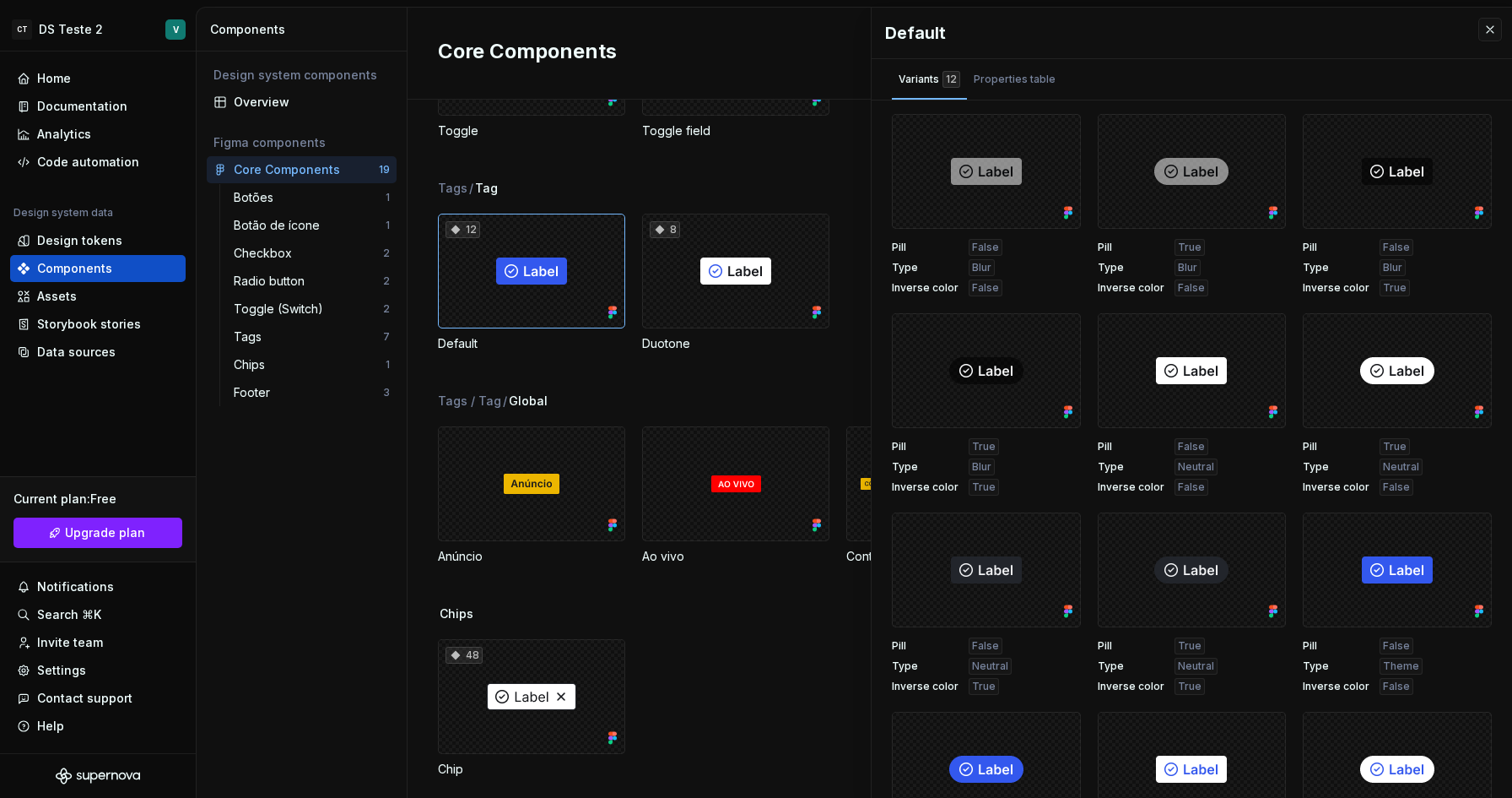
scroll to position [102, 0]
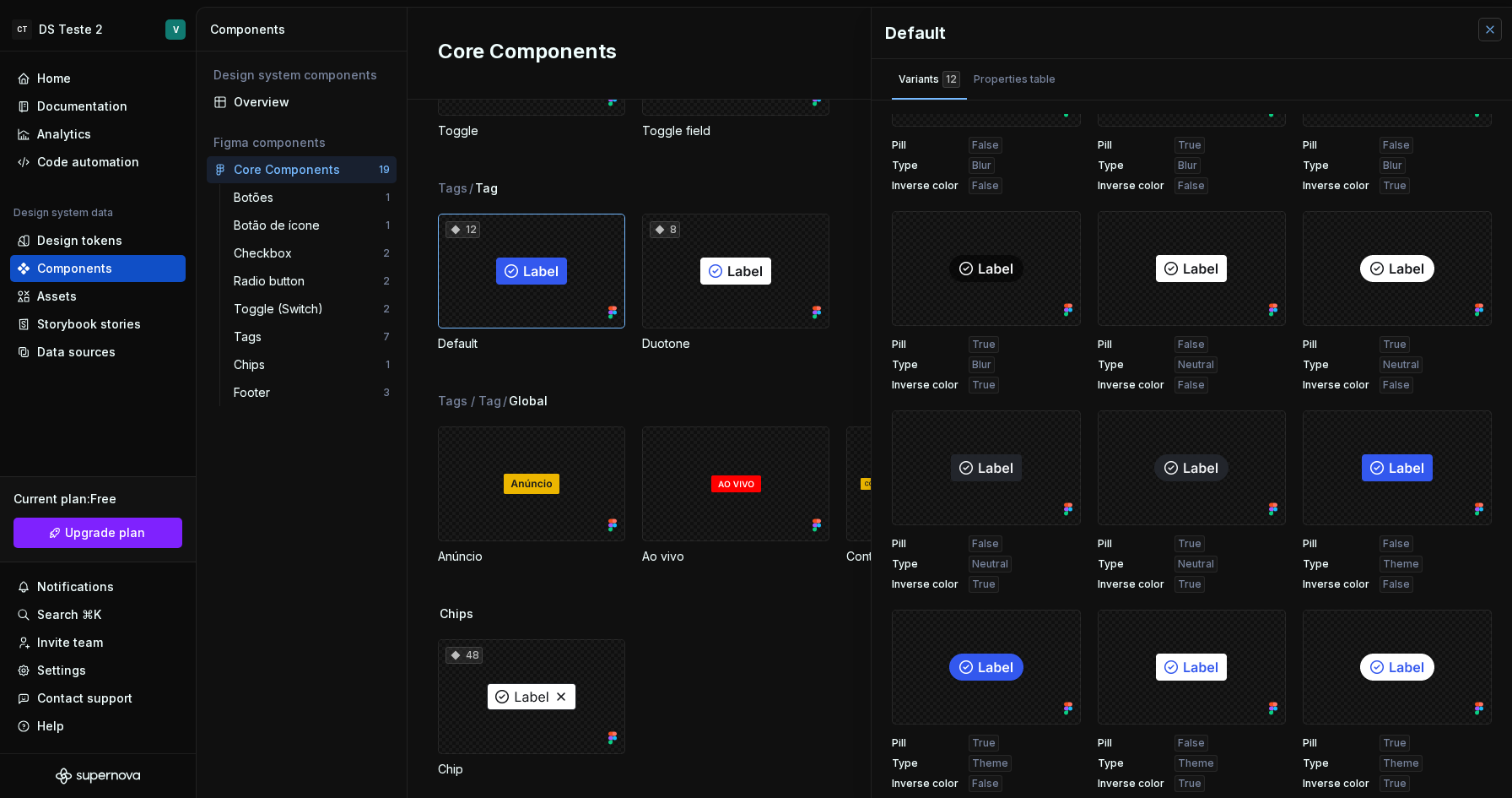
click at [1492, 38] on button "button" at bounding box center [1489, 29] width 24 height 24
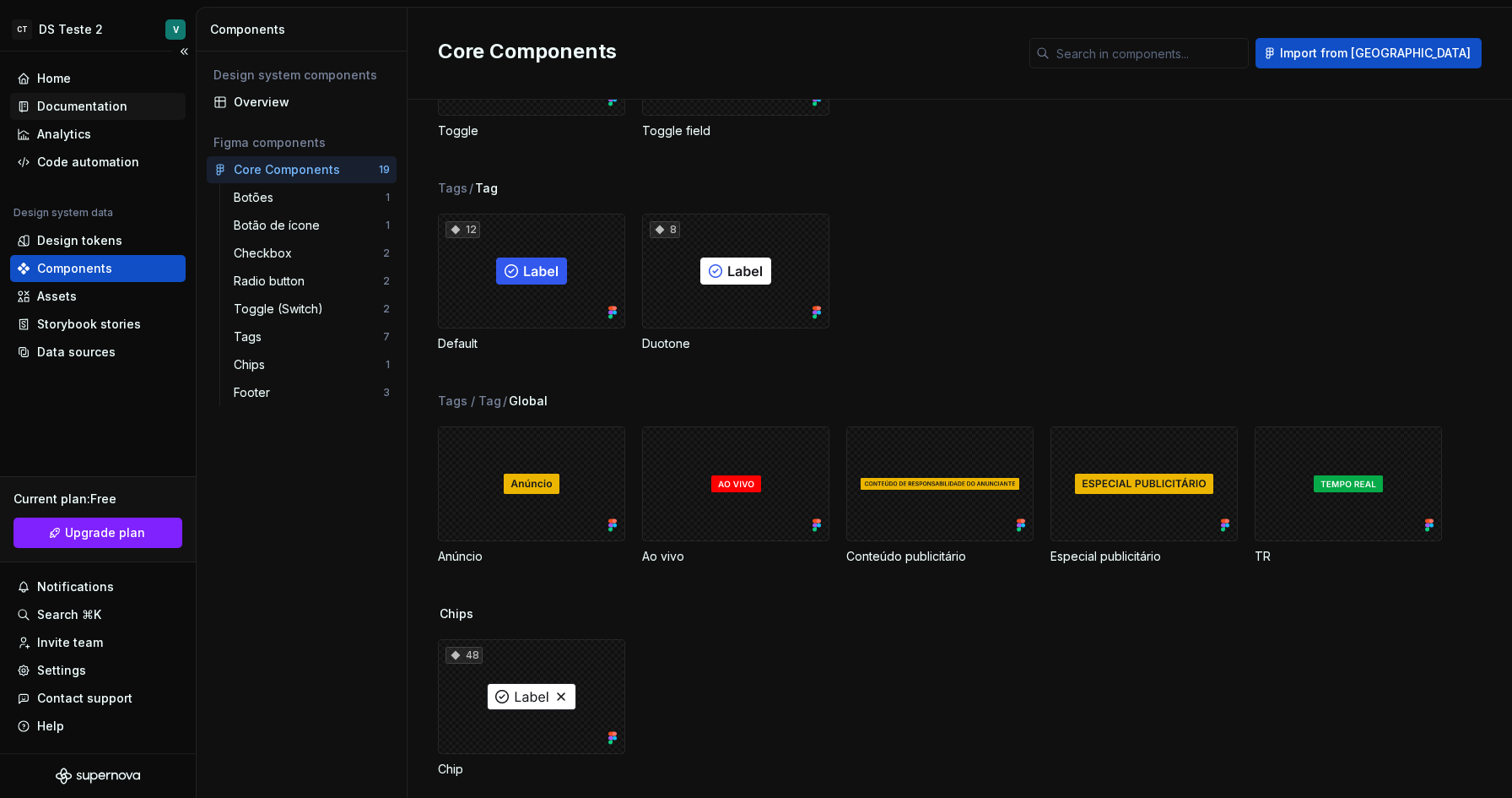
click at [69, 108] on div "Documentation" at bounding box center [81, 106] width 90 height 17
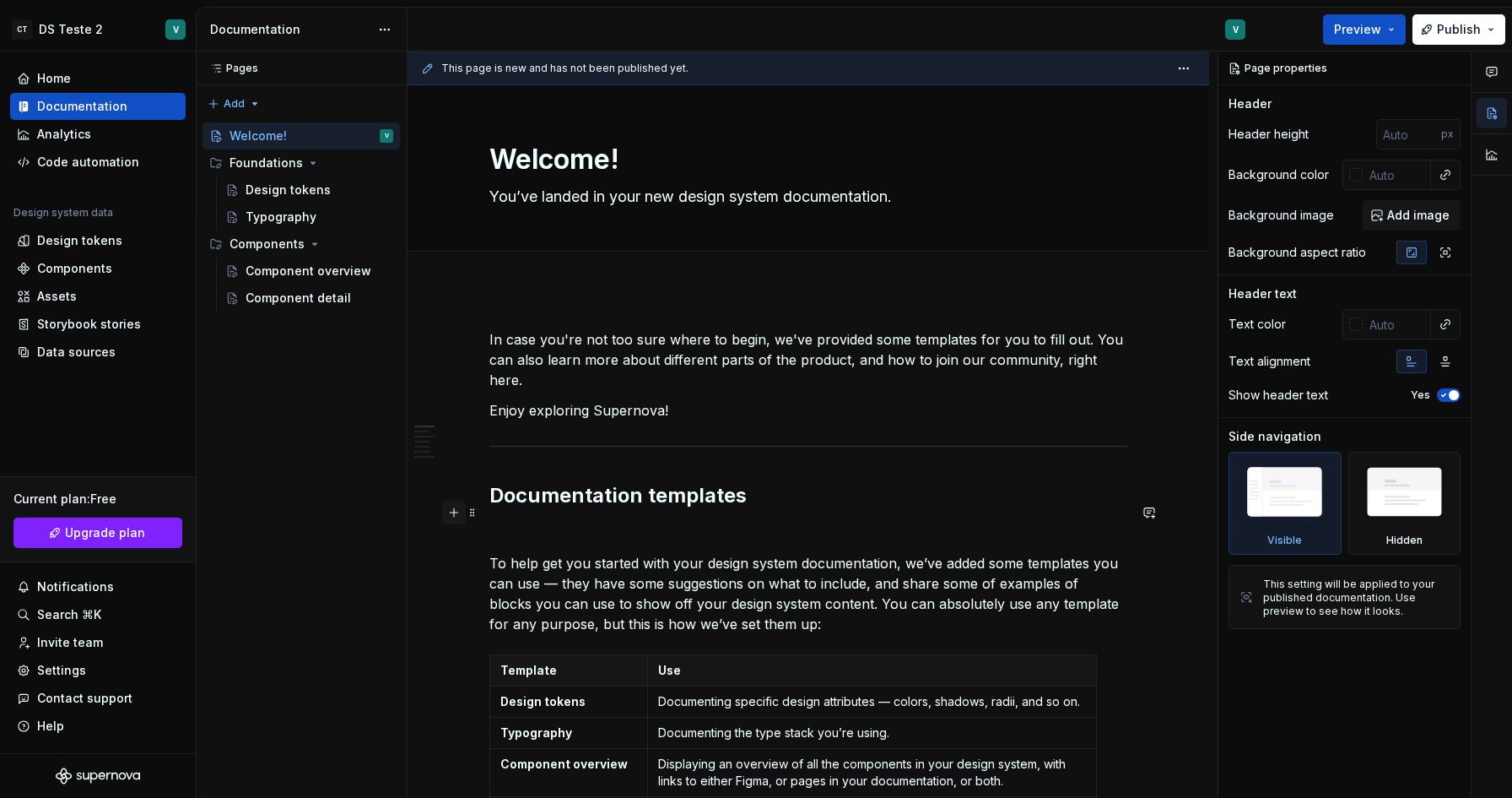
click at [456, 512] on button "button" at bounding box center [454, 512] width 24 height 24
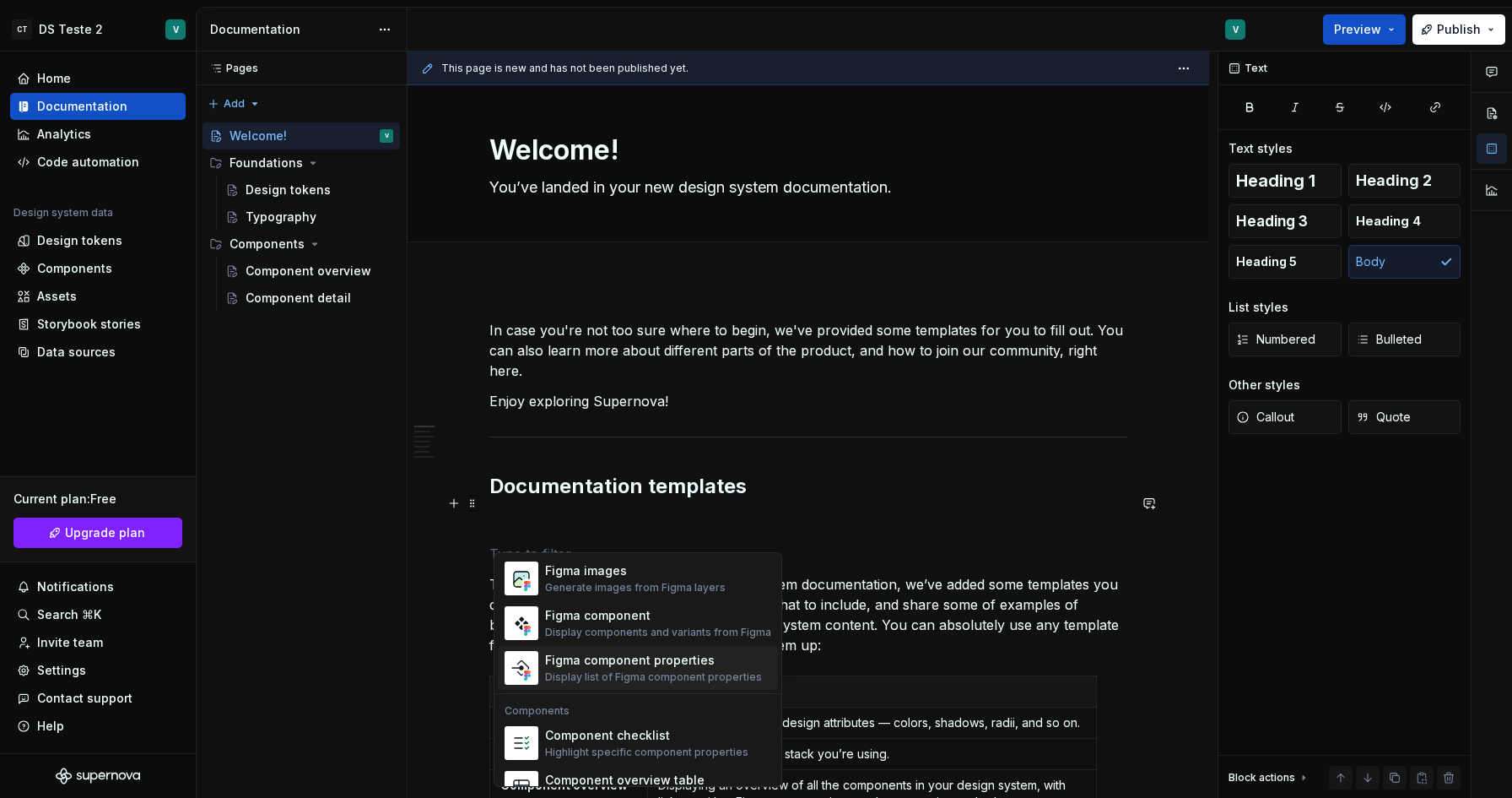
scroll to position [1607, 0]
click at [570, 637] on div "Display components and variants from Figma" at bounding box center [658, 634] width 226 height 13
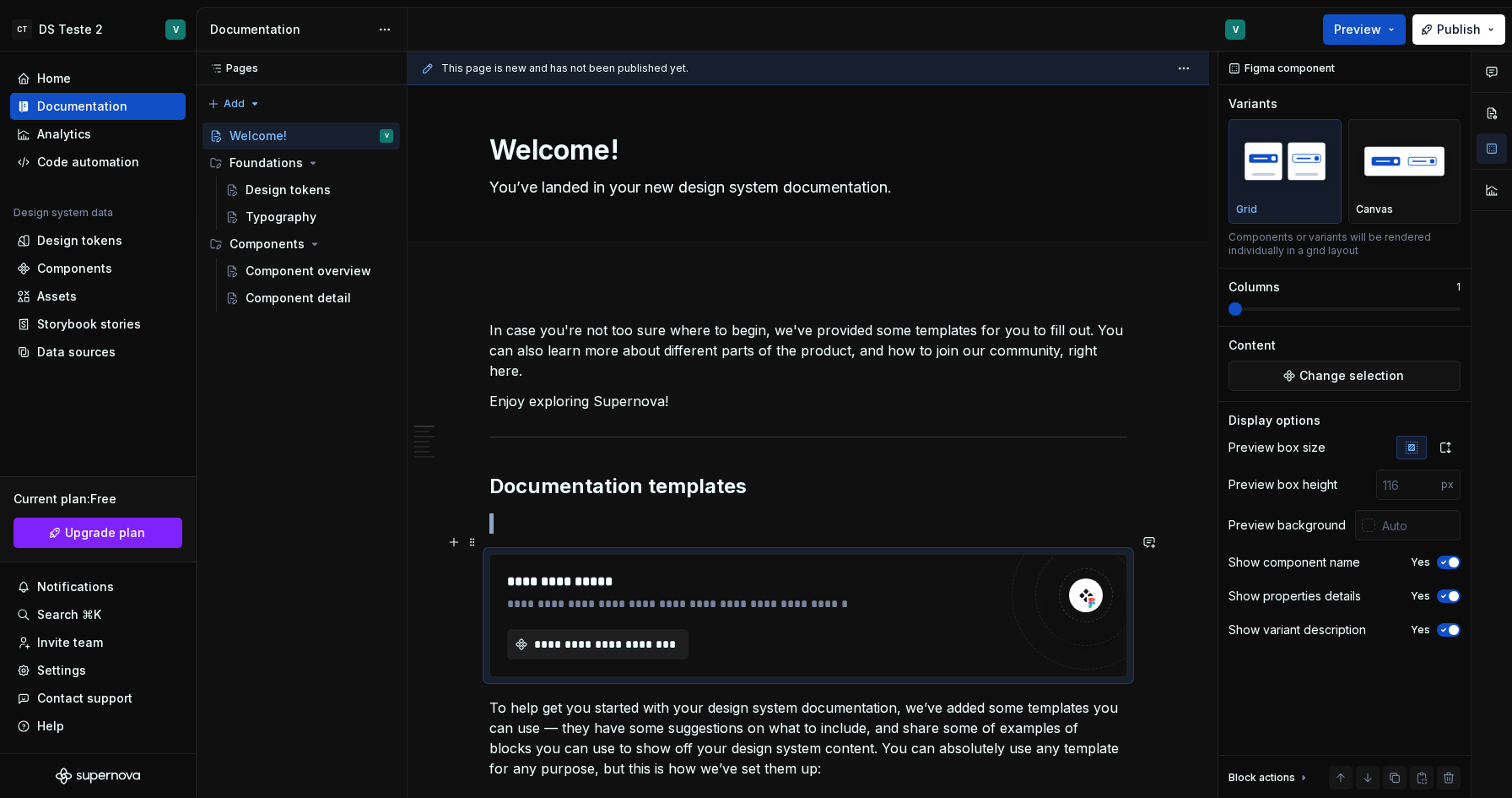
click at [662, 636] on span "**********" at bounding box center [604, 644] width 146 height 17
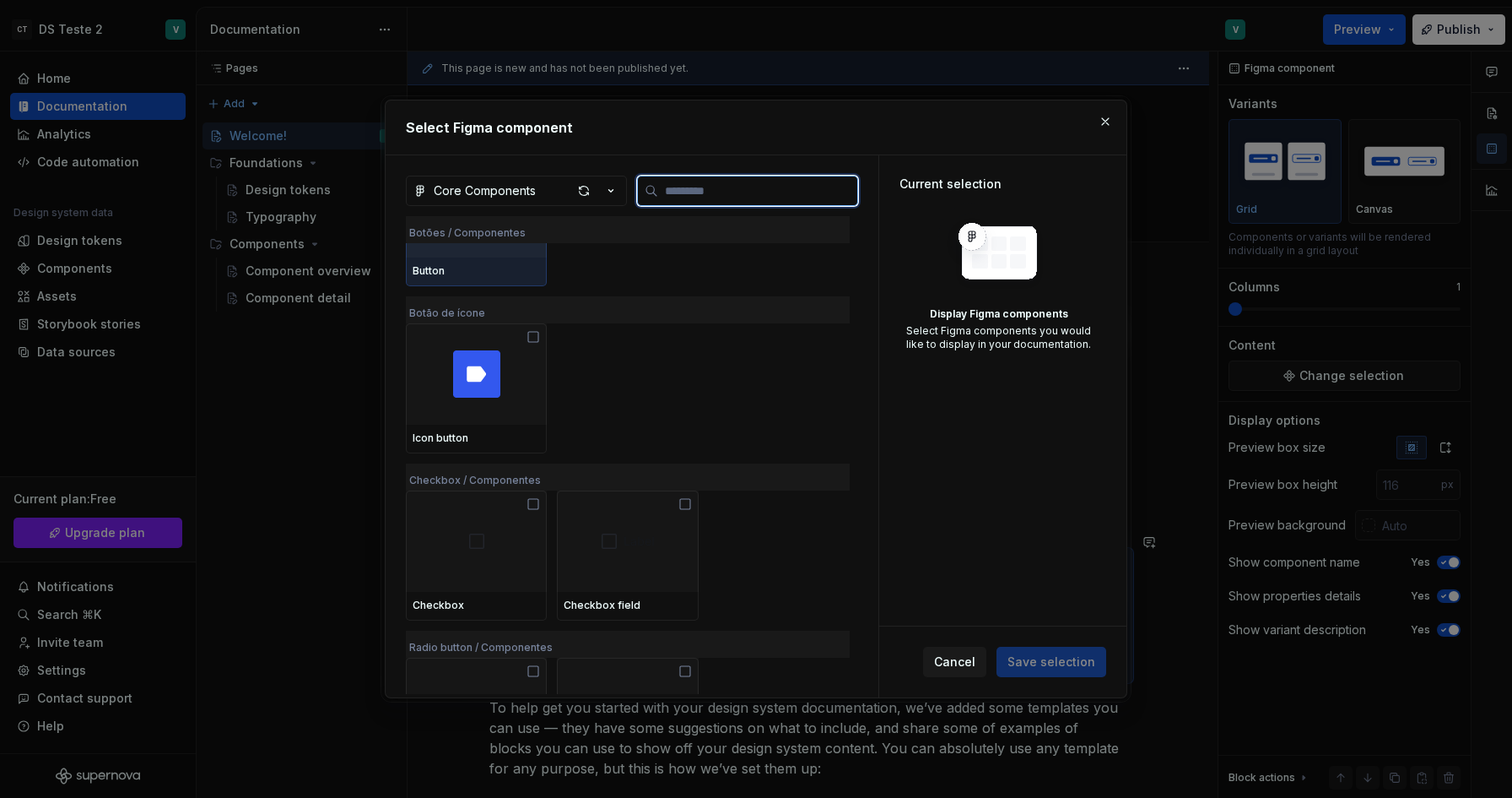
scroll to position [105, 0]
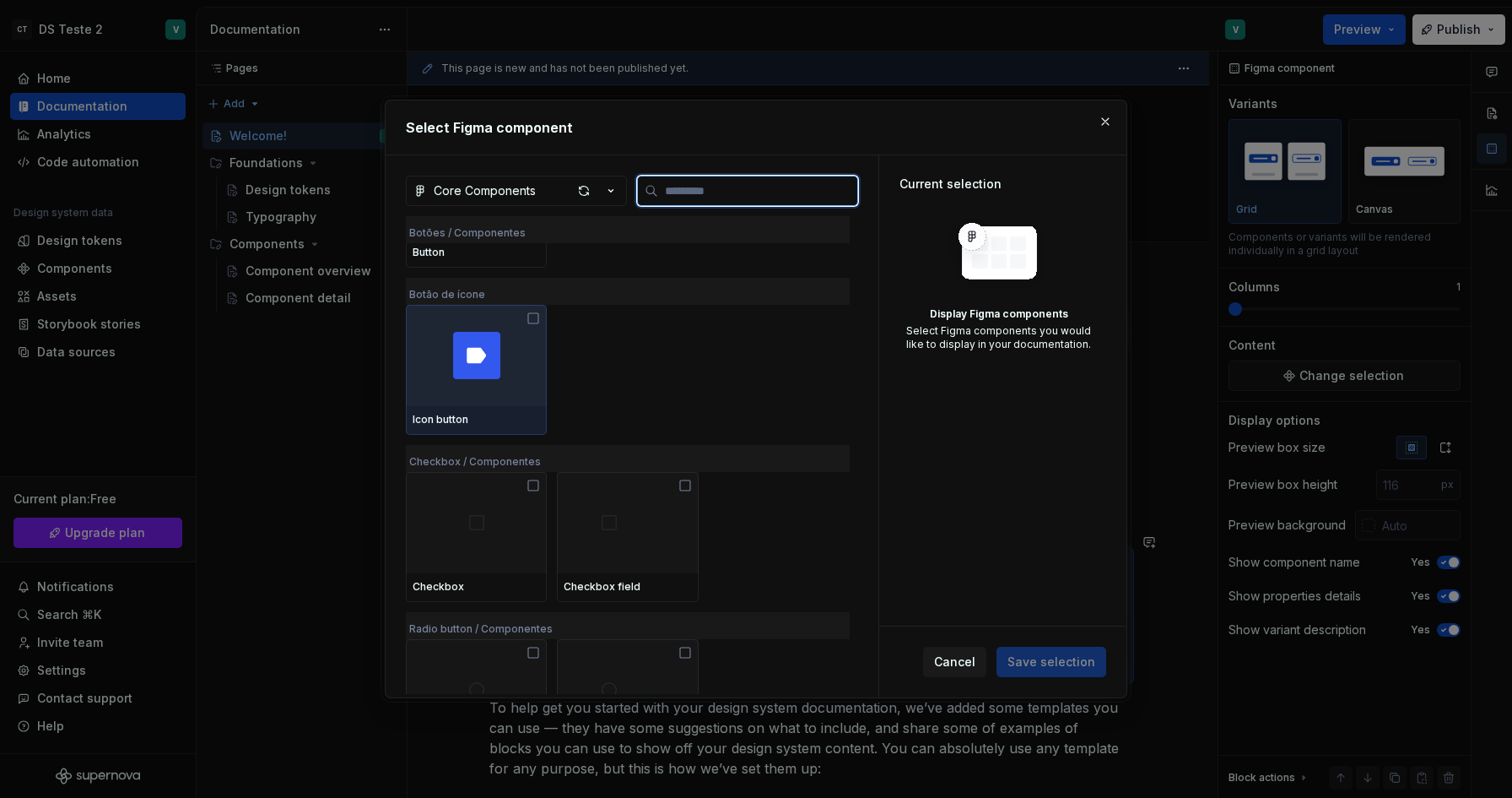
click at [489, 361] on img at bounding box center [476, 356] width 47 height 47
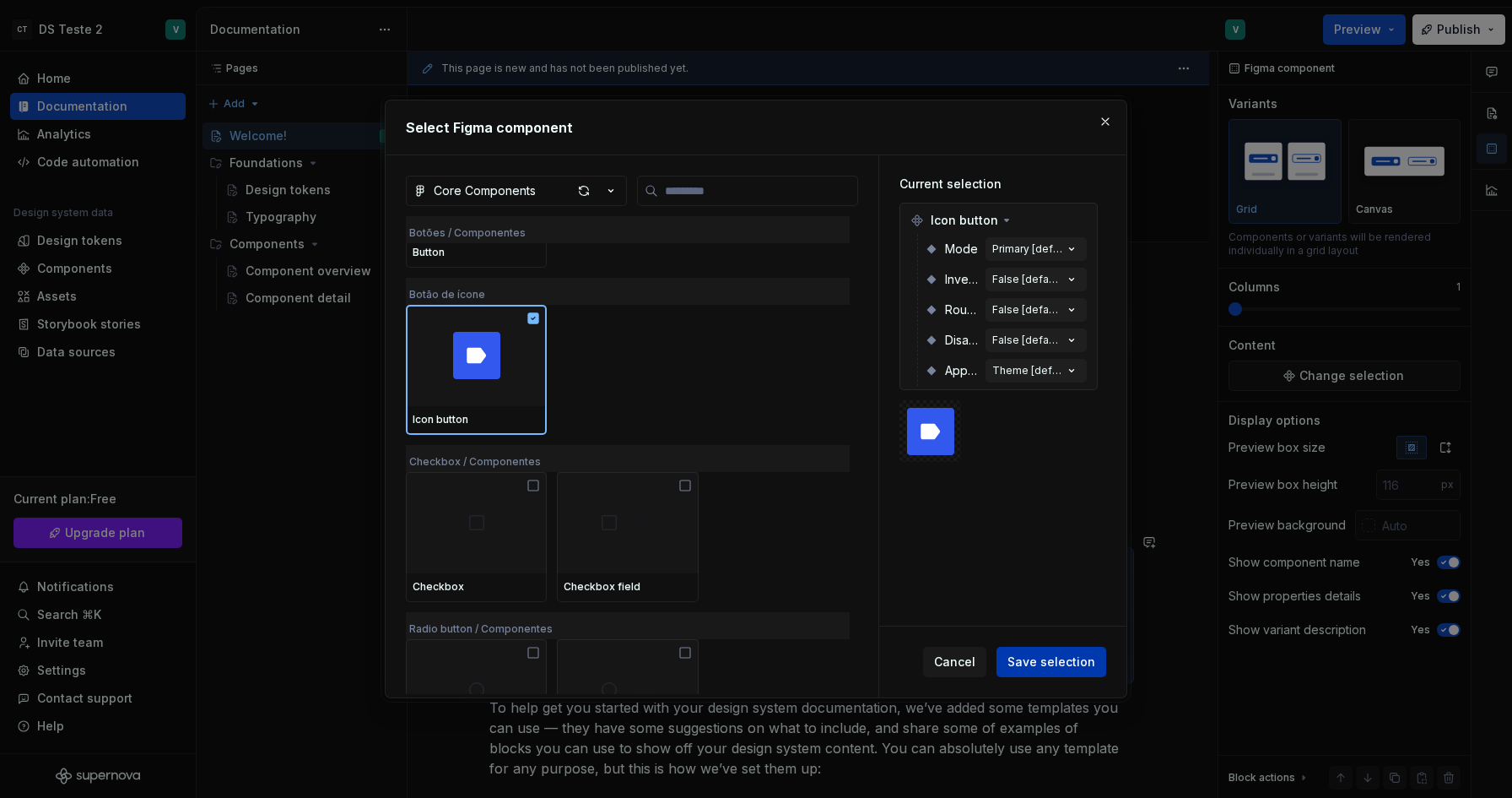
click at [1032, 666] on span "Save selection" at bounding box center [1051, 661] width 88 height 17
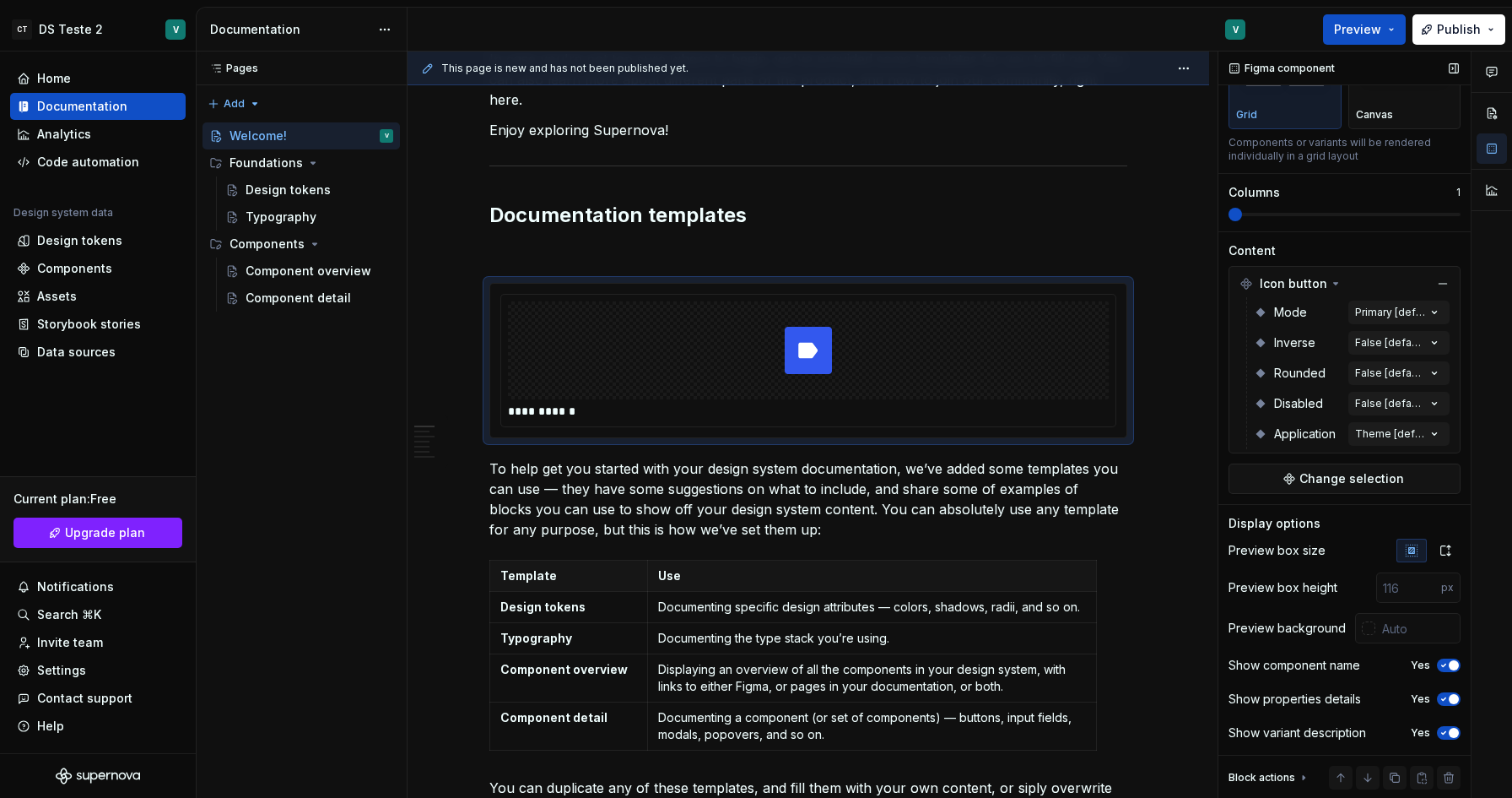
scroll to position [0, 0]
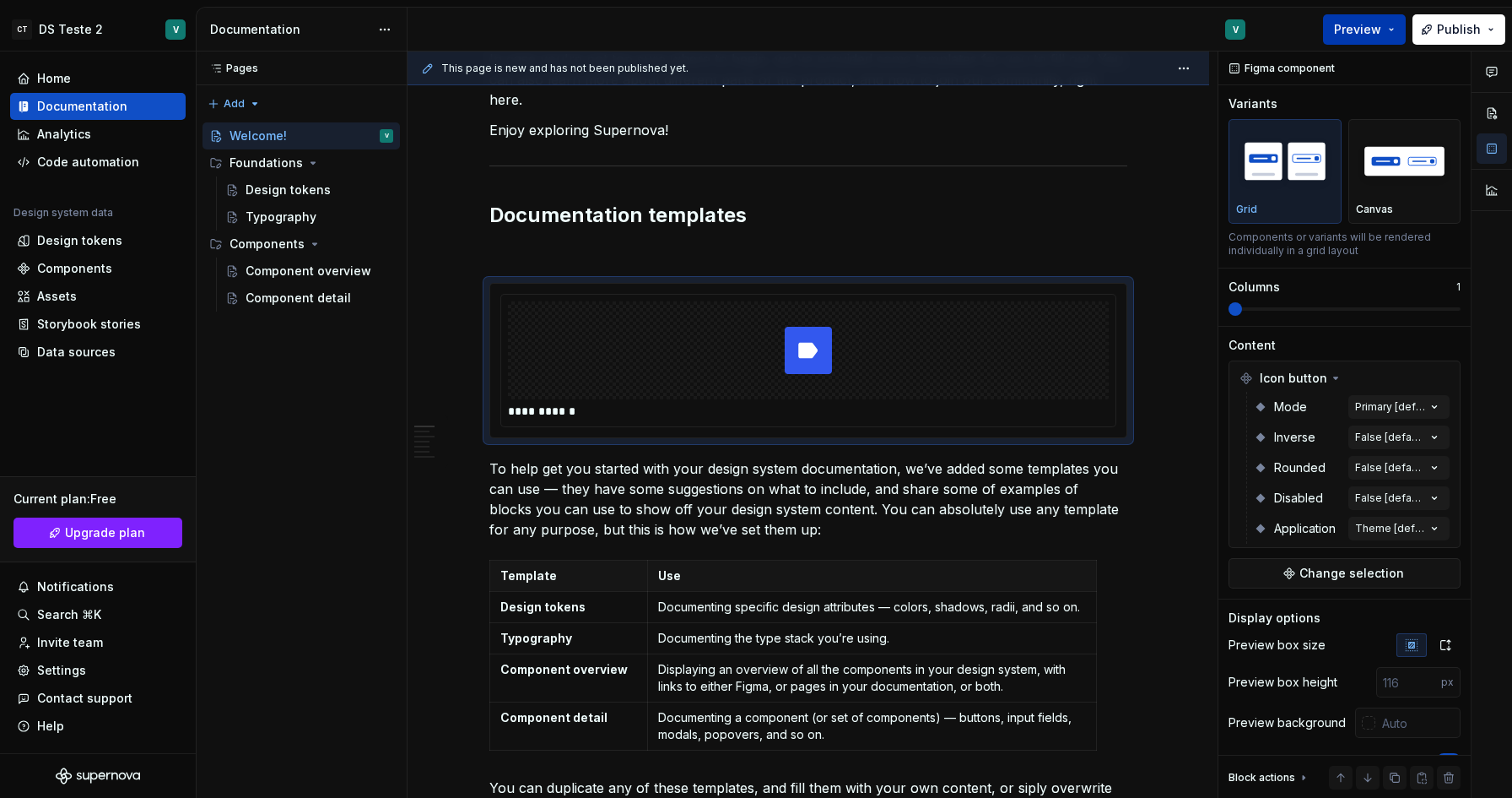
click at [1392, 32] on button "Preview" at bounding box center [1364, 29] width 82 height 31
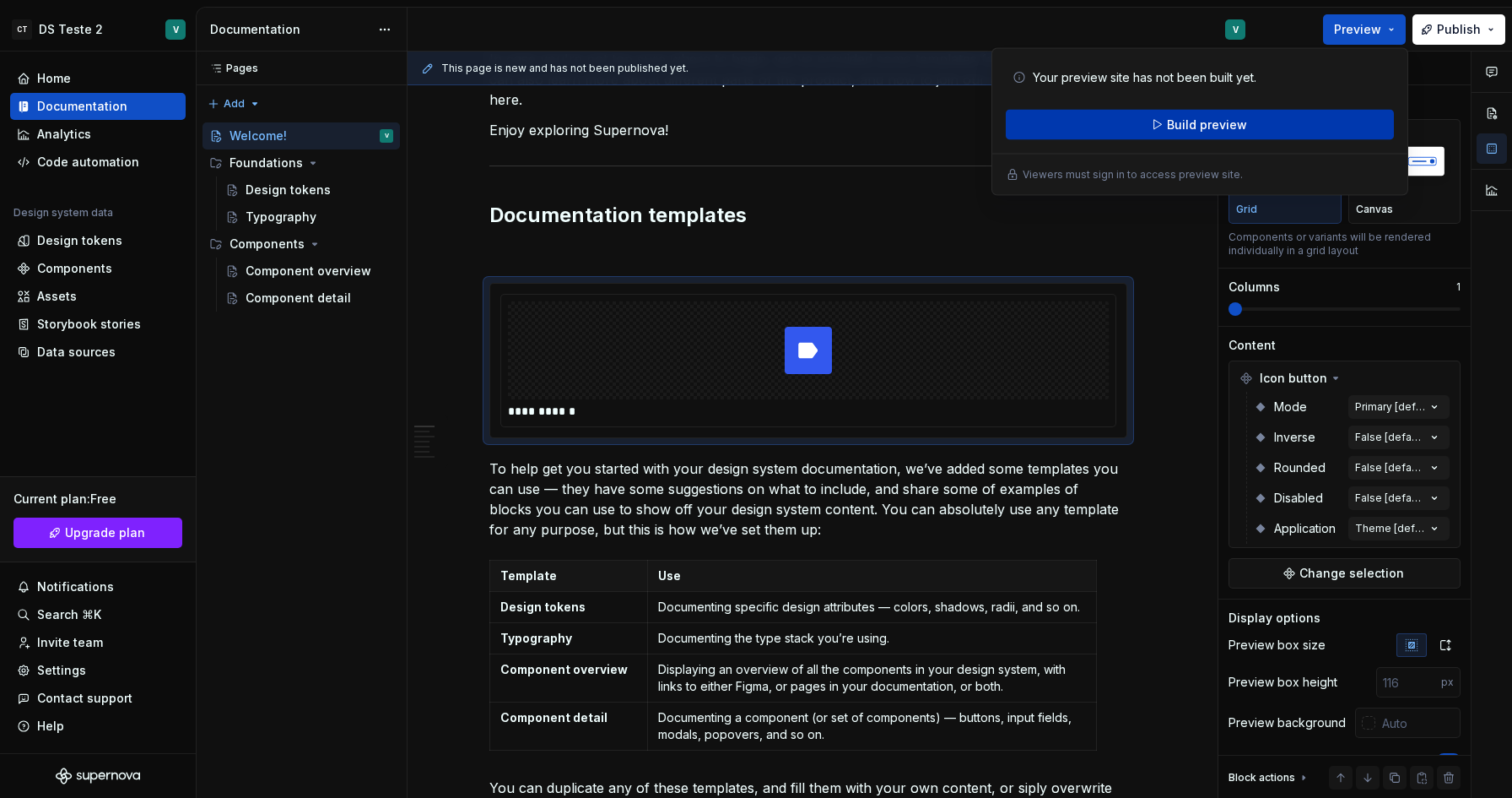
click at [1191, 132] on button "Build preview" at bounding box center [1199, 124] width 388 height 31
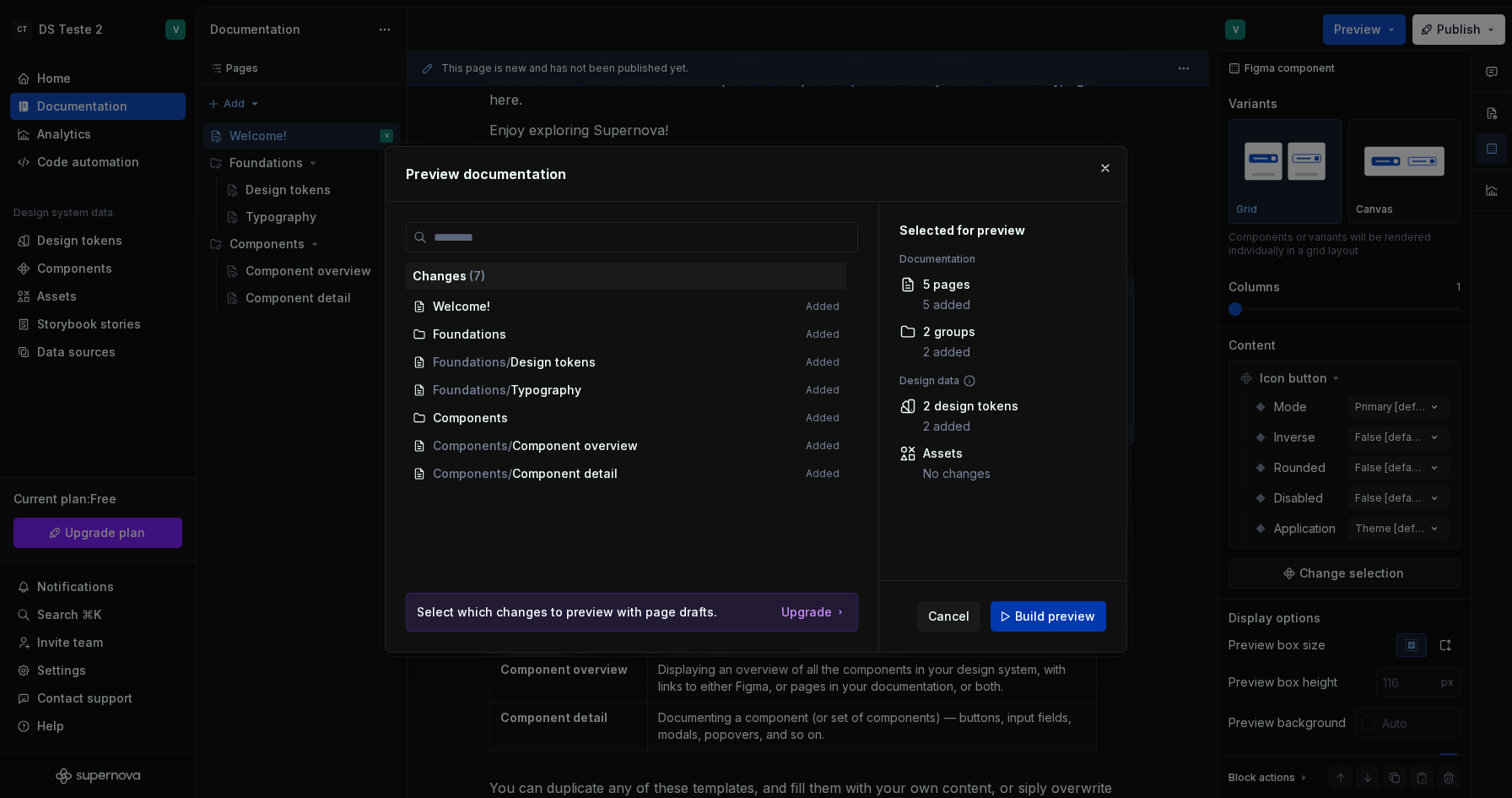
click at [1052, 617] on span "Build preview" at bounding box center [1055, 616] width 81 height 17
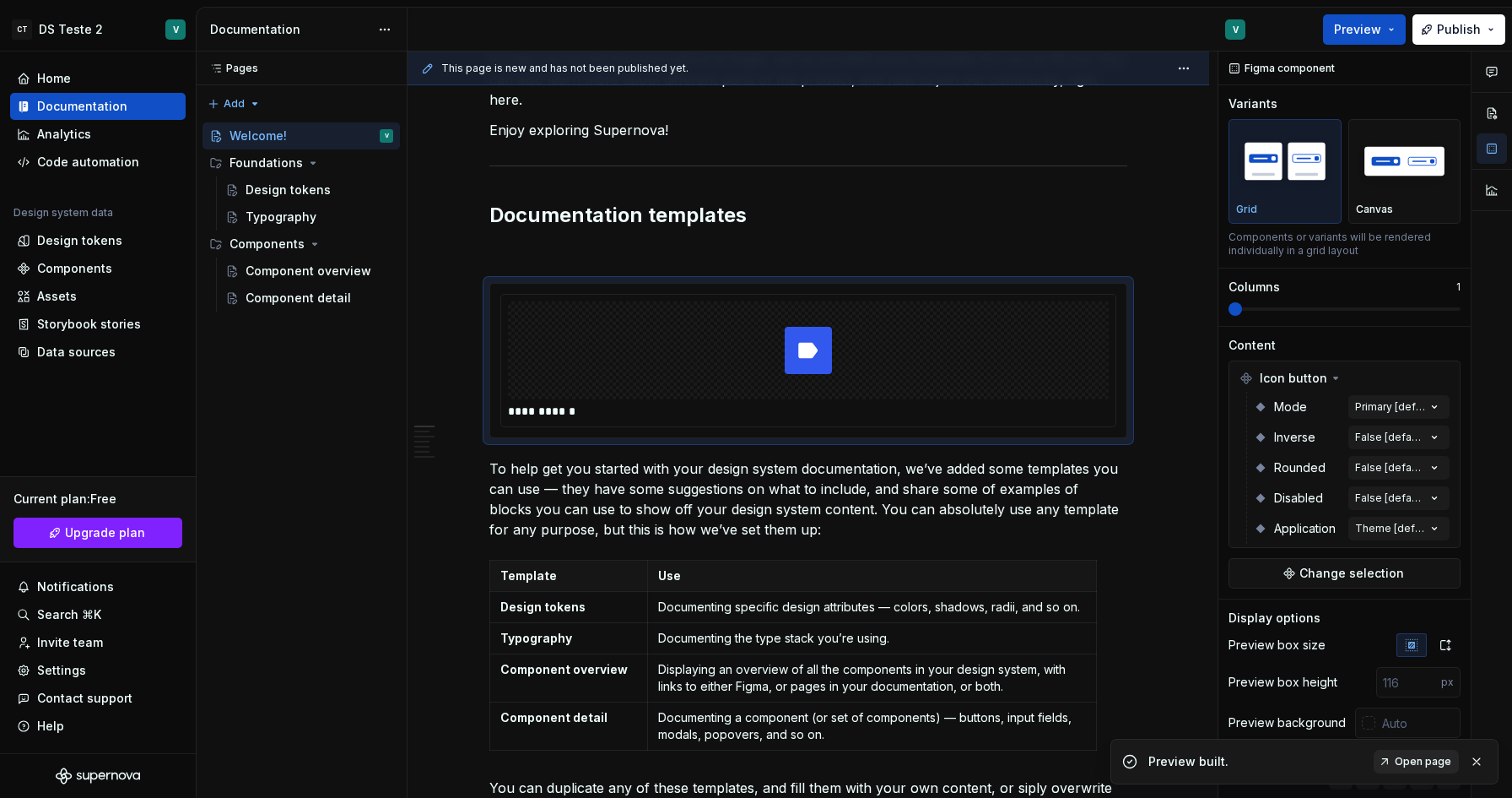
click at [1407, 763] on span "Open page" at bounding box center [1423, 761] width 57 height 13
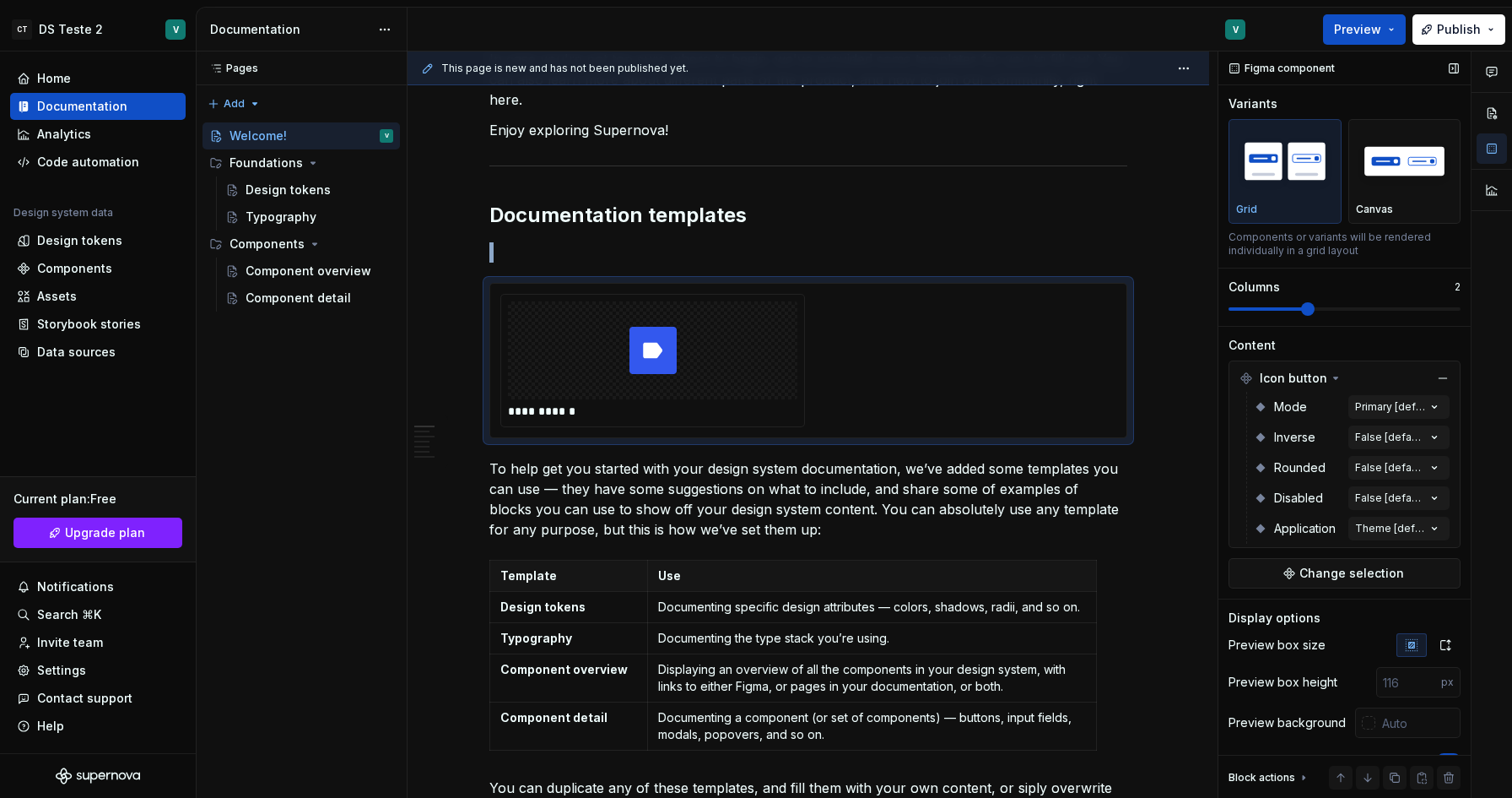
click at [1336, 311] on span at bounding box center [1344, 308] width 232 height 13
click at [1353, 308] on span at bounding box center [1344, 309] width 232 height 4
click at [1393, 399] on div "Comments Open comments No comments yet Select ‘Comment’ from the block context …" at bounding box center [1365, 425] width 293 height 747
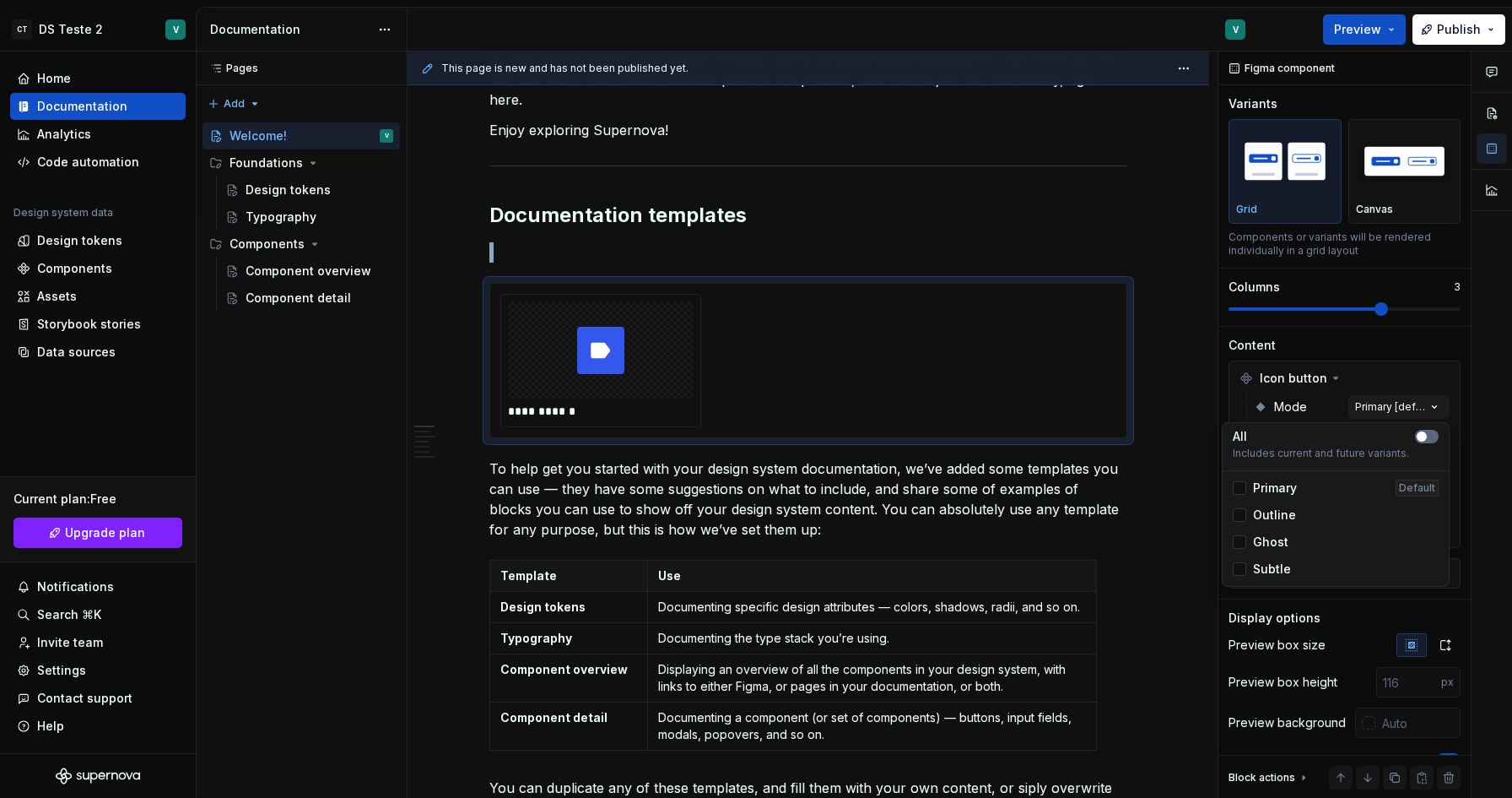
click at [1428, 438] on icon "button" at bounding box center [1421, 436] width 13 height 11
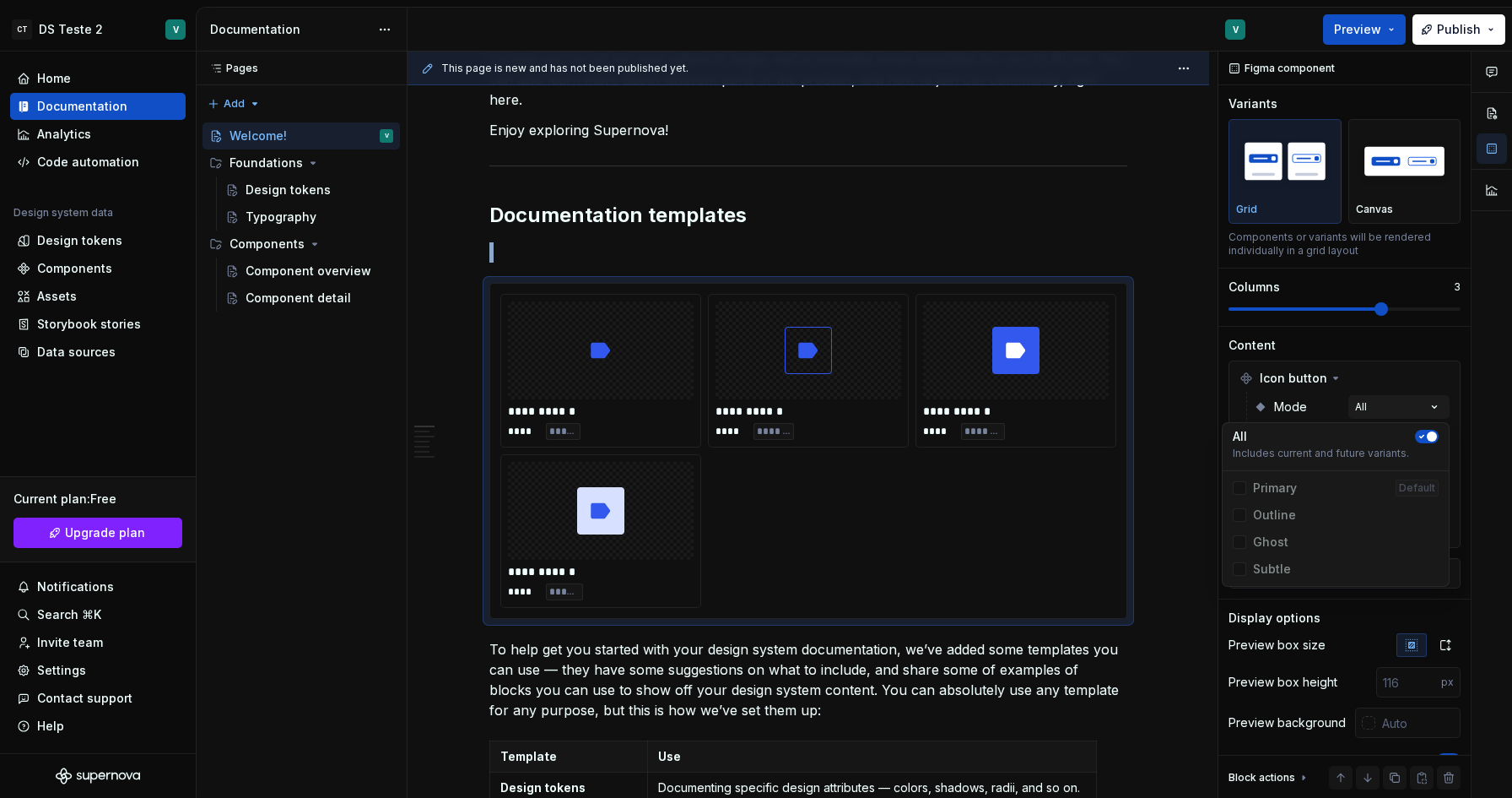
click at [1312, 350] on div "Comments Open comments No comments yet Select ‘Comment’ from the block context …" at bounding box center [1365, 425] width 293 height 747
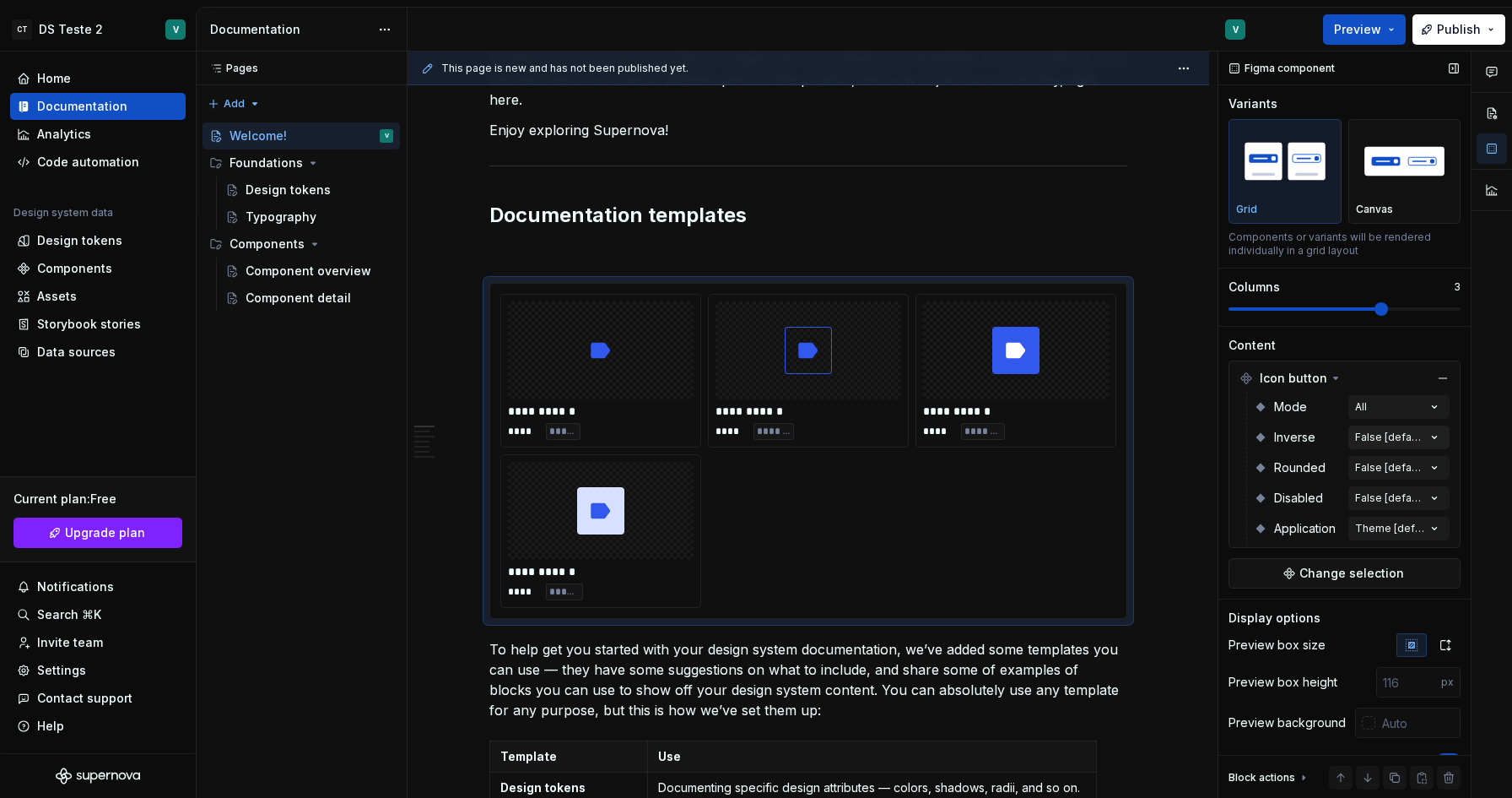
click at [1394, 442] on div "Comments Open comments No comments yet Select ‘Comment’ from the block context …" at bounding box center [1365, 425] width 293 height 747
click at [1423, 465] on span "button" at bounding box center [1422, 467] width 11 height 11
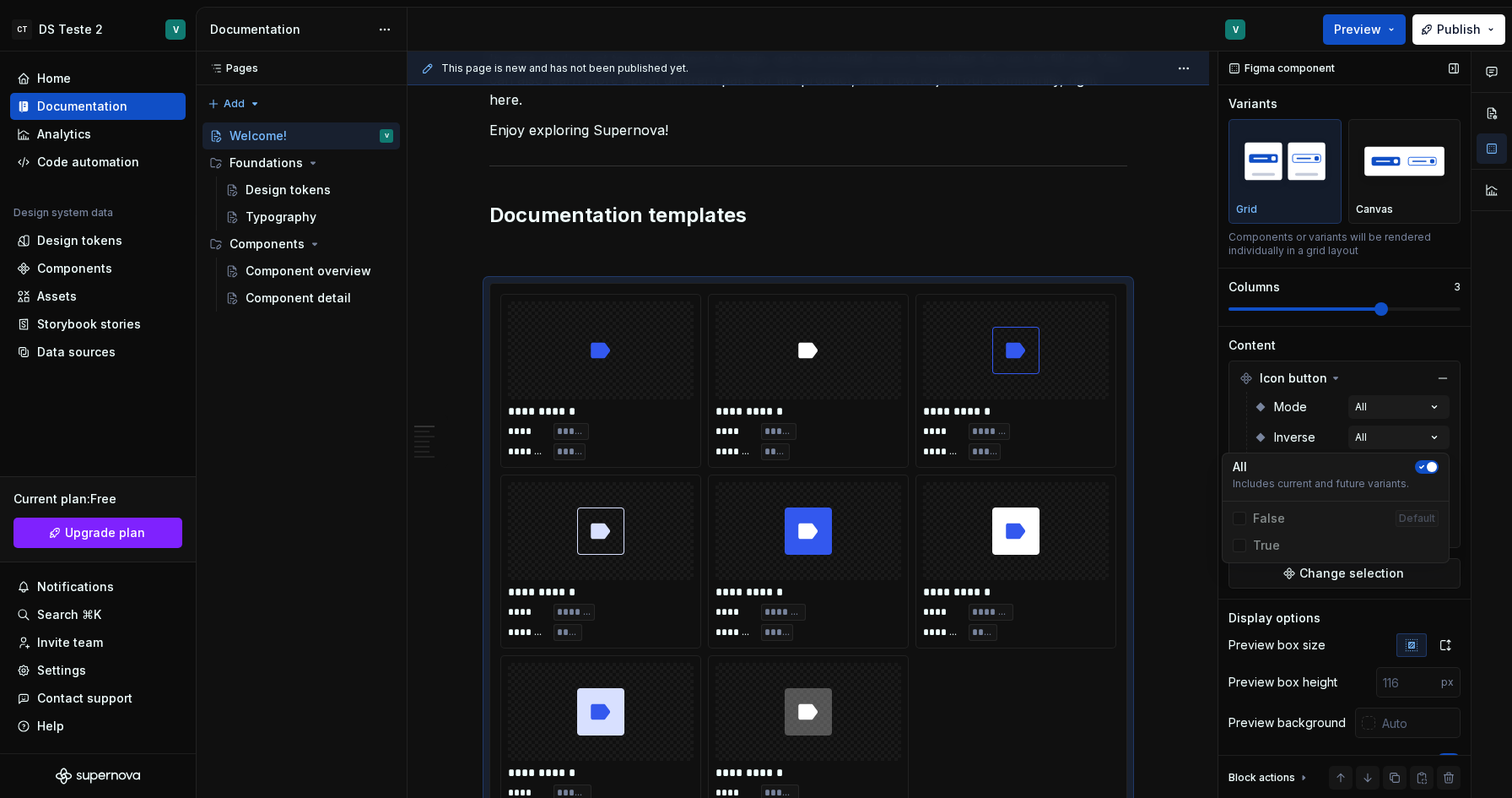
click at [1342, 331] on div "Comments Open comments No comments yet Select ‘Comment’ from the block context …" at bounding box center [1365, 425] width 293 height 747
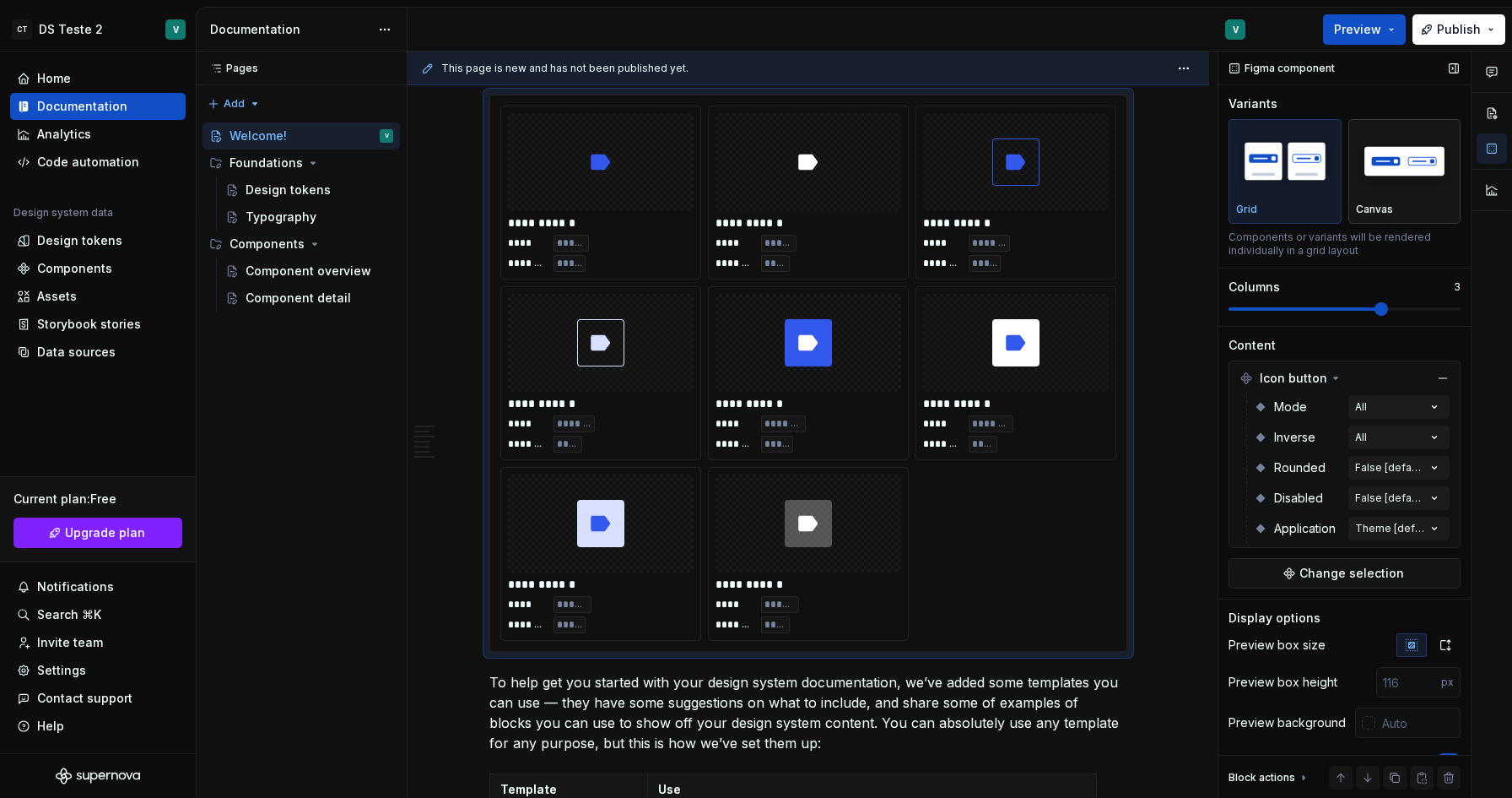
click at [1389, 178] on img "button" at bounding box center [1405, 160] width 98 height 61
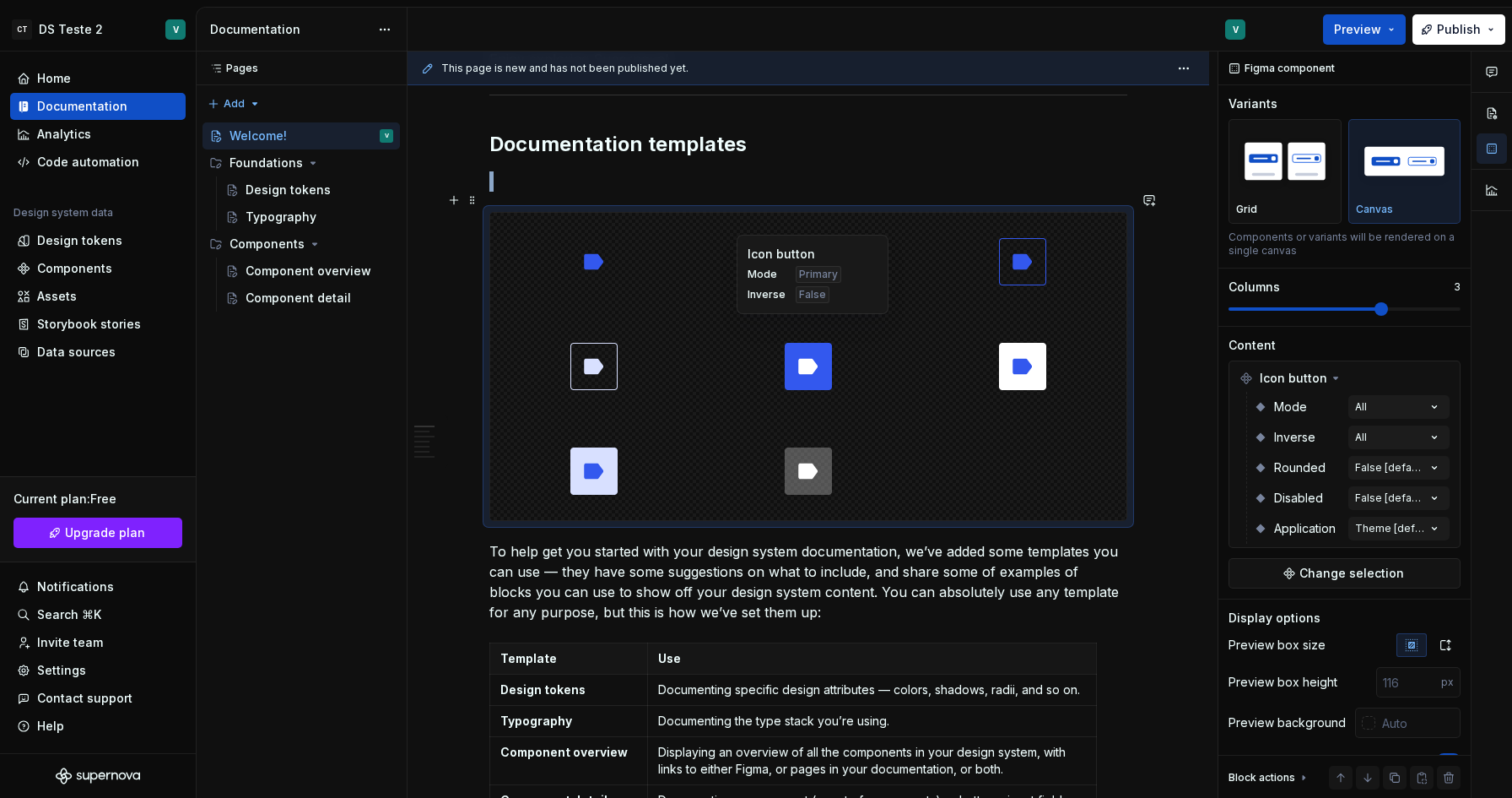
scroll to position [347, 0]
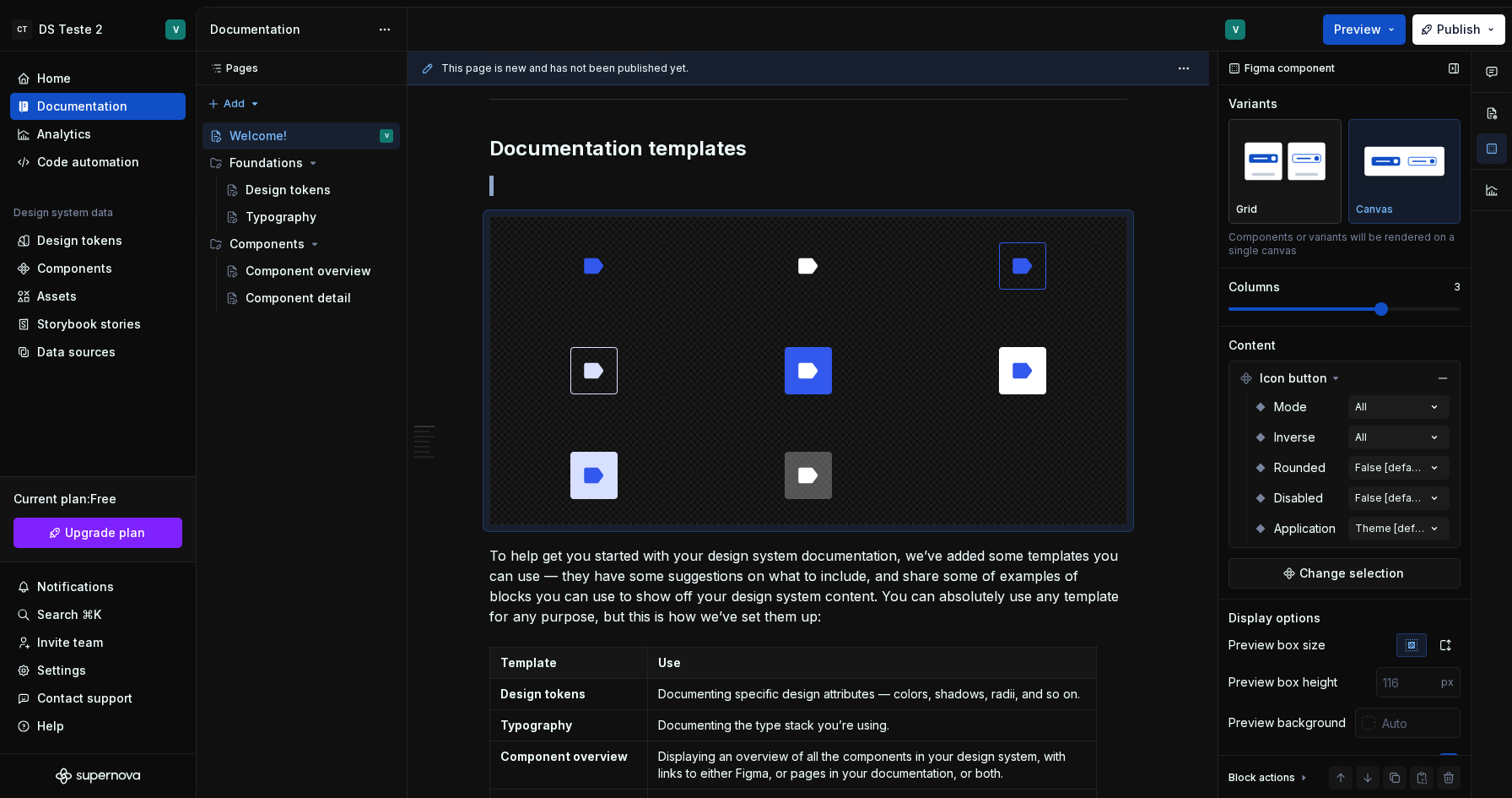
click at [1268, 192] on div "button" at bounding box center [1285, 161] width 98 height 69
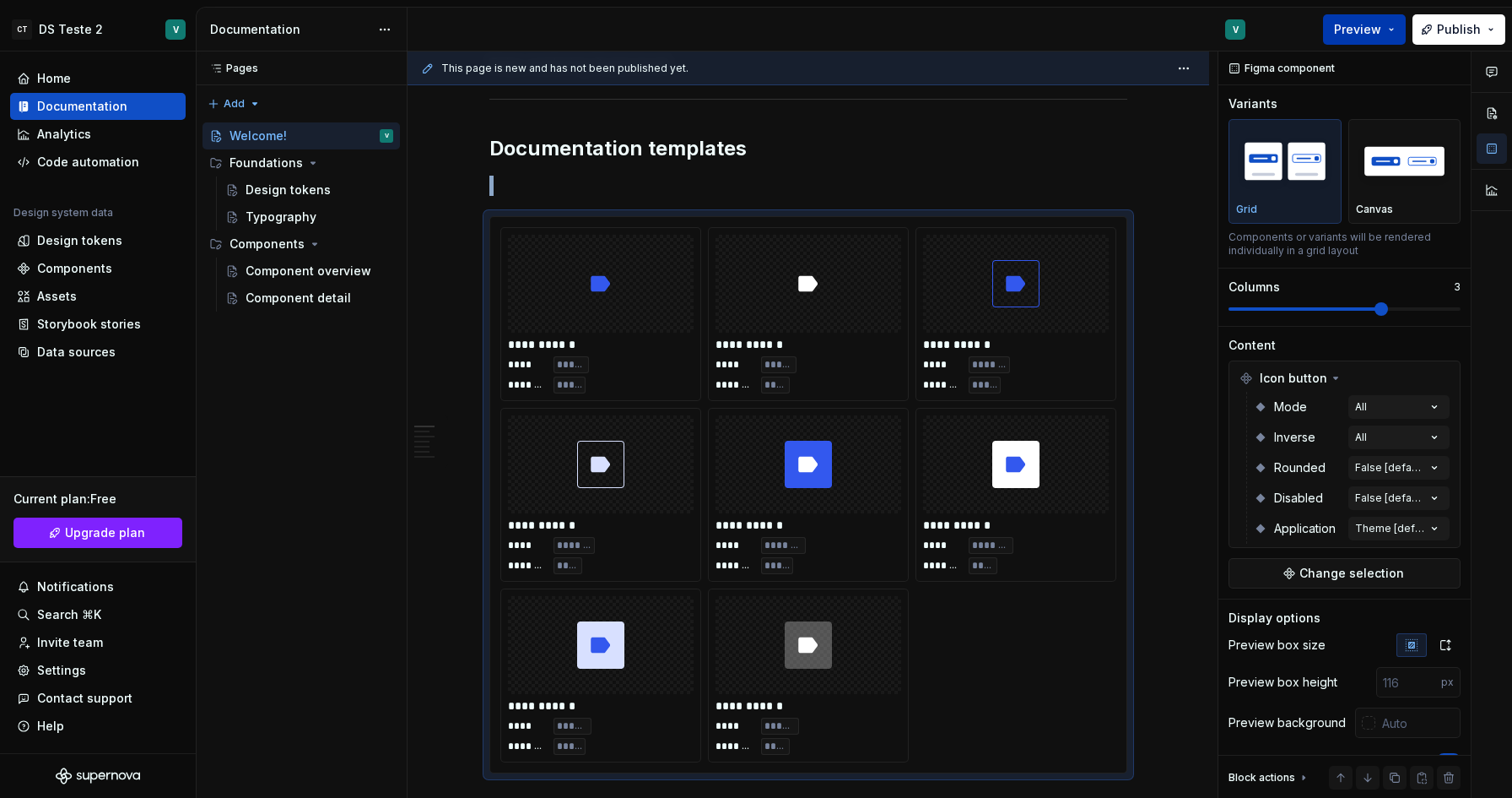
click at [1372, 21] on span "Preview" at bounding box center [1358, 29] width 47 height 17
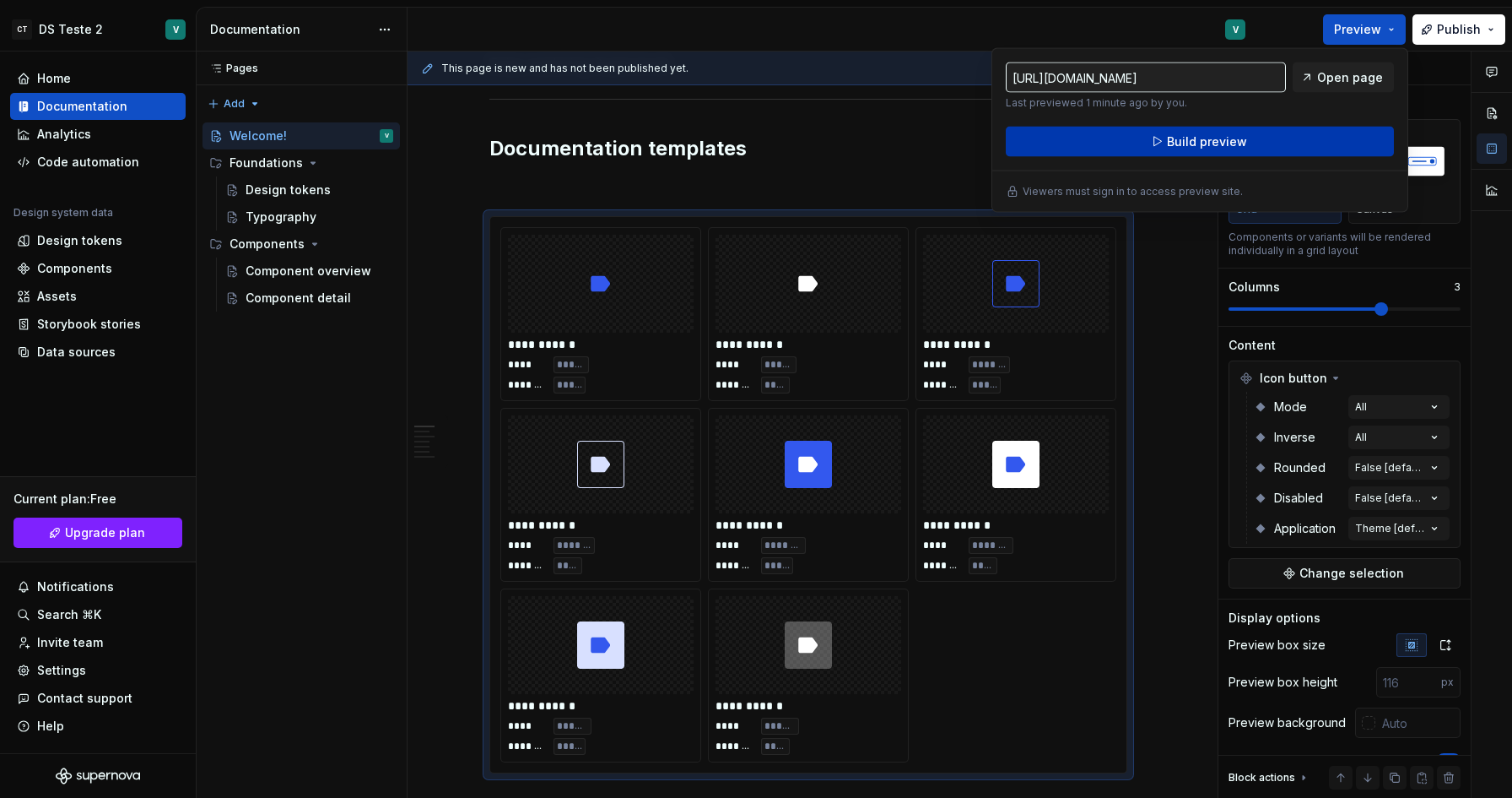
click at [1198, 145] on span "Build preview" at bounding box center [1207, 141] width 81 height 17
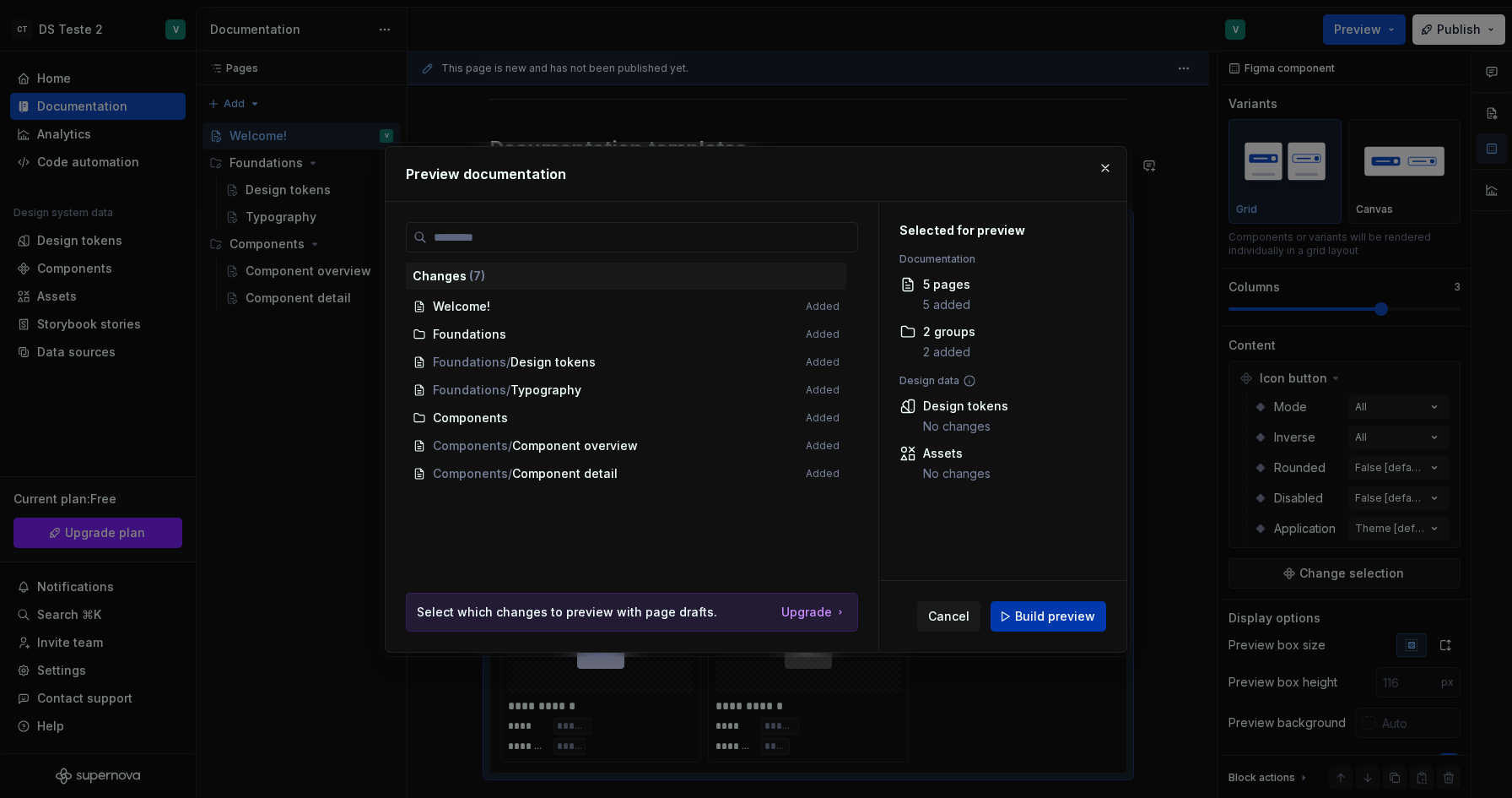
click at [1049, 616] on span "Build preview" at bounding box center [1055, 616] width 81 height 17
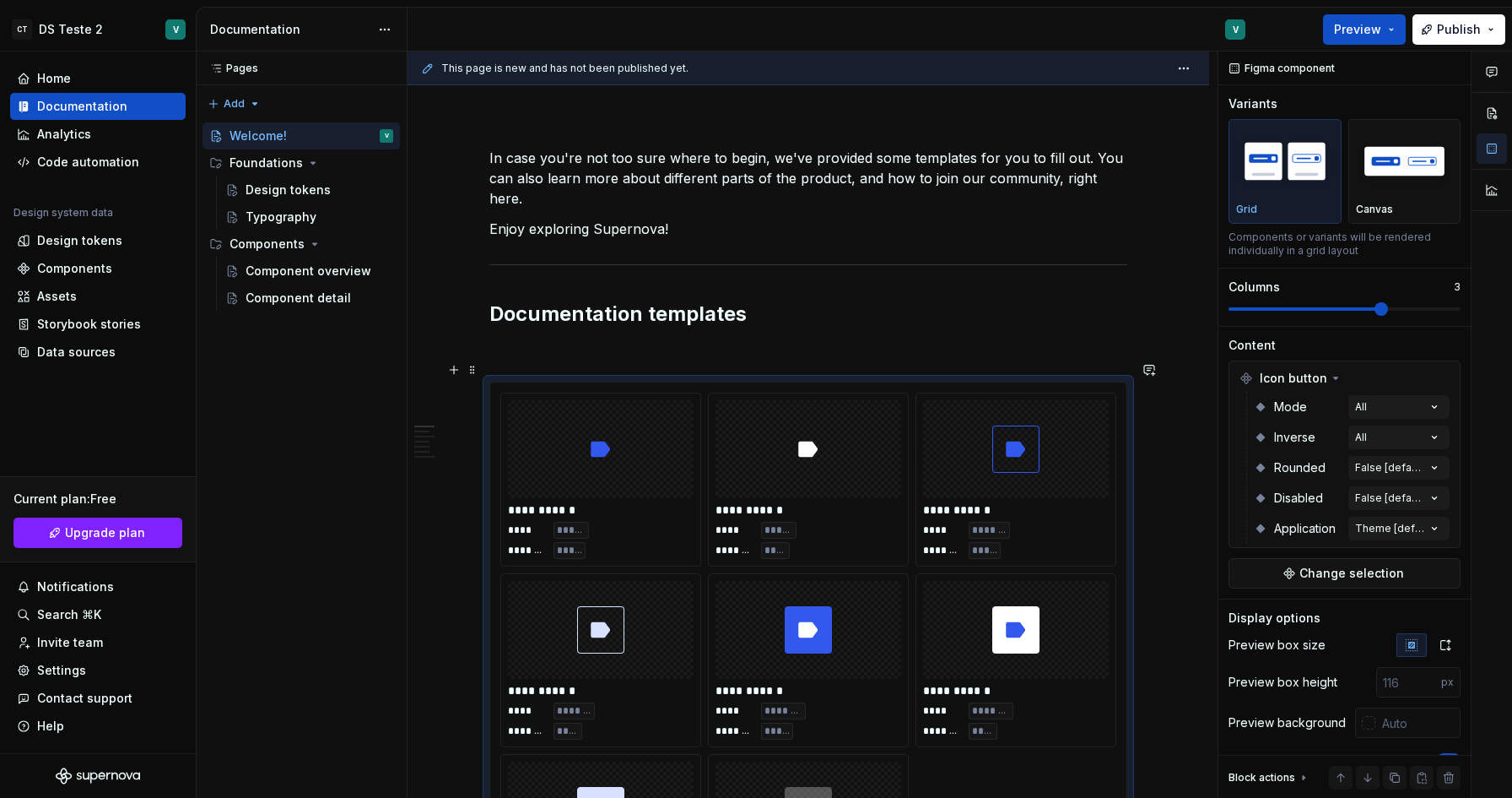
scroll to position [0, 0]
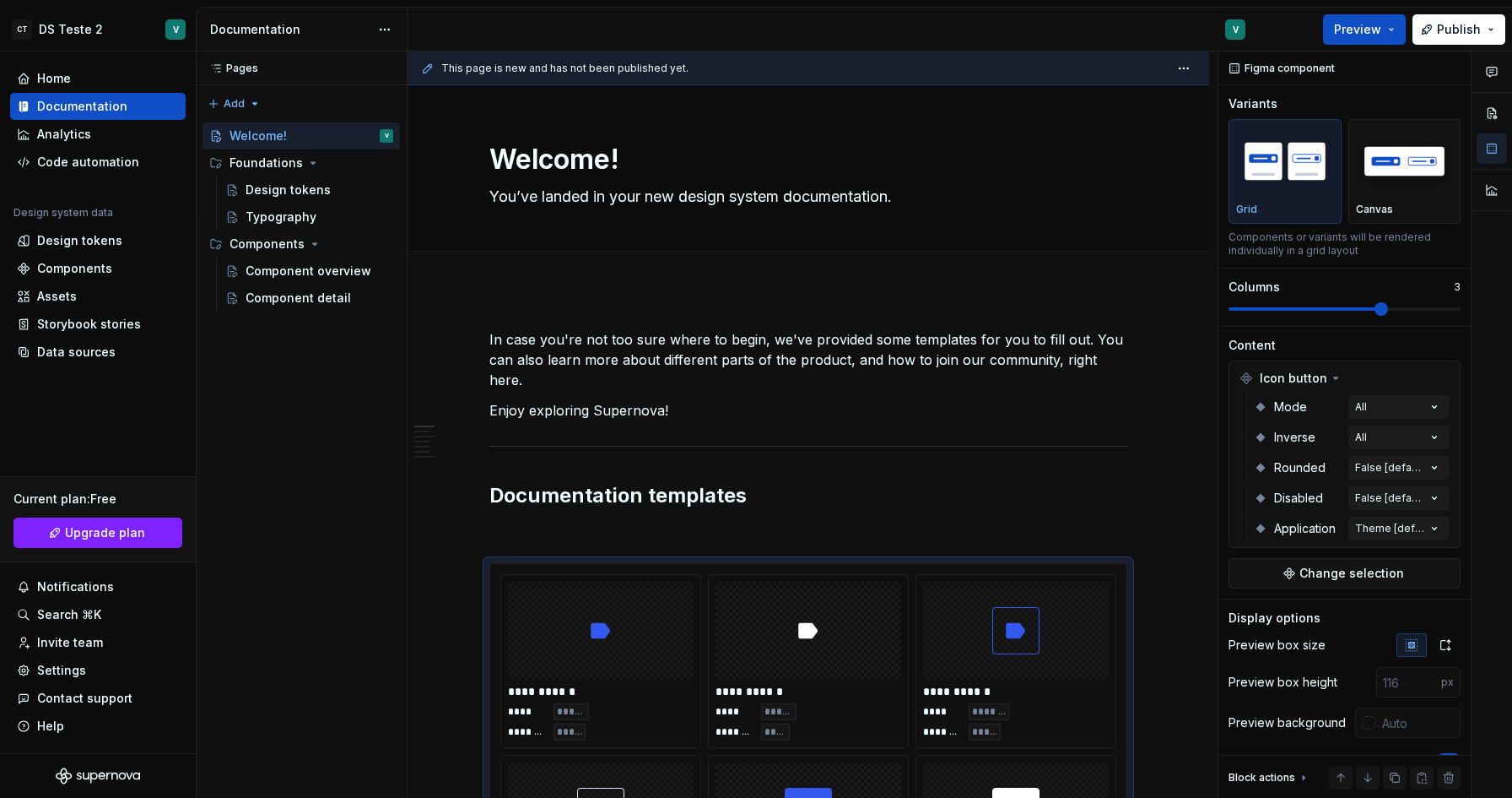
type textarea "*"
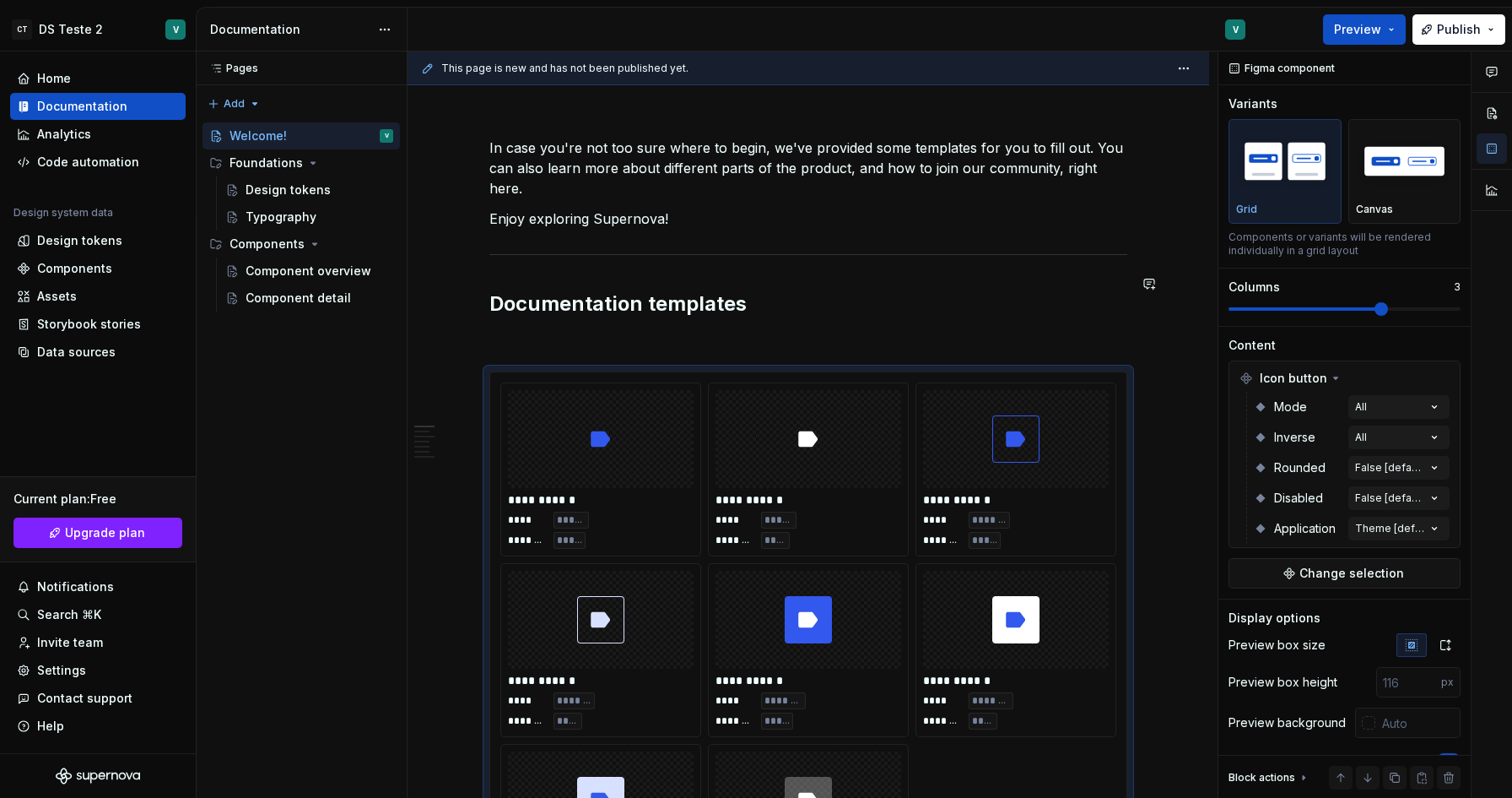
scroll to position [194, 0]
click at [74, 326] on div "Storybook stories" at bounding box center [88, 323] width 104 height 17
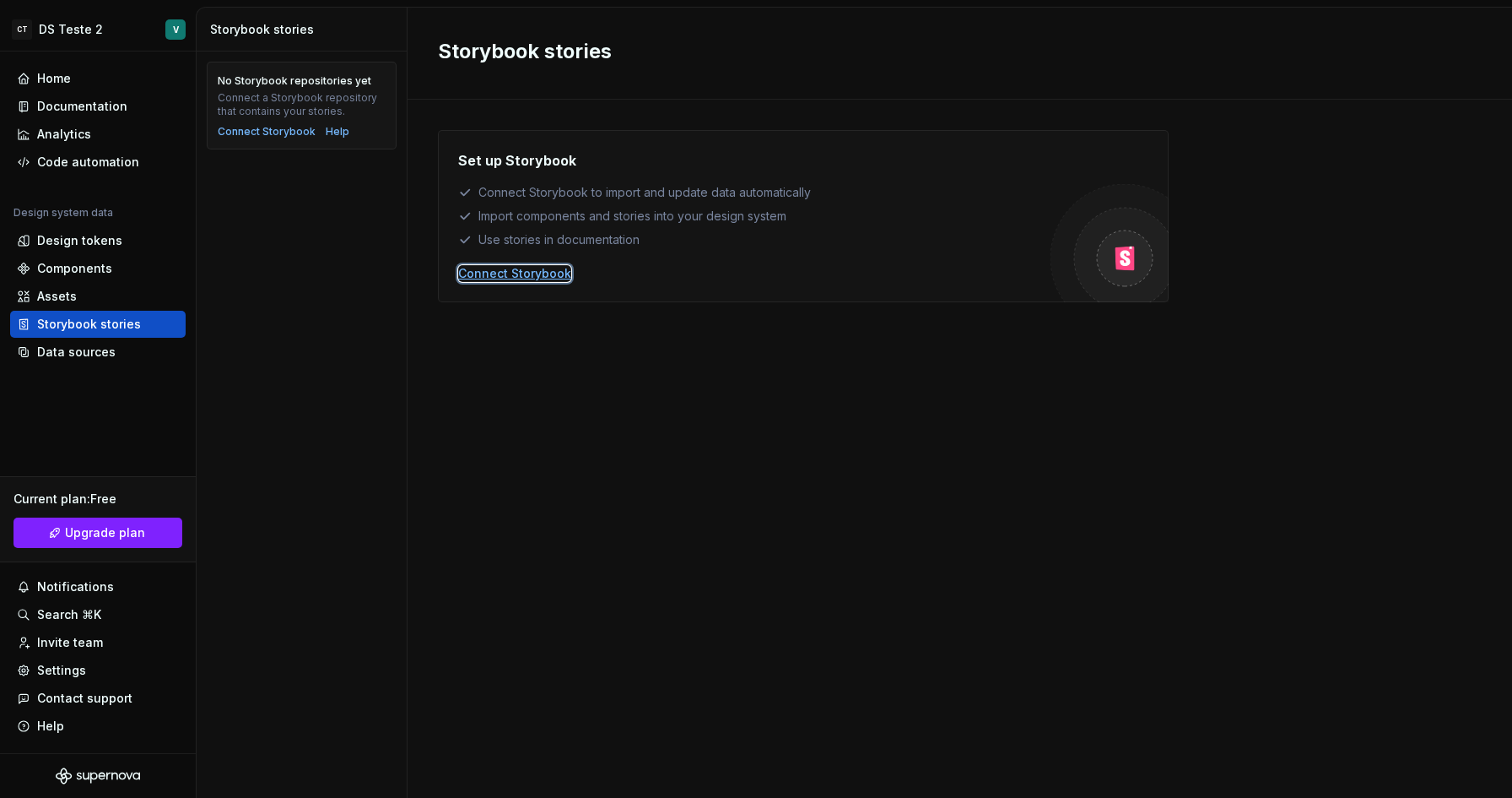
click at [554, 275] on div "Connect Storybook" at bounding box center [514, 273] width 113 height 17
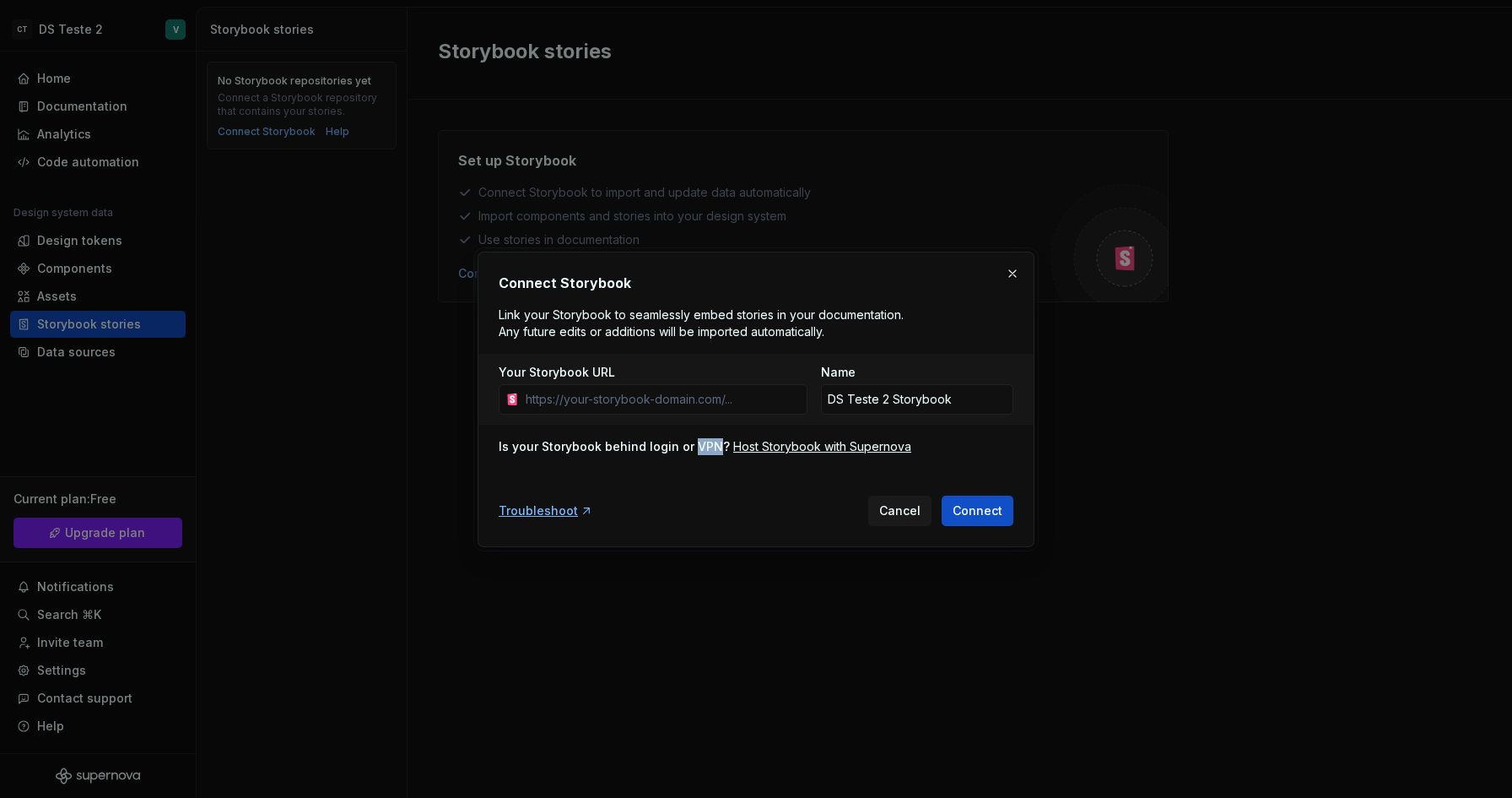
drag, startPoint x: 690, startPoint y: 447, endPoint x: 714, endPoint y: 447, distance: 24.0
click at [714, 447] on div "Is your Storybook behind login or VPN?" at bounding box center [615, 446] width 231 height 17
click at [774, 450] on div "Host Storybook with Supernova" at bounding box center [821, 446] width 178 height 17
click at [895, 515] on span "Cancel" at bounding box center [899, 510] width 41 height 17
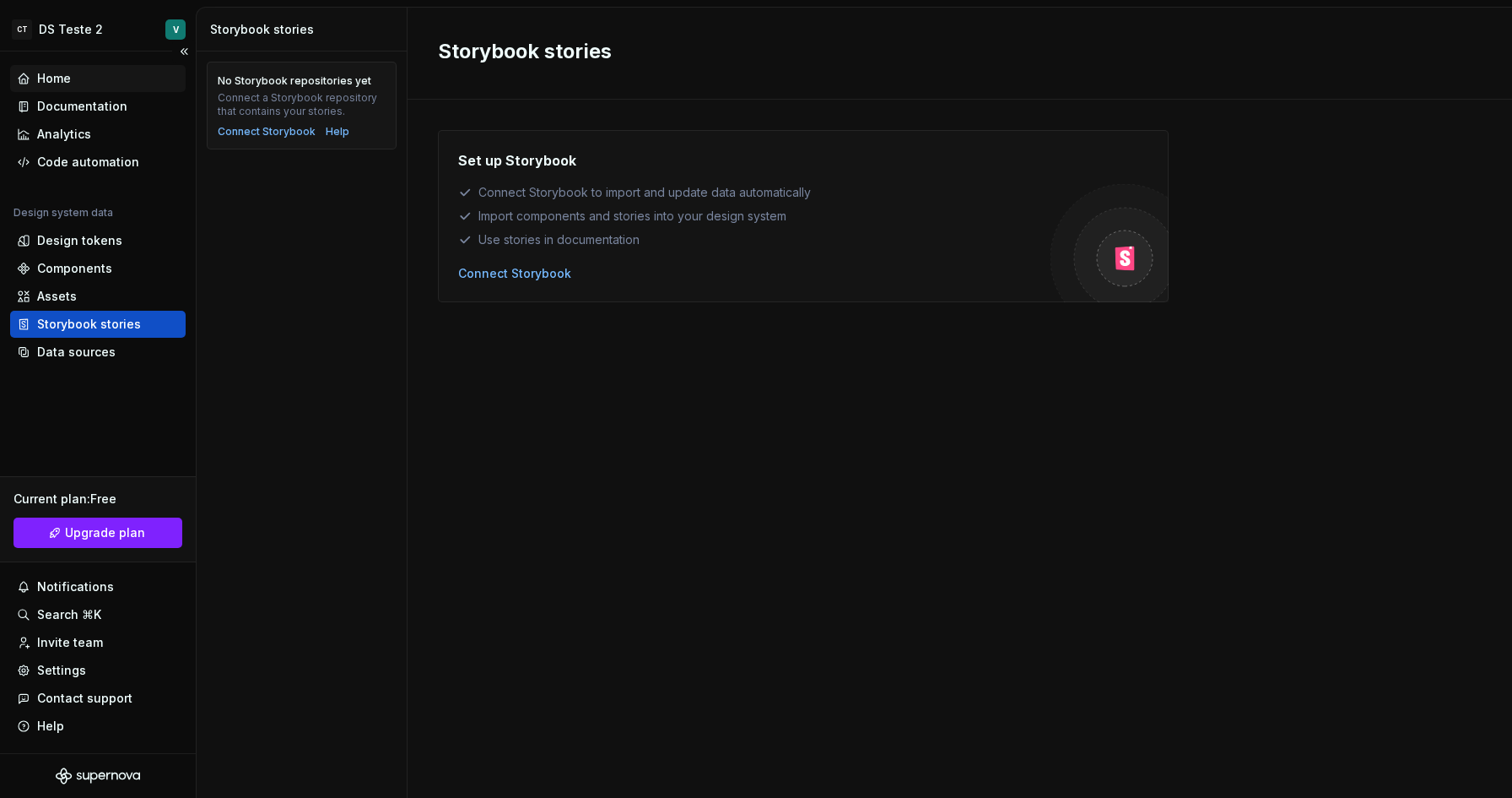
click at [65, 78] on div "Home" at bounding box center [53, 78] width 34 height 17
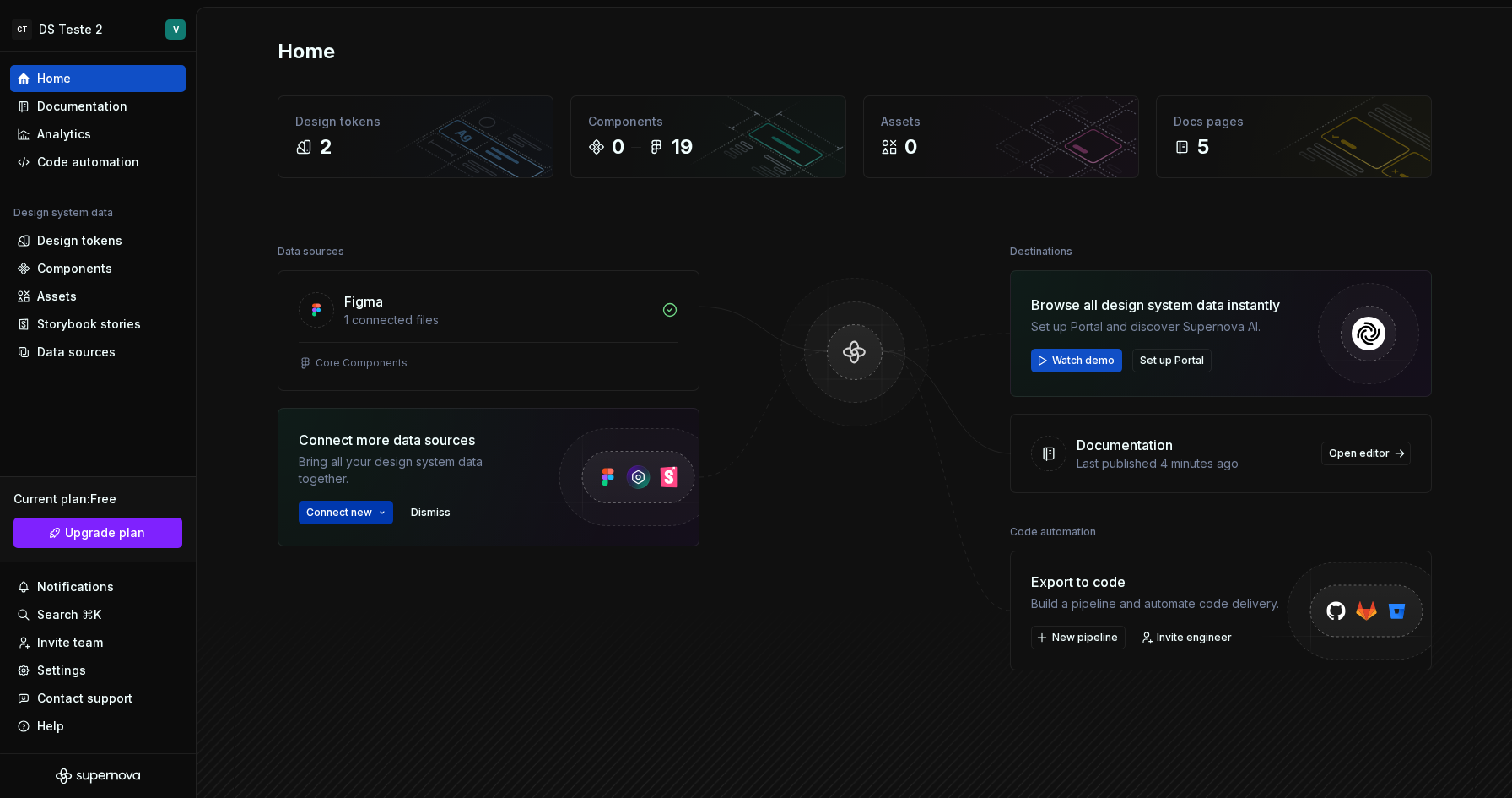
click at [349, 513] on span "Connect new" at bounding box center [339, 512] width 66 height 13
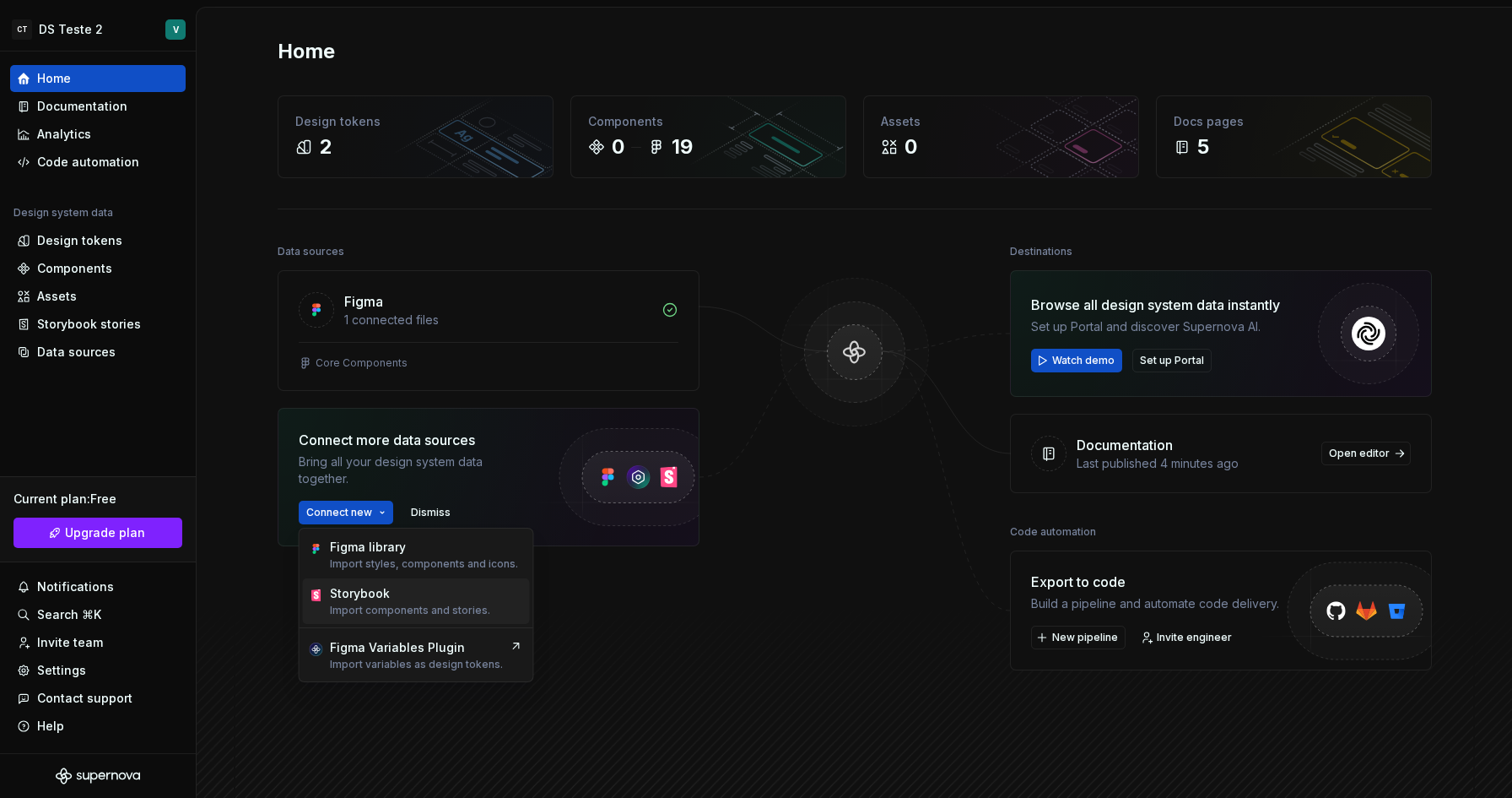
click at [396, 597] on div "Storybook" at bounding box center [410, 593] width 160 height 17
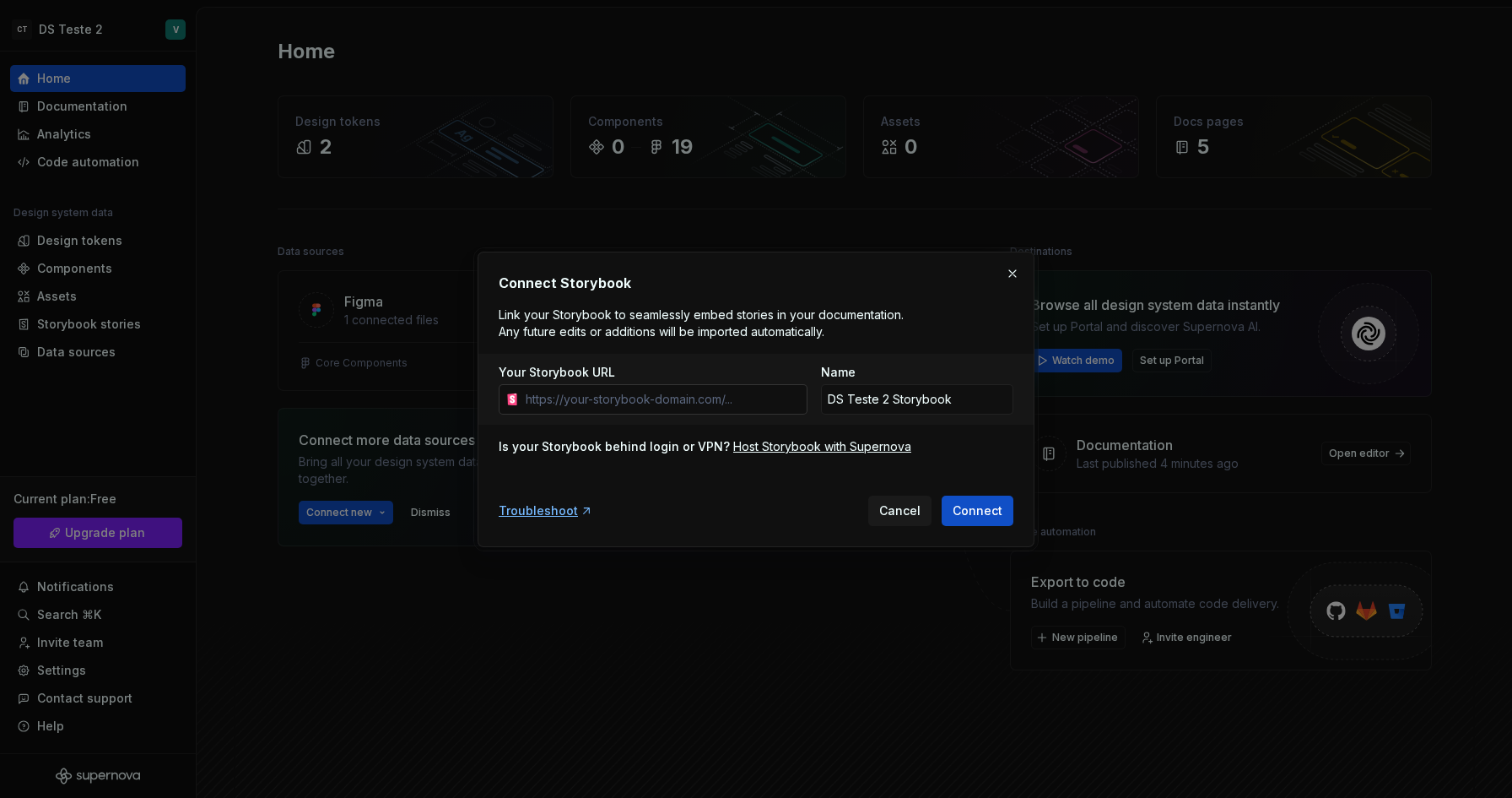
drag, startPoint x: 569, startPoint y: 400, endPoint x: 689, endPoint y: 401, distance: 120.0
click at [689, 401] on input "Your Storybook URL" at bounding box center [664, 399] width 289 height 31
type input "[URL][DOMAIN_NAME]"
click at [754, 403] on input "Your Storybook URL" at bounding box center [664, 399] width 289 height 31
type input "[URL][DOMAIN_NAME]"
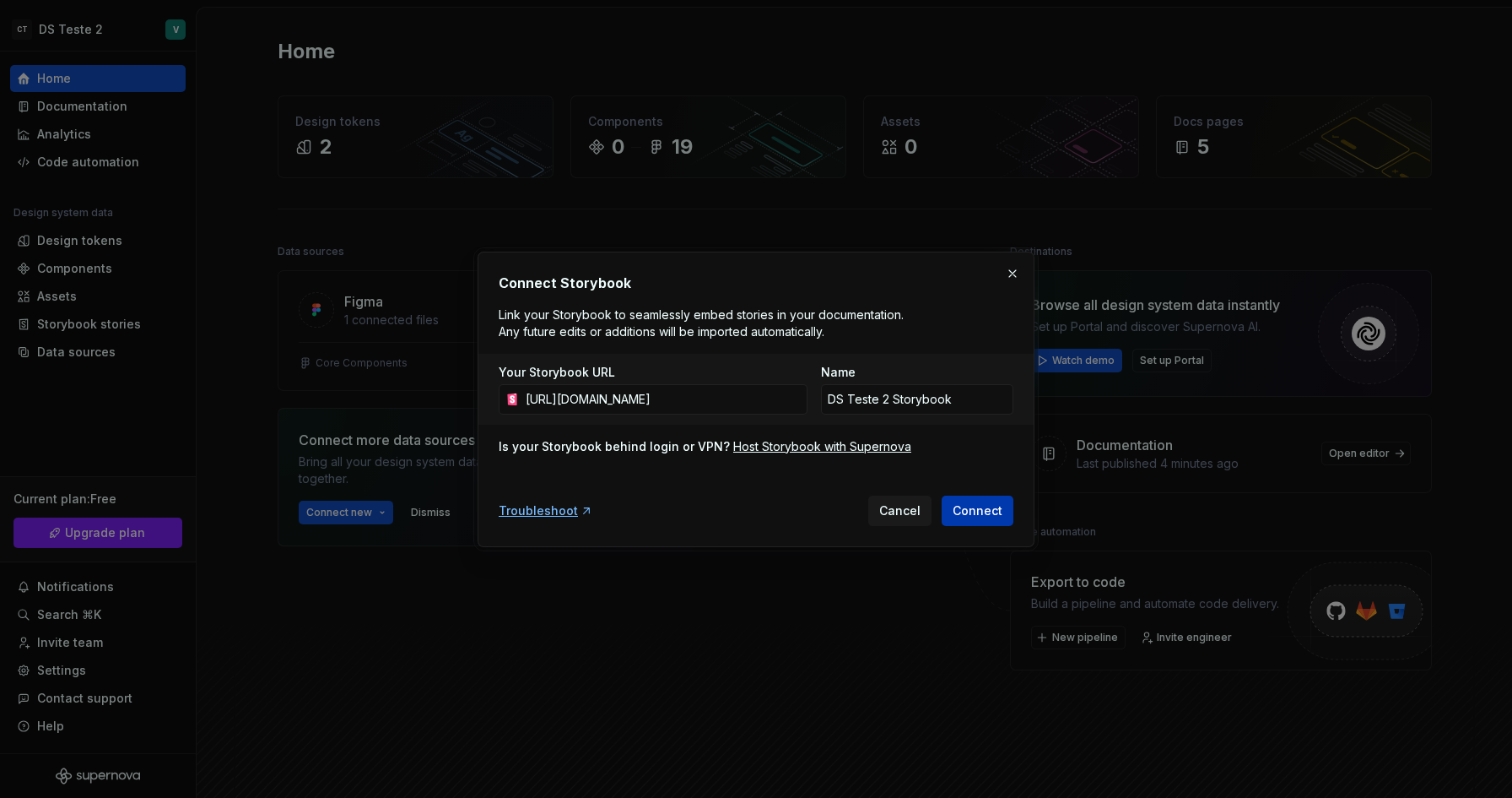
click at [984, 511] on span "Connect" at bounding box center [977, 510] width 50 height 17
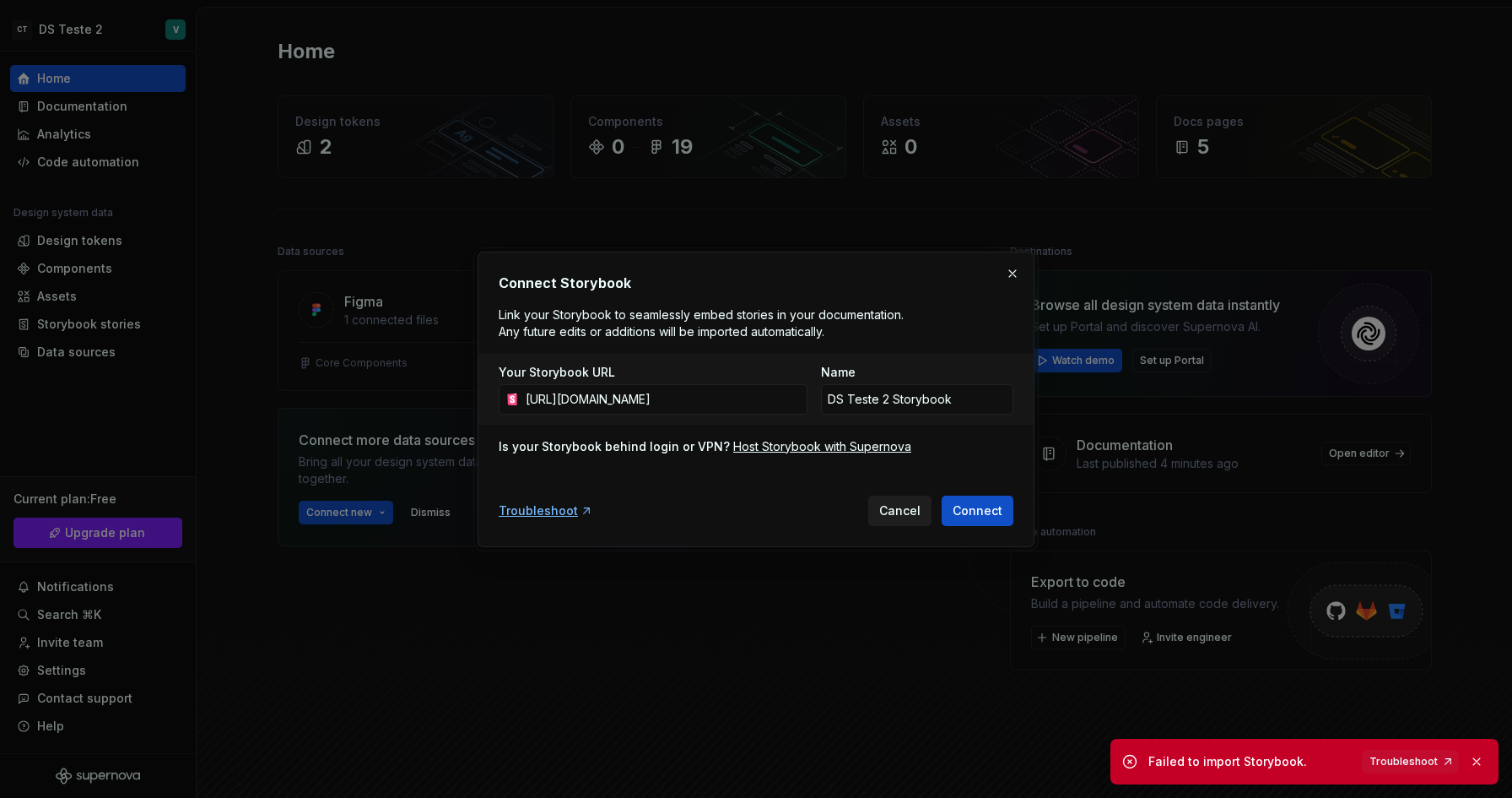
click at [898, 505] on span "Cancel" at bounding box center [899, 510] width 41 height 17
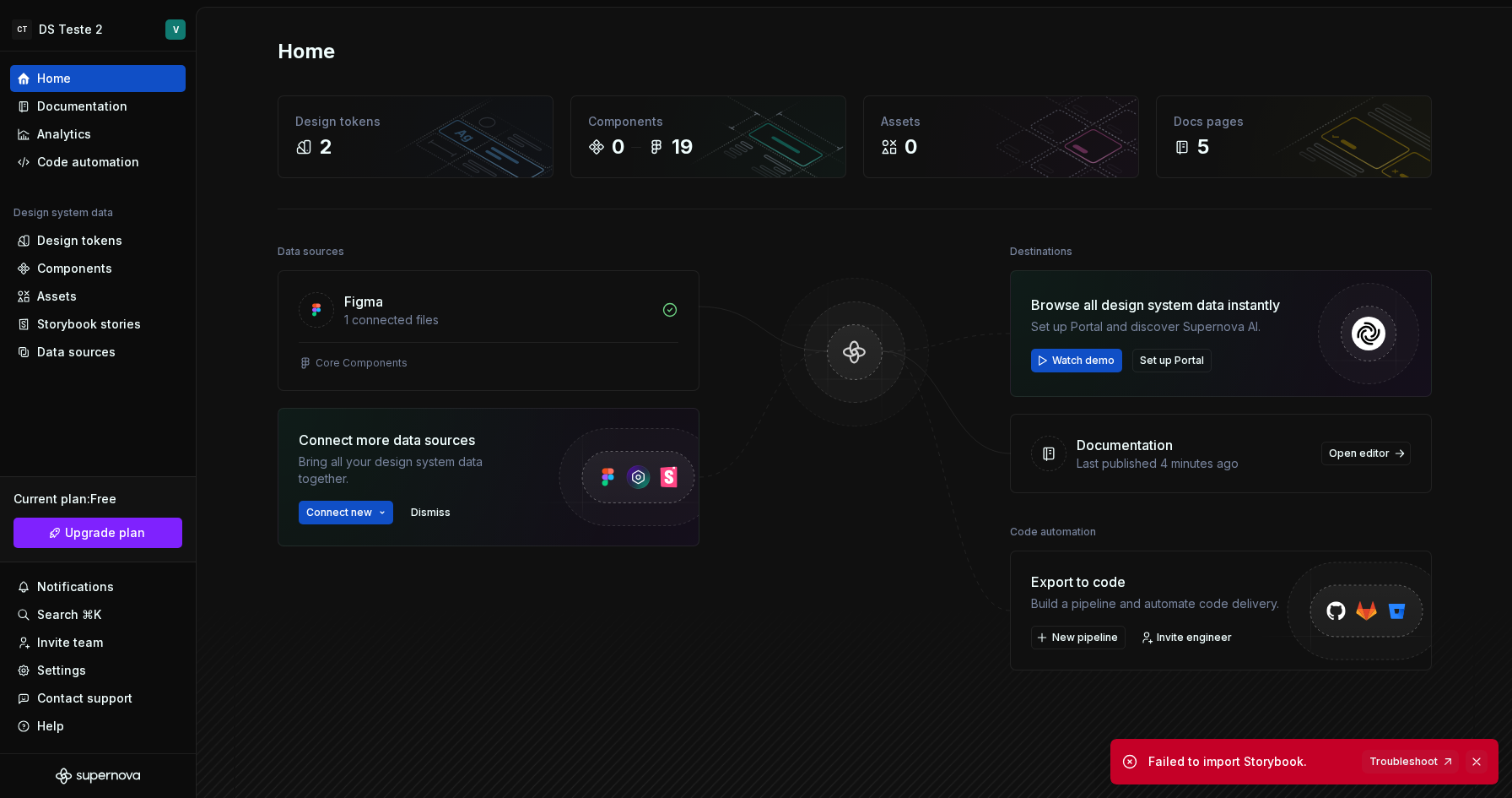
click at [1483, 760] on button "button" at bounding box center [1476, 761] width 22 height 24
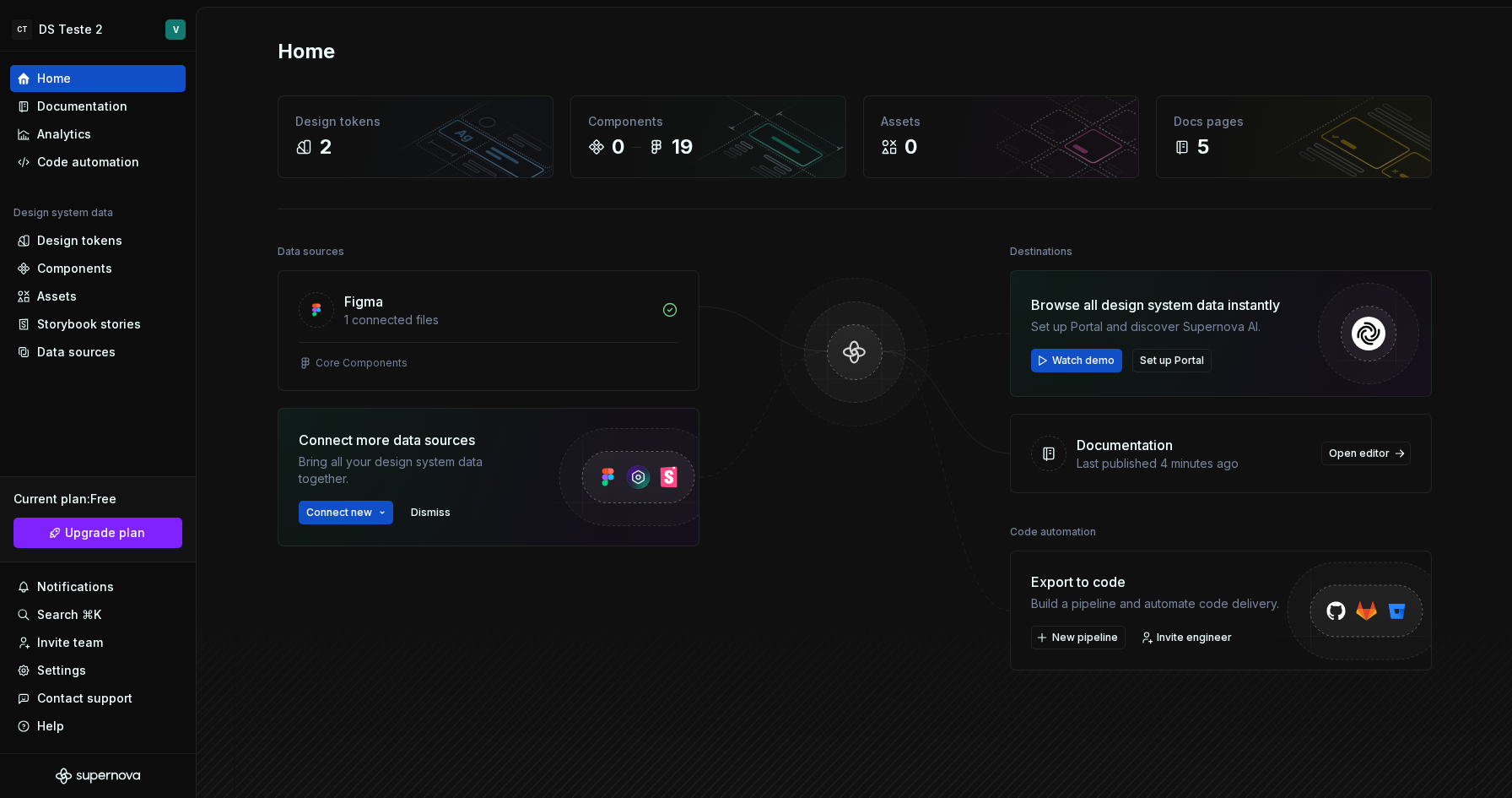
click at [805, 734] on div "Data sources Figma 1 connected files Core Components Connect more data sources …" at bounding box center [854, 513] width 1154 height 547
click at [1078, 645] on button "New pipeline" at bounding box center [1079, 637] width 95 height 24
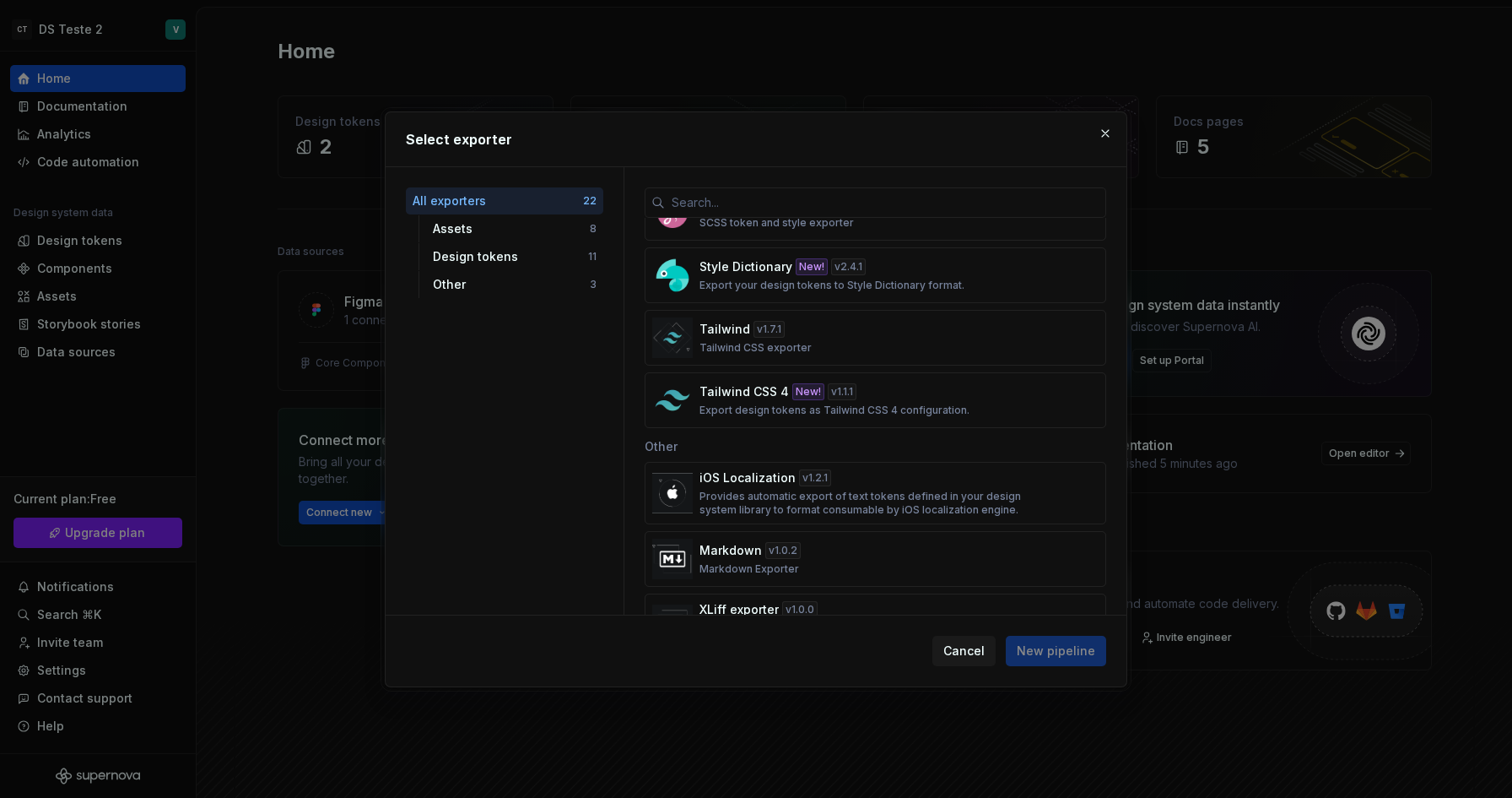
scroll to position [1099, 0]
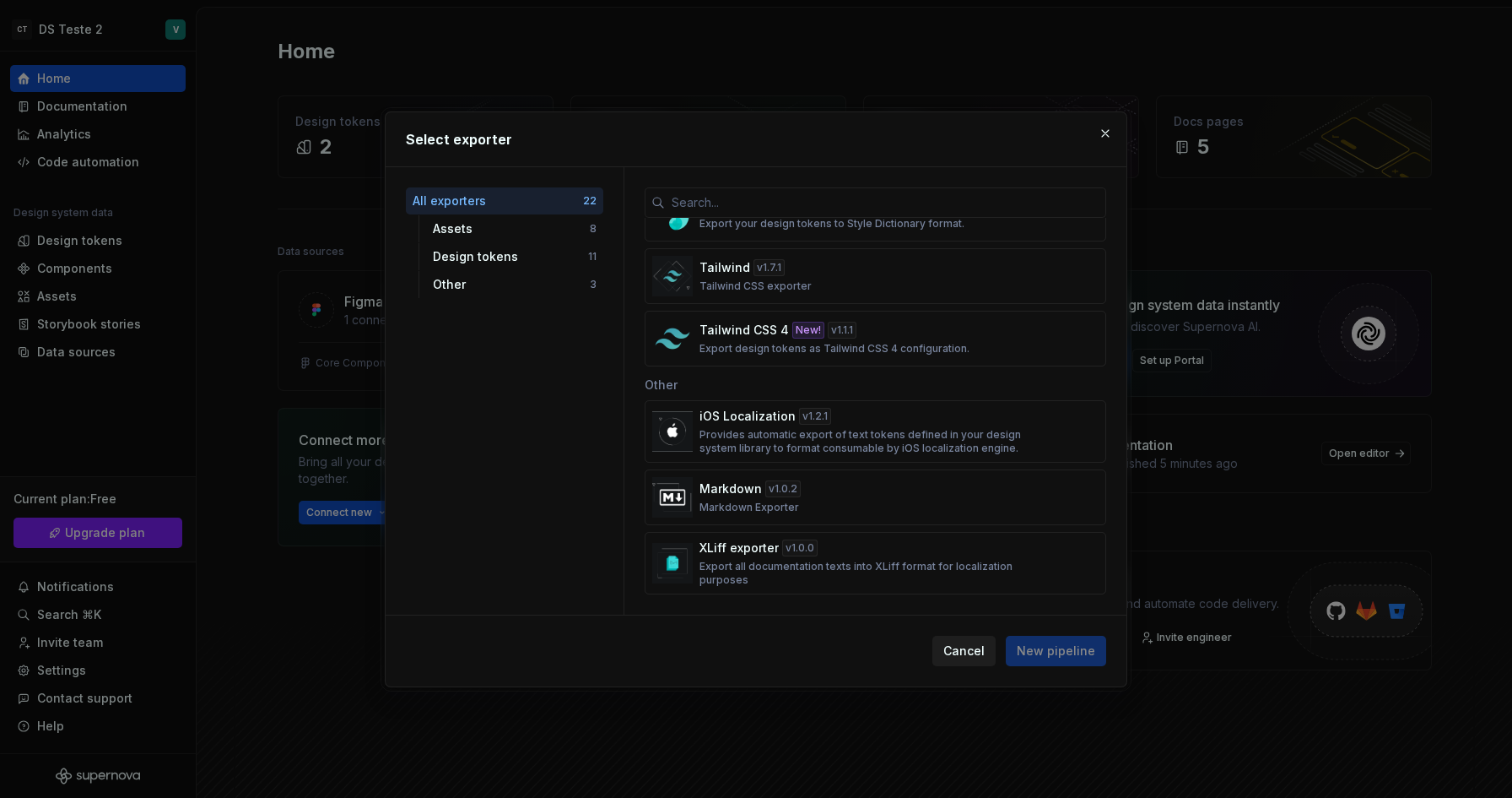
click at [974, 658] on span "Cancel" at bounding box center [963, 650] width 41 height 17
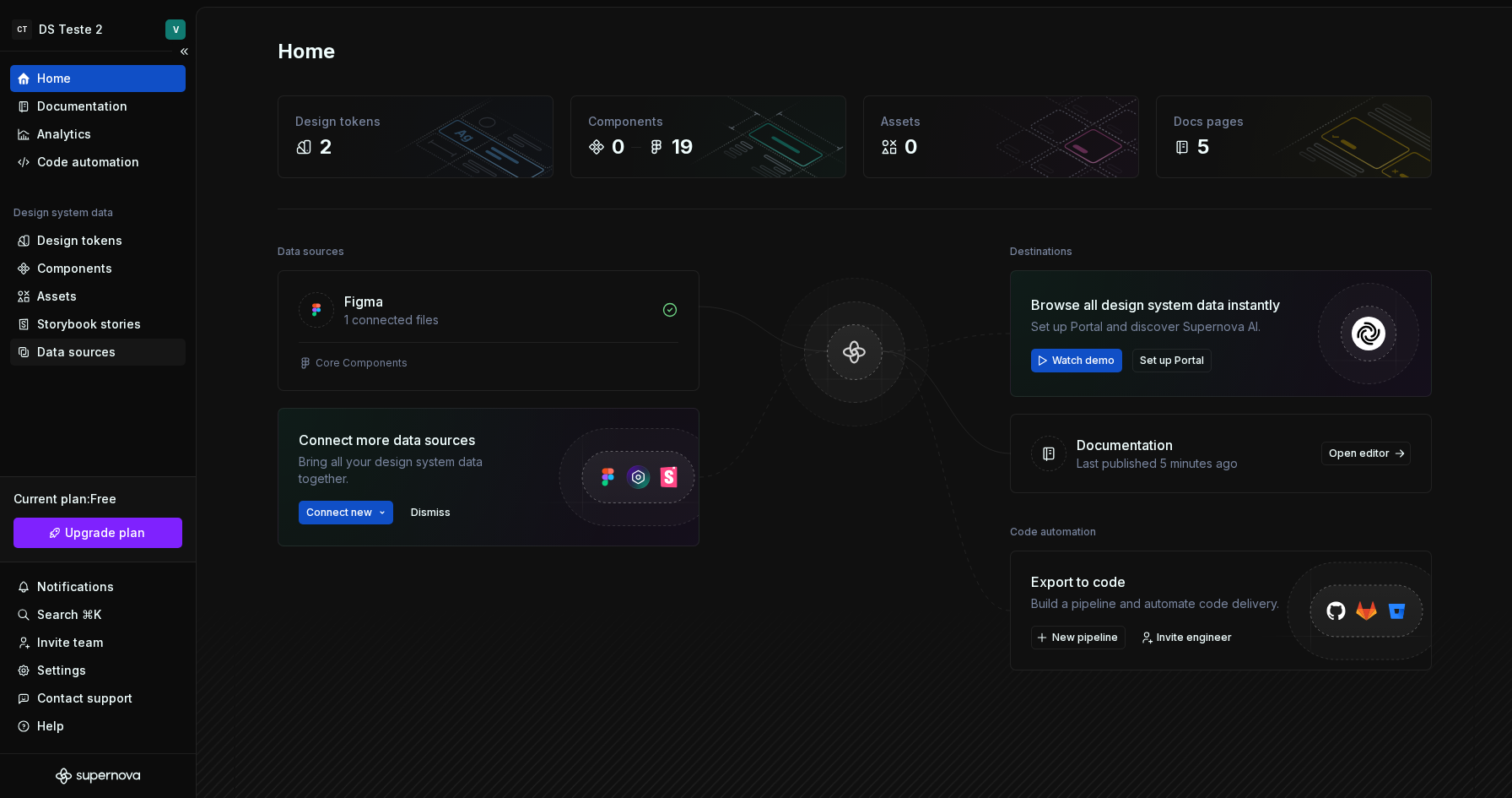
click at [123, 350] on div "Data sources" at bounding box center [97, 351] width 162 height 17
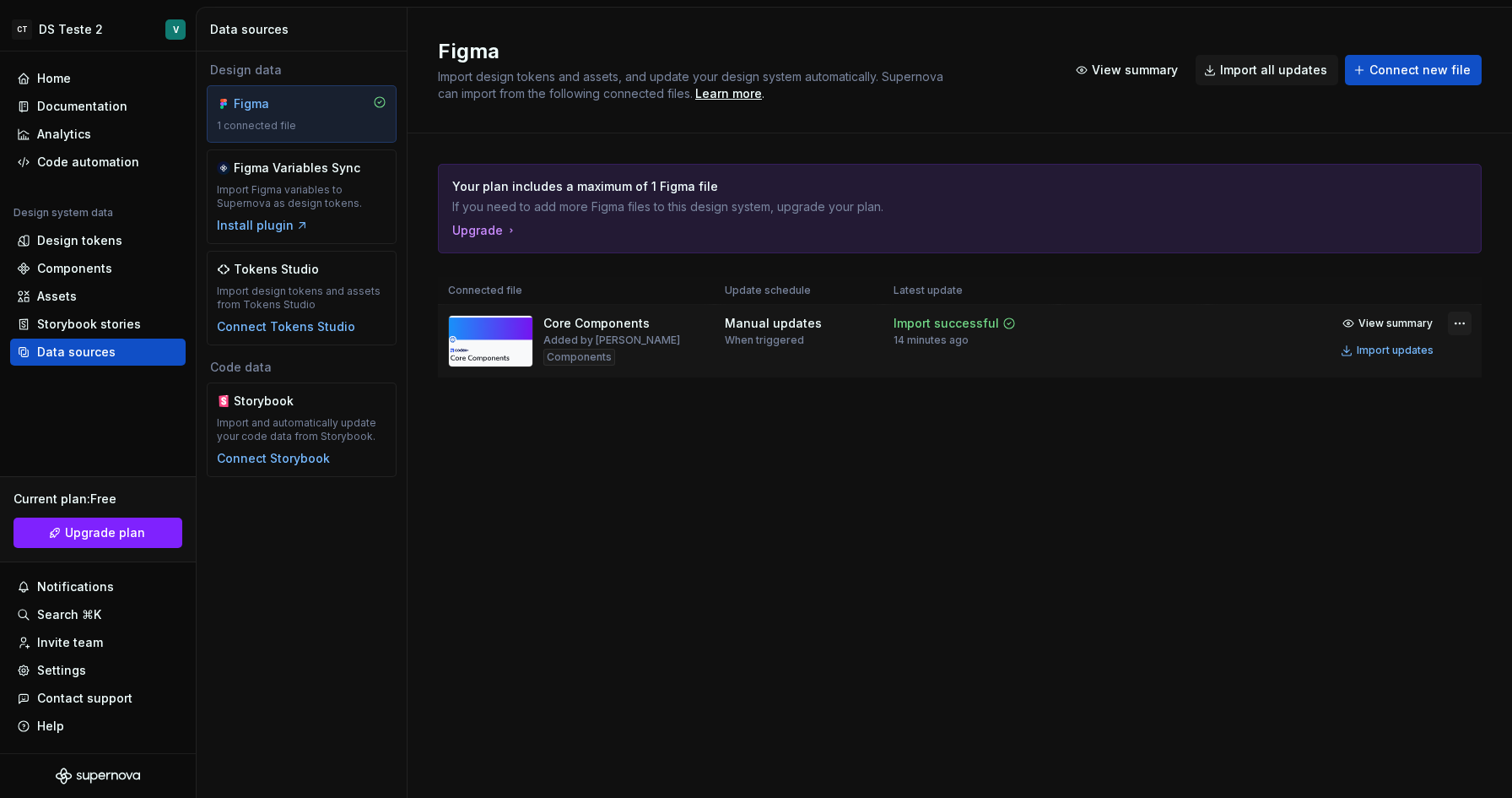
click at [1468, 328] on html "CT DS Teste 2 V Home Documentation Analytics Code automation Design system data…" at bounding box center [756, 399] width 1512 height 798
click at [970, 542] on html "CT DS Teste 2 V Home Documentation Analytics Code automation Design system data…" at bounding box center [756, 399] width 1512 height 798
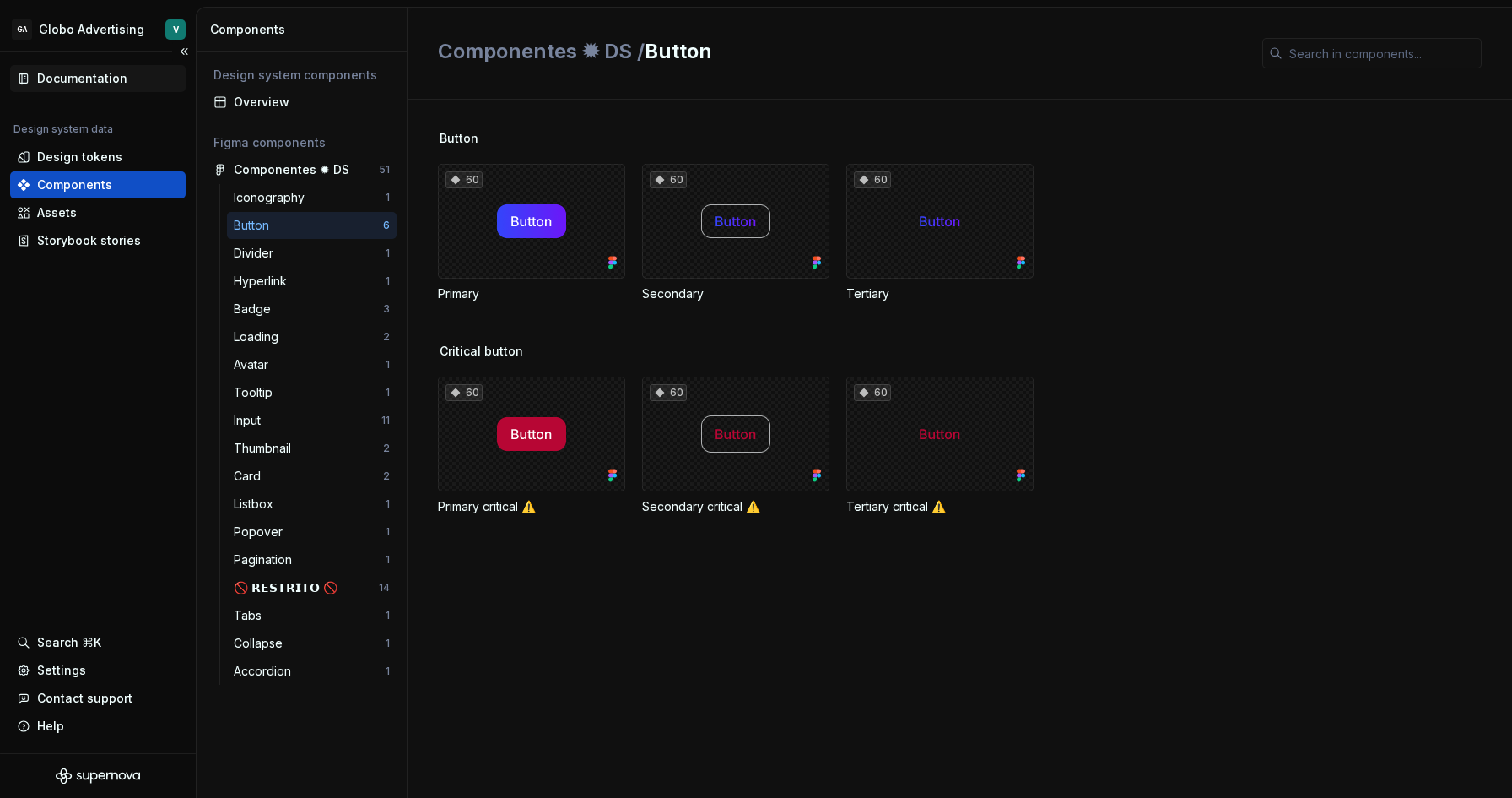
click at [87, 79] on div "Documentation" at bounding box center [81, 78] width 90 height 17
